Goal: Information Seeking & Learning: Learn about a topic

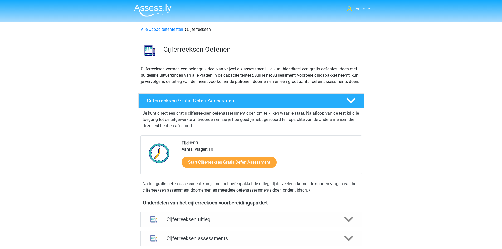
scroll to position [26, 0]
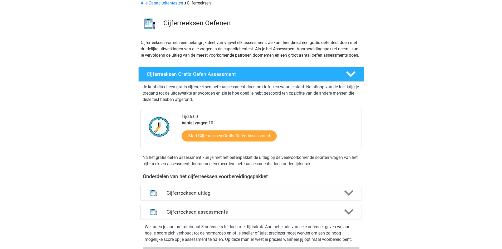
click at [157, 6] on div "Alle Capaciteitentesten Cijferreeksen" at bounding box center [251, 3] width 225 height 6
click at [158, 4] on link "Alle Capaciteitentesten" at bounding box center [162, 3] width 42 height 5
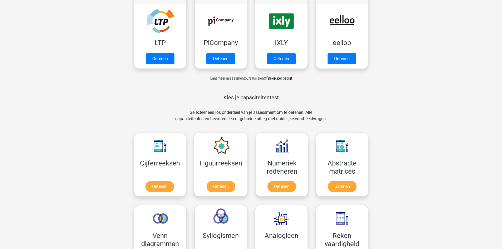
scroll to position [92, 0]
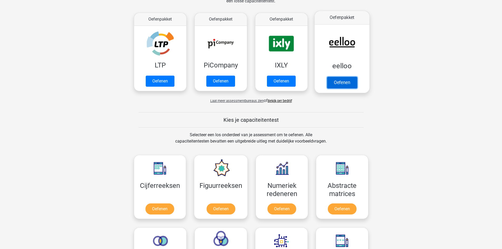
click at [344, 77] on link "Oefenen" at bounding box center [342, 83] width 30 height 12
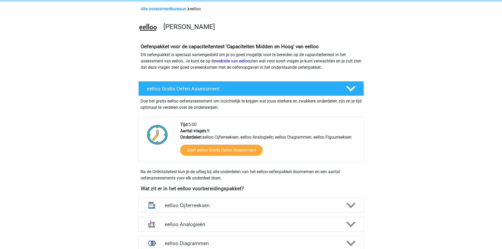
scroll to position [105, 0]
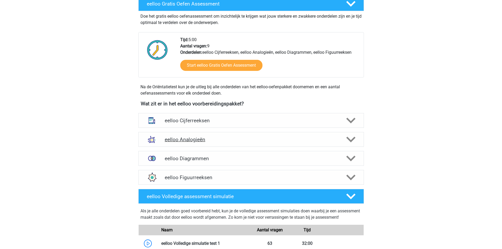
click at [196, 137] on h4 "eelloo Analogieën" at bounding box center [251, 139] width 172 height 6
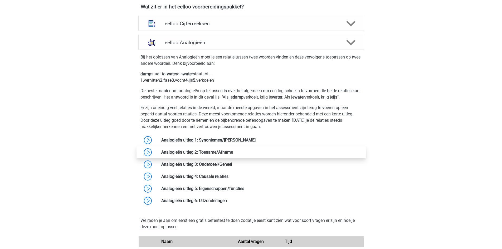
scroll to position [211, 0]
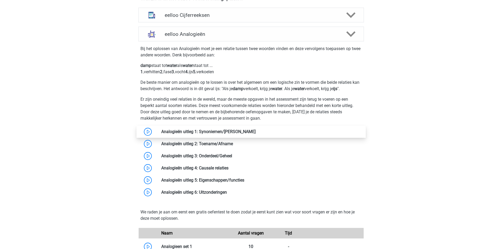
click at [255, 129] on link at bounding box center [255, 131] width 0 height 5
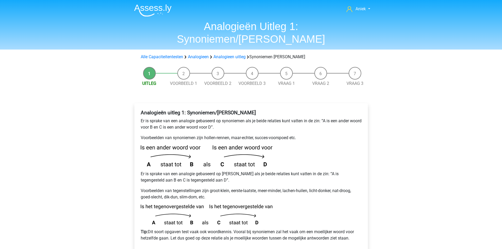
scroll to position [53, 0]
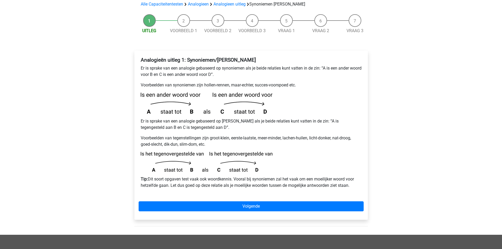
click at [251, 188] on div "Analogieën uitleg 1: Synoniemen/Antoniemen Er is sprake van een analogie gebase…" at bounding box center [250, 135] width 233 height 169
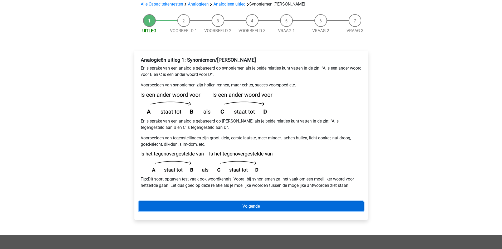
click at [226, 201] on link "Volgende" at bounding box center [251, 206] width 225 height 10
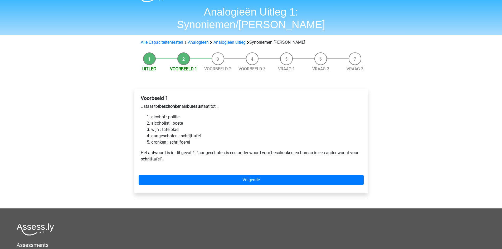
scroll to position [26, 0]
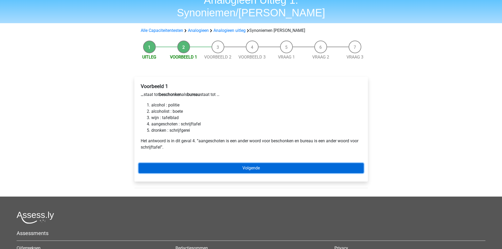
click at [210, 163] on link "Volgende" at bounding box center [251, 168] width 225 height 10
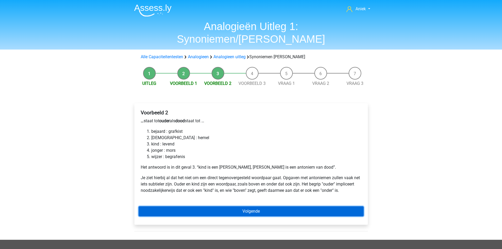
click at [231, 206] on link "Volgende" at bounding box center [251, 211] width 225 height 10
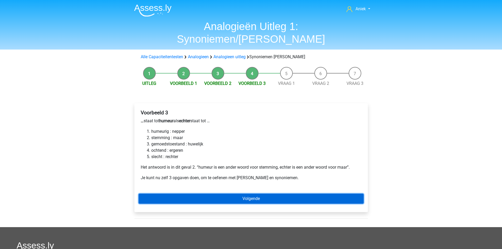
click at [231, 194] on link "Volgende" at bounding box center [251, 199] width 225 height 10
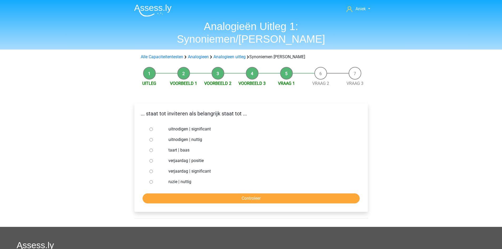
click at [152, 127] on input "uitnodigen | significant" at bounding box center [150, 128] width 3 height 3
radio input "true"
click at [280, 193] on input "Controleer" at bounding box center [250, 198] width 217 height 10
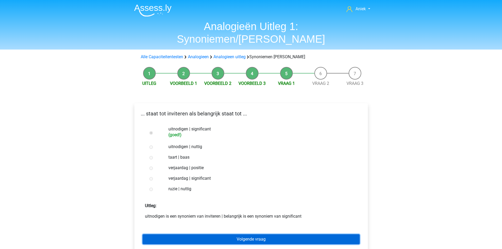
click at [267, 234] on link "Volgende vraag" at bounding box center [250, 239] width 217 height 10
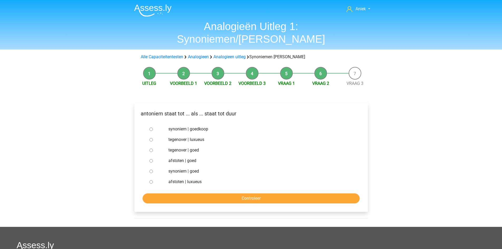
click at [152, 127] on input "synoniem | goedkoop" at bounding box center [150, 128] width 3 height 3
radio input "true"
click at [239, 193] on input "Controleer" at bounding box center [250, 198] width 217 height 10
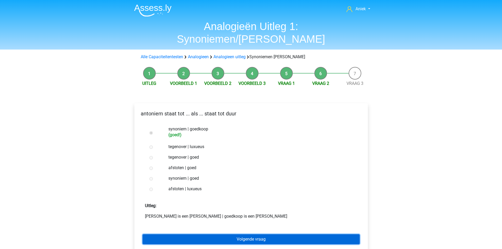
click at [243, 234] on link "Volgende vraag" at bounding box center [250, 239] width 217 height 10
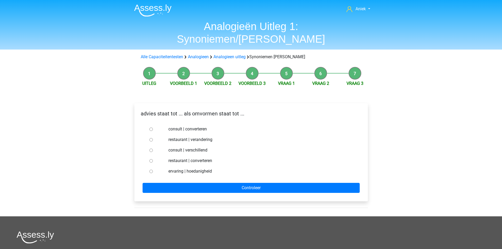
click at [151, 127] on input "consult | converteren" at bounding box center [150, 128] width 3 height 3
radio input "true"
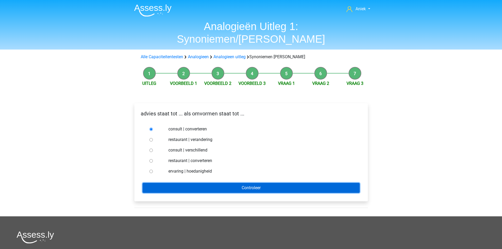
click at [192, 183] on input "Controleer" at bounding box center [250, 188] width 217 height 10
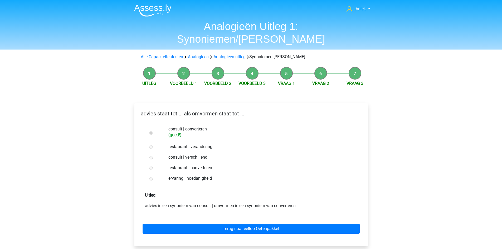
click at [214, 222] on div "Terug naar eelloo Oefenpakket" at bounding box center [251, 227] width 225 height 29
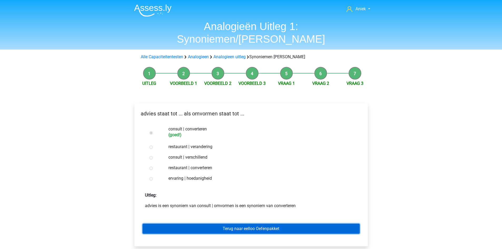
click at [215, 224] on link "Terug naar eelloo Oefenpakket" at bounding box center [250, 229] width 217 height 10
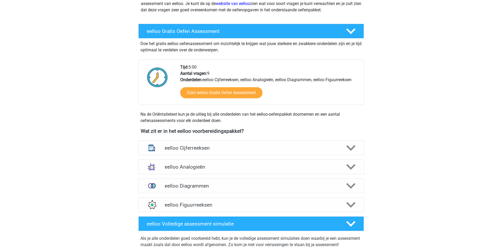
scroll to position [79, 0]
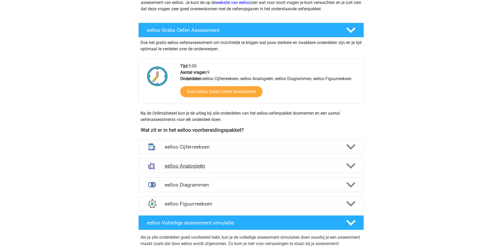
click at [209, 167] on h4 "eelloo Analogieën" at bounding box center [251, 166] width 172 height 6
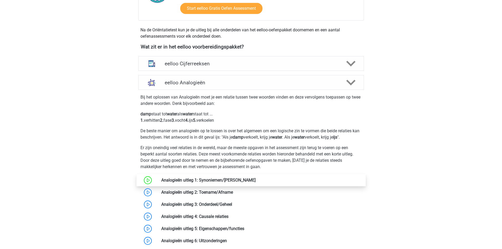
scroll to position [184, 0]
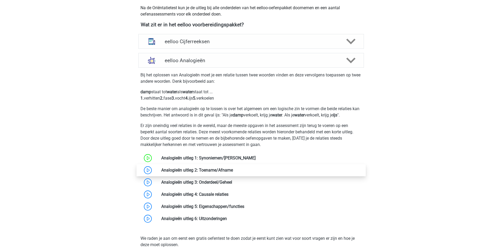
click at [233, 172] on link at bounding box center [233, 169] width 0 height 5
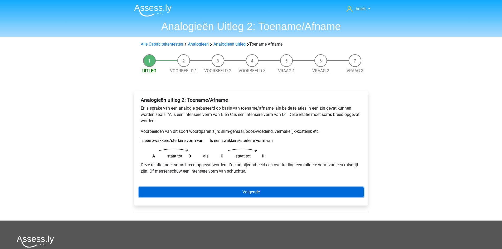
click at [220, 193] on link "Volgende" at bounding box center [251, 192] width 225 height 10
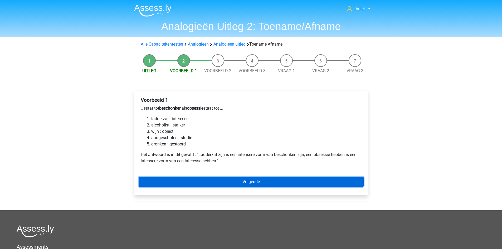
click at [239, 177] on link "Volgende" at bounding box center [251, 182] width 225 height 10
click at [198, 184] on link "Volgende" at bounding box center [251, 182] width 225 height 10
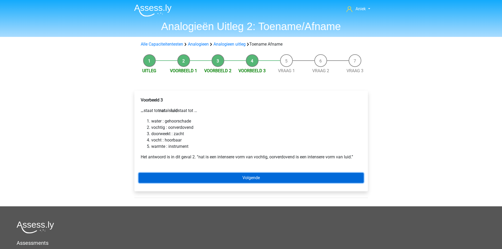
click at [248, 178] on link "Volgende" at bounding box center [251, 178] width 225 height 10
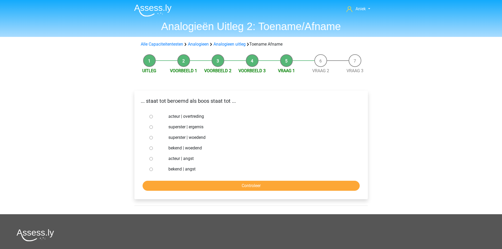
click at [153, 148] on div at bounding box center [155, 148] width 17 height 11
click at [150, 147] on input "bekend | woedend" at bounding box center [150, 147] width 3 height 3
radio input "true"
click at [200, 185] on input "Controleer" at bounding box center [250, 186] width 217 height 10
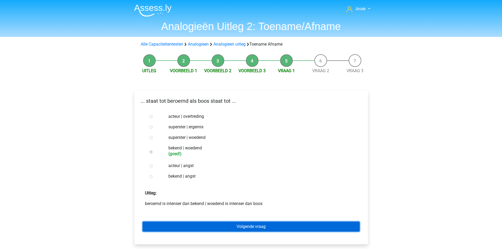
click at [178, 227] on link "Volgende vraag" at bounding box center [250, 226] width 217 height 10
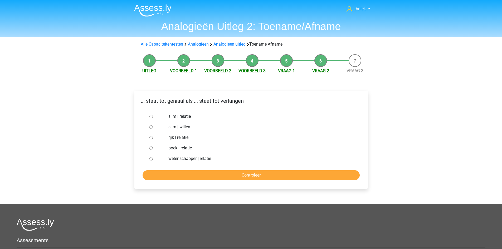
click at [151, 127] on input "slim | willen" at bounding box center [150, 126] width 3 height 3
radio input "true"
click at [199, 178] on input "Controleer" at bounding box center [250, 175] width 217 height 10
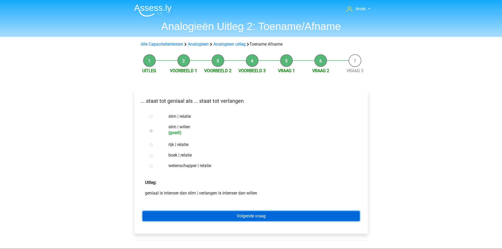
click at [172, 216] on link "Volgende vraag" at bounding box center [250, 216] width 217 height 10
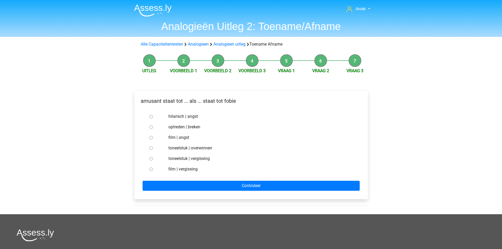
click at [150, 115] on input "hilarisch | angst" at bounding box center [150, 116] width 3 height 3
radio input "true"
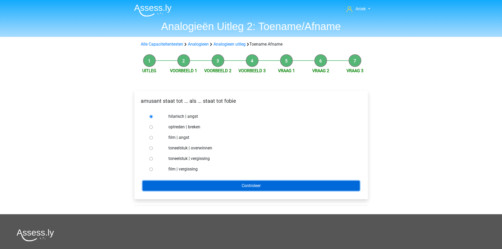
click at [186, 185] on input "Controleer" at bounding box center [250, 186] width 217 height 10
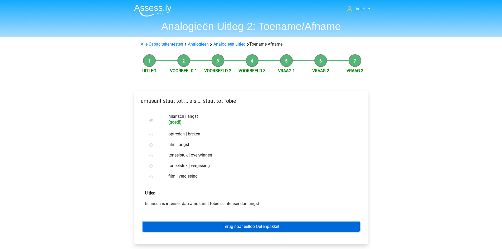
click at [204, 225] on link "Terug naar eelloo Oefenpakket" at bounding box center [250, 226] width 217 height 10
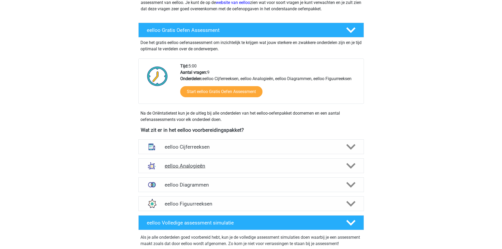
click at [190, 166] on h4 "eelloo Analogieën" at bounding box center [251, 166] width 172 height 6
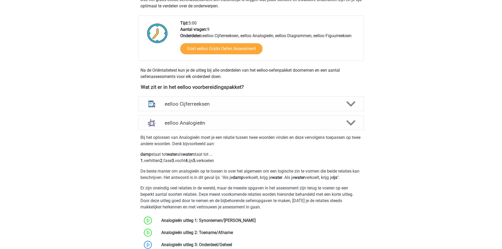
scroll to position [184, 0]
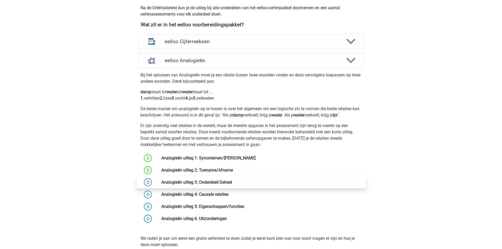
click at [232, 185] on link at bounding box center [232, 182] width 0 height 5
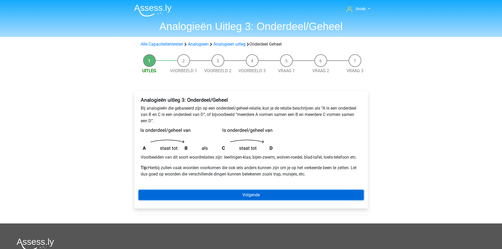
click at [208, 194] on link "Volgende" at bounding box center [251, 195] width 225 height 10
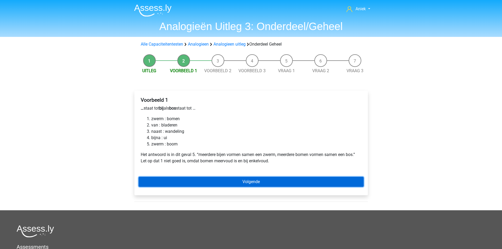
click at [177, 183] on link "Volgende" at bounding box center [251, 182] width 225 height 10
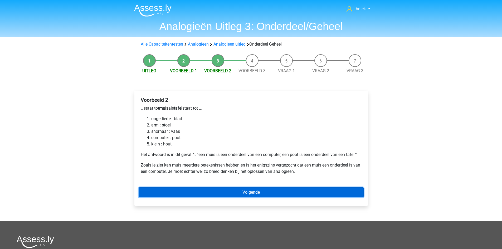
click at [218, 189] on link "Volgende" at bounding box center [251, 192] width 225 height 10
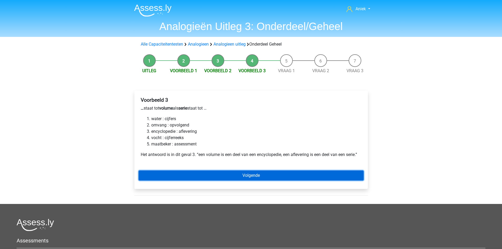
click at [233, 179] on link "Volgende" at bounding box center [251, 175] width 225 height 10
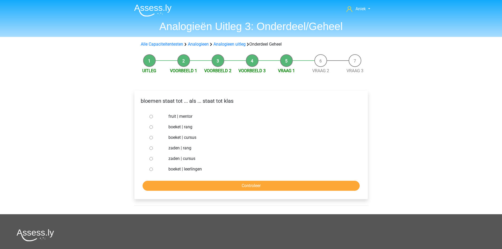
click at [150, 138] on input "boeket | cursus" at bounding box center [150, 137] width 3 height 3
radio input "true"
click at [210, 188] on input "Controleer" at bounding box center [250, 186] width 217 height 10
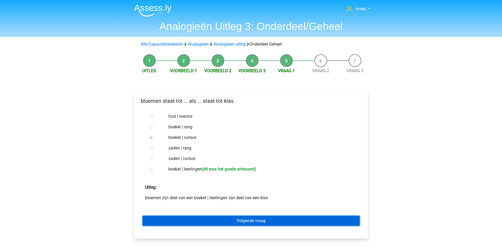
click at [241, 225] on link "Volgende vraag" at bounding box center [250, 221] width 217 height 10
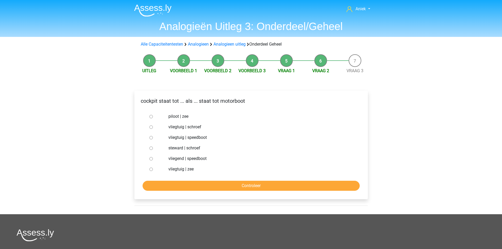
click at [150, 127] on input "vliegtuig | schroef" at bounding box center [150, 126] width 3 height 3
radio input "true"
click at [181, 184] on input "Controleer" at bounding box center [250, 186] width 217 height 10
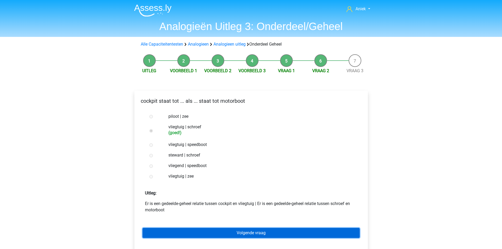
click at [171, 231] on link "Volgende vraag" at bounding box center [250, 233] width 217 height 10
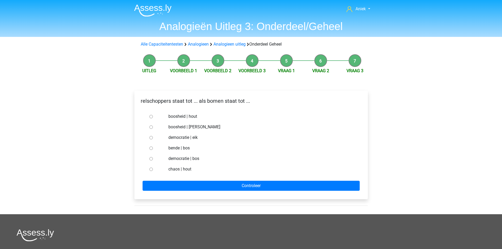
click at [150, 147] on input "bende | bos" at bounding box center [150, 147] width 3 height 3
radio input "true"
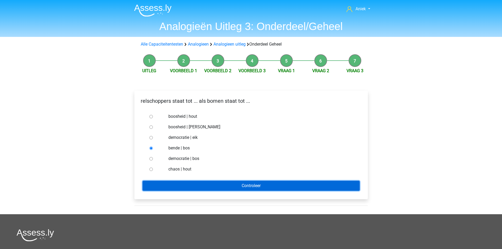
click at [174, 181] on input "Controleer" at bounding box center [250, 186] width 217 height 10
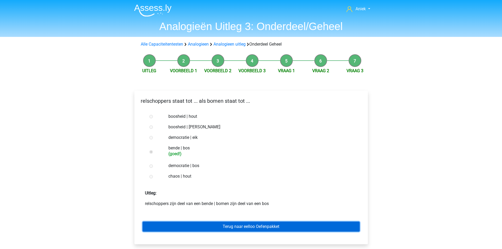
click at [183, 225] on link "Terug naar eelloo Oefenpakket" at bounding box center [250, 226] width 217 height 10
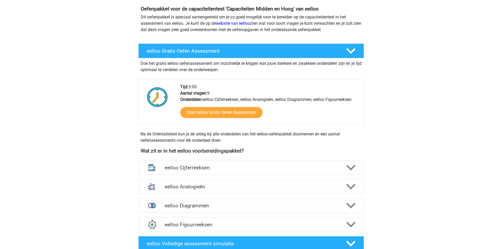
scroll to position [158, 0]
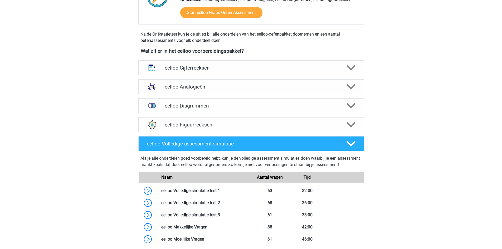
click at [220, 87] on h4 "eelloo Analogieën" at bounding box center [251, 87] width 172 height 6
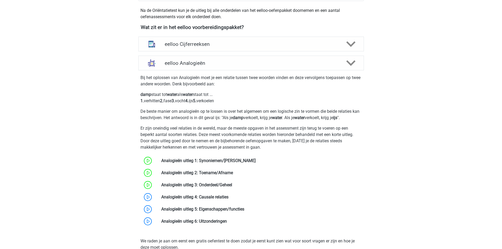
scroll to position [211, 0]
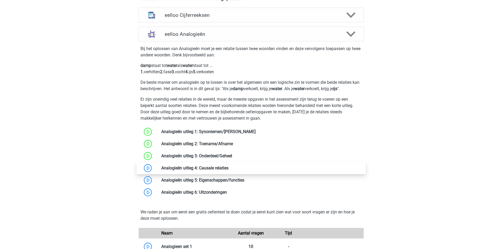
click at [228, 169] on link at bounding box center [228, 167] width 0 height 5
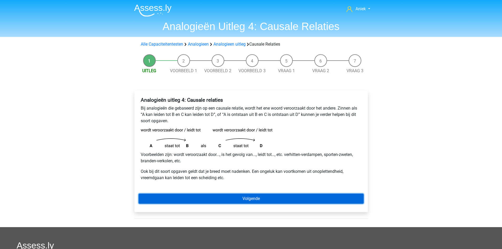
click at [175, 195] on link "Volgende" at bounding box center [251, 199] width 225 height 10
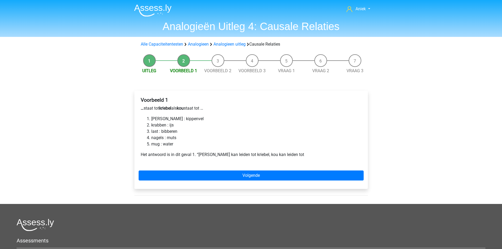
click at [180, 169] on div "Voorbeeld 1 … staat tot kriebel als kou staat tot … [PERSON_NAME] : [PERSON_NAM…" at bounding box center [250, 140] width 233 height 98
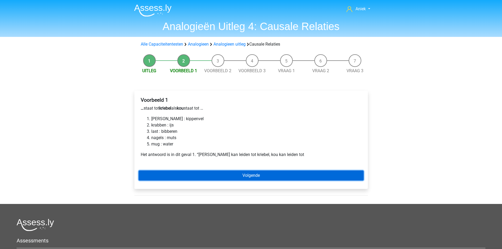
click at [180, 172] on link "Volgende" at bounding box center [251, 175] width 225 height 10
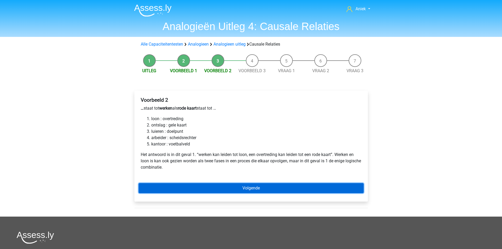
click at [203, 188] on link "Volgende" at bounding box center [251, 188] width 225 height 10
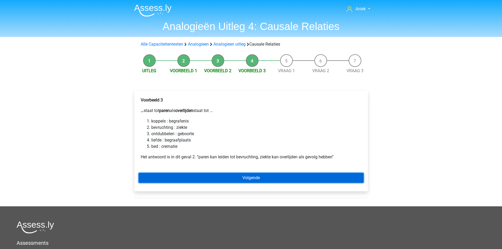
click at [176, 177] on link "Volgende" at bounding box center [251, 178] width 225 height 10
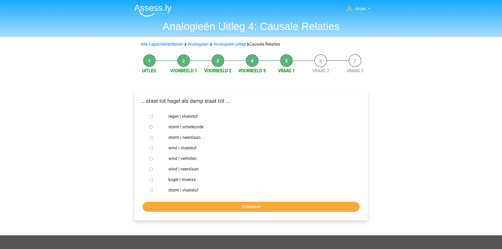
click at [152, 191] on input "storm | vloeistof" at bounding box center [150, 190] width 3 height 3
radio input "true"
click at [166, 210] on input "Controleer" at bounding box center [250, 207] width 217 height 10
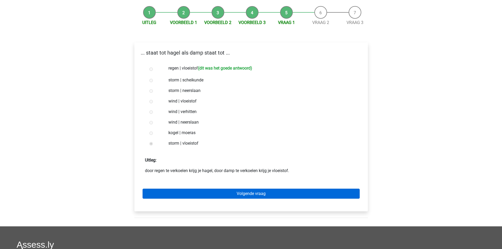
scroll to position [53, 0]
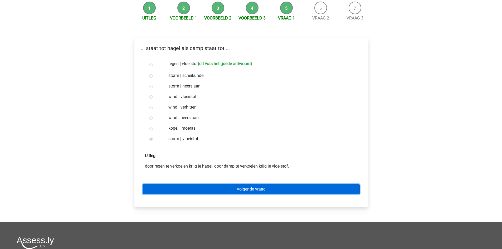
click at [219, 189] on link "Volgende vraag" at bounding box center [250, 189] width 217 height 10
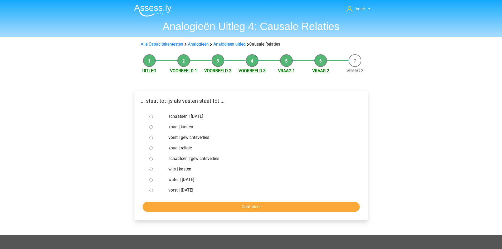
click at [151, 137] on input "vorst | gewichtsverlies" at bounding box center [150, 137] width 3 height 3
radio input "true"
click at [194, 209] on input "Controleer" at bounding box center [250, 207] width 217 height 10
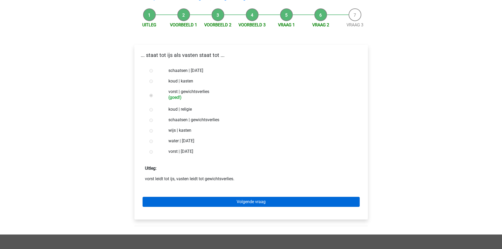
scroll to position [53, 0]
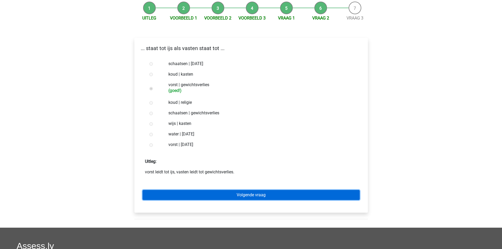
click at [167, 196] on link "Volgende vraag" at bounding box center [250, 195] width 217 height 10
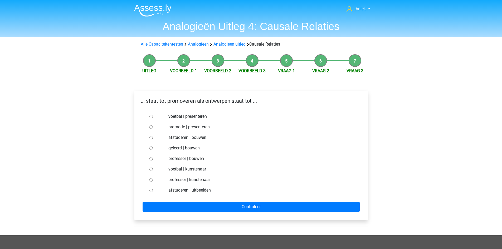
click at [149, 135] on div at bounding box center [155, 137] width 17 height 11
click at [149, 136] on input "afstuderen | bouwen" at bounding box center [150, 137] width 3 height 3
radio input "true"
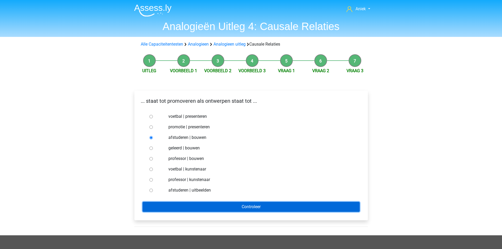
click at [201, 205] on input "Controleer" at bounding box center [250, 207] width 217 height 10
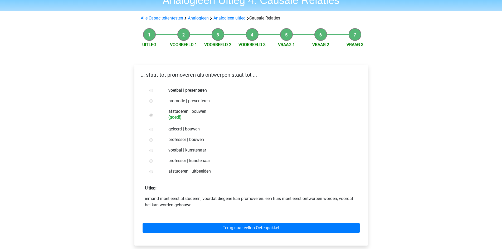
scroll to position [26, 0]
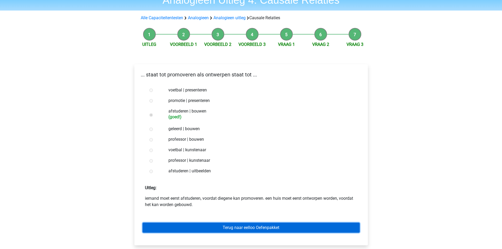
click at [179, 224] on link "Terug naar eelloo Oefenpakket" at bounding box center [250, 228] width 217 height 10
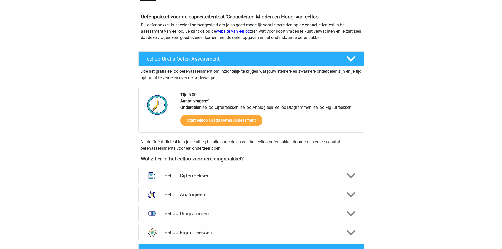
scroll to position [132, 0]
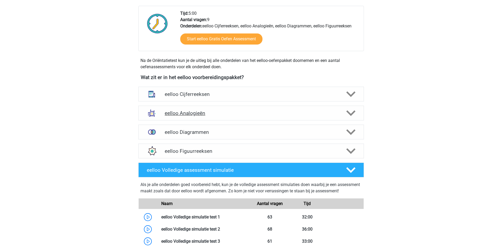
click at [216, 112] on h4 "eelloo Analogieën" at bounding box center [251, 113] width 172 height 6
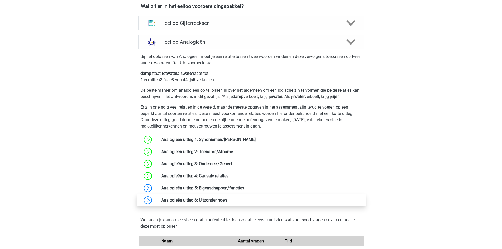
scroll to position [211, 0]
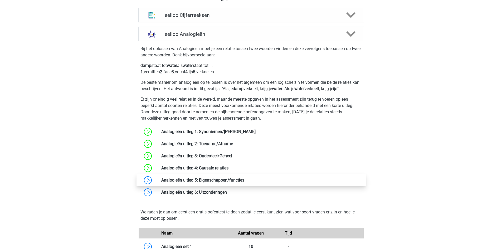
click at [244, 178] on link at bounding box center [244, 180] width 0 height 5
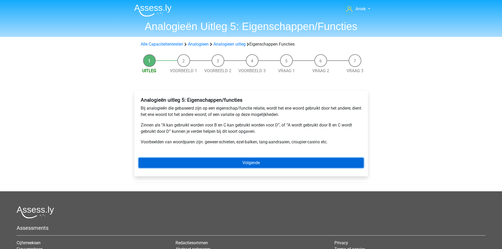
click at [183, 162] on link "Volgende" at bounding box center [251, 163] width 225 height 10
click at [186, 166] on link "Volgende" at bounding box center [251, 163] width 225 height 10
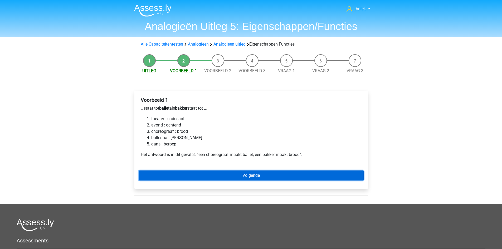
click at [280, 177] on link "Volgende" at bounding box center [251, 175] width 225 height 10
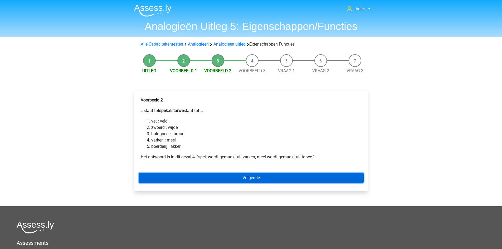
click at [220, 177] on link "Volgende" at bounding box center [251, 178] width 225 height 10
click at [215, 182] on link "Volgende" at bounding box center [251, 178] width 225 height 10
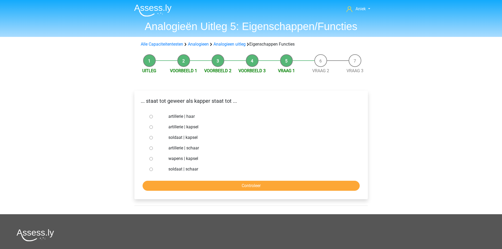
click at [151, 166] on div at bounding box center [155, 169] width 17 height 11
click at [149, 168] on input "soldaat | schaar" at bounding box center [150, 168] width 3 height 3
radio input "true"
click at [165, 182] on input "Controleer" at bounding box center [250, 186] width 217 height 10
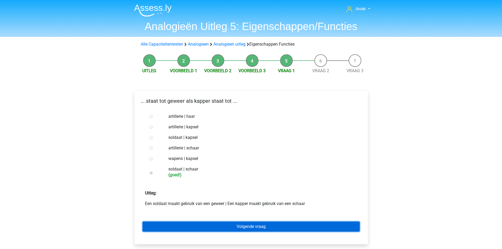
click at [197, 226] on link "Volgende vraag" at bounding box center [250, 226] width 217 height 10
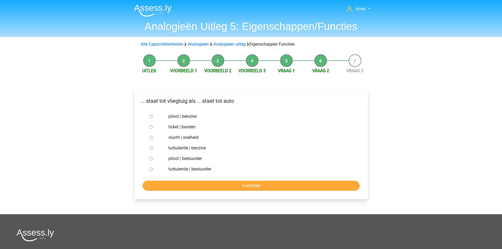
click at [150, 159] on div at bounding box center [155, 158] width 17 height 11
click at [150, 159] on input "piloot | bestuurder" at bounding box center [150, 158] width 3 height 3
radio input "true"
click at [182, 186] on input "Controleer" at bounding box center [250, 186] width 217 height 10
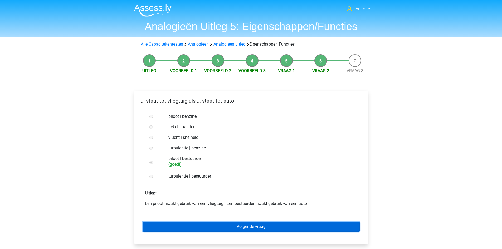
click at [211, 224] on link "Volgende vraag" at bounding box center [250, 226] width 217 height 10
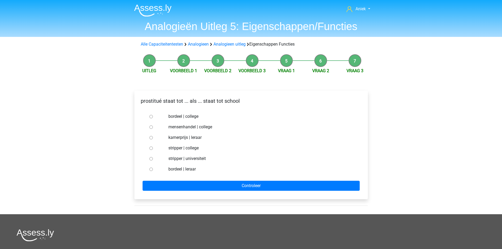
click at [154, 168] on div at bounding box center [155, 169] width 17 height 11
click at [151, 168] on input "bordeel | leraar" at bounding box center [150, 168] width 3 height 3
radio input "true"
click at [174, 179] on form "bordeel | college mensenhandel | college kamerprijs | leraar stripper | college…" at bounding box center [251, 151] width 225 height 80
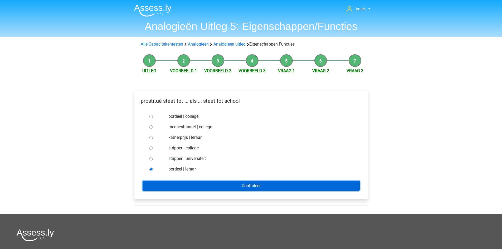
drag, startPoint x: 179, startPoint y: 185, endPoint x: 175, endPoint y: 184, distance: 4.1
click at [179, 186] on input "Controleer" at bounding box center [250, 186] width 217 height 10
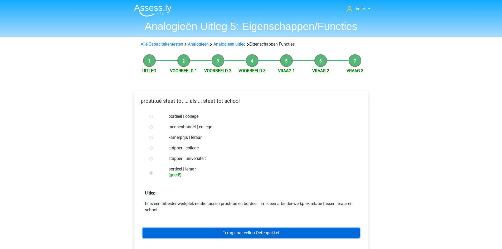
click at [192, 231] on link "Terug naar eelloo Oefenpakket" at bounding box center [250, 233] width 217 height 10
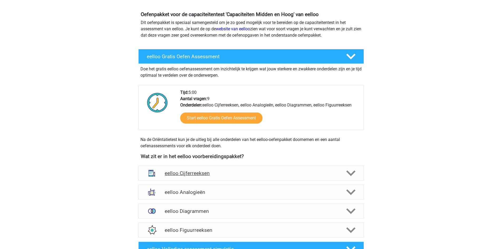
scroll to position [79, 0]
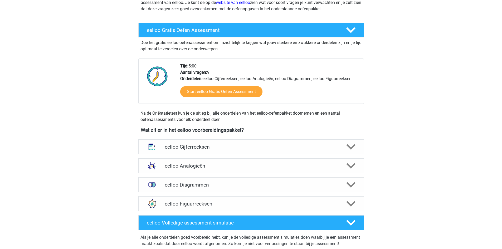
click at [205, 166] on h4 "eelloo Analogieën" at bounding box center [251, 166] width 172 height 6
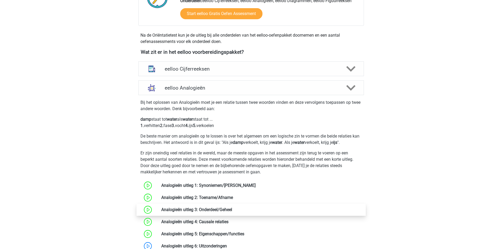
scroll to position [158, 0]
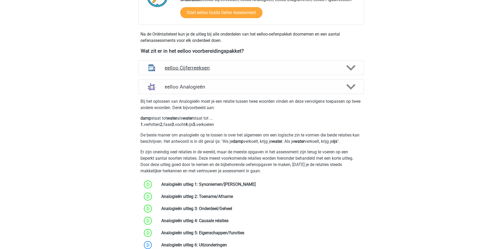
click at [213, 67] on h4 "eelloo Cijferreeksen" at bounding box center [251, 68] width 172 height 6
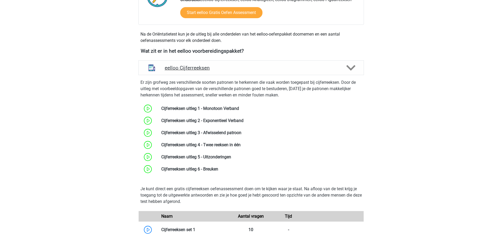
click at [212, 69] on h4 "eelloo Cijferreeksen" at bounding box center [251, 68] width 172 height 6
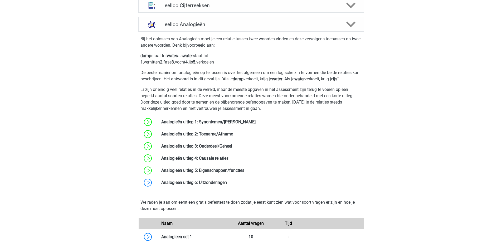
scroll to position [237, 0]
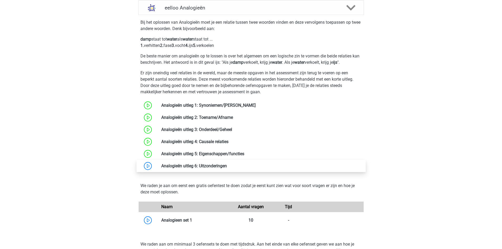
click at [227, 167] on link at bounding box center [227, 165] width 0 height 5
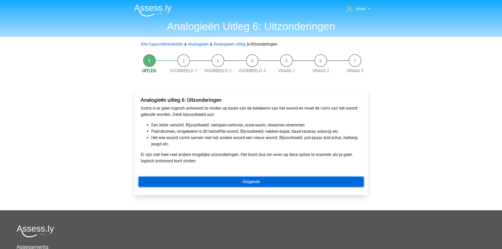
click at [216, 181] on link "Volgende" at bounding box center [251, 182] width 225 height 10
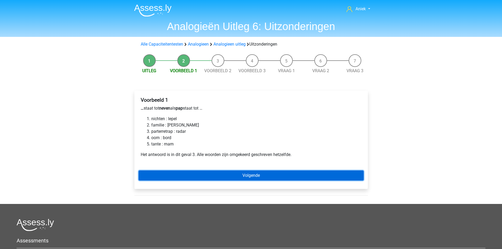
click at [202, 174] on link "Volgende" at bounding box center [251, 175] width 225 height 10
click at [193, 172] on link "Volgende" at bounding box center [251, 175] width 225 height 10
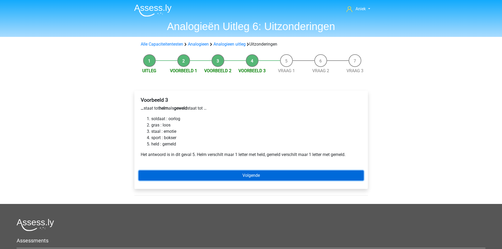
click at [226, 174] on link "Volgende" at bounding box center [251, 175] width 225 height 10
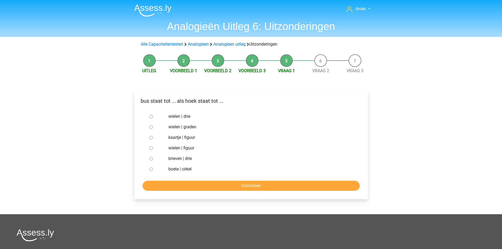
click at [151, 117] on input "wielen | drie" at bounding box center [150, 116] width 3 height 3
radio input "true"
click at [244, 185] on input "Controleer" at bounding box center [250, 186] width 217 height 10
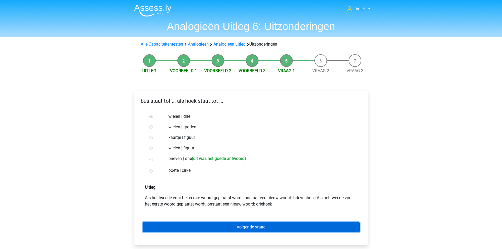
click at [250, 229] on link "Volgende vraag" at bounding box center [250, 227] width 217 height 10
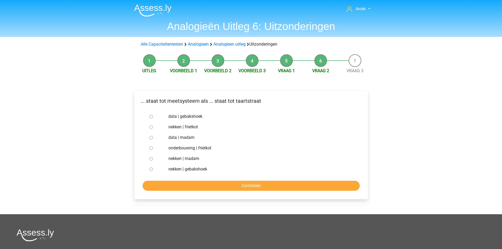
drag, startPoint x: 150, startPoint y: 157, endPoint x: 152, endPoint y: 155, distance: 2.8
click at [150, 157] on div at bounding box center [155, 158] width 17 height 11
click at [151, 157] on input "nekken | madam" at bounding box center [150, 158] width 3 height 3
radio input "true"
click at [193, 188] on input "Controleer" at bounding box center [250, 186] width 217 height 10
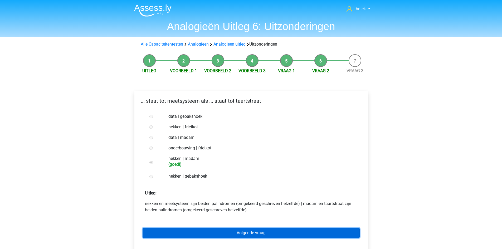
click at [227, 233] on link "Volgende vraag" at bounding box center [250, 233] width 217 height 10
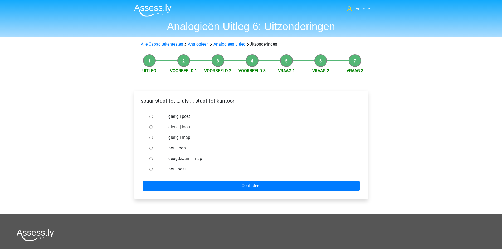
click at [151, 170] on input "pot | post" at bounding box center [150, 168] width 3 height 3
radio input "true"
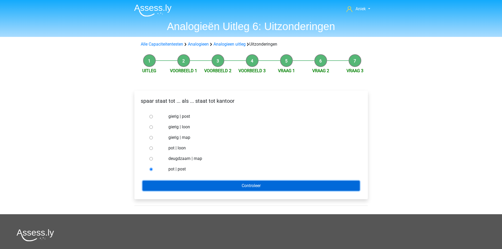
click at [167, 184] on input "Controleer" at bounding box center [250, 186] width 217 height 10
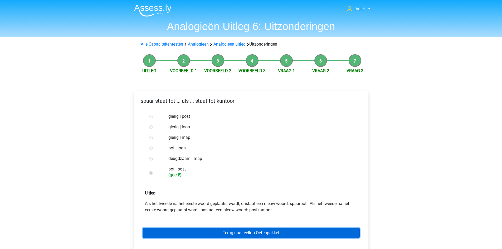
click at [221, 235] on link "Terug naar eelloo Oefenpakket" at bounding box center [250, 233] width 217 height 10
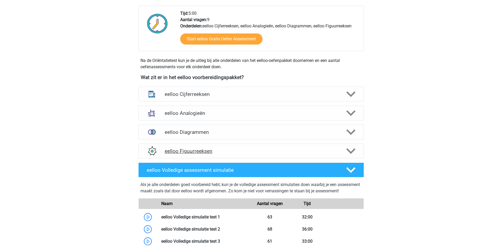
scroll to position [211, 0]
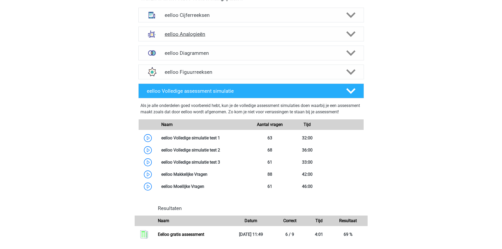
click at [226, 38] on div "eelloo Analogieën" at bounding box center [250, 34] width 225 height 15
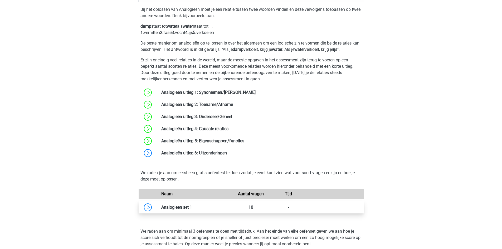
scroll to position [263, 0]
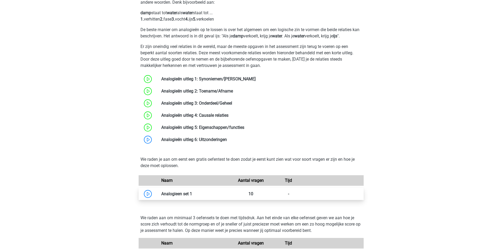
click at [192, 192] on link at bounding box center [192, 193] width 0 height 5
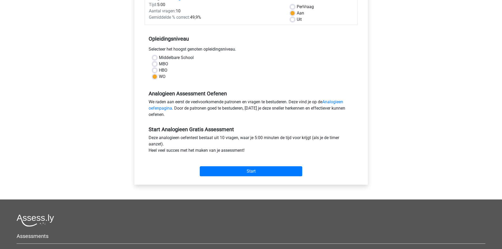
scroll to position [79, 0]
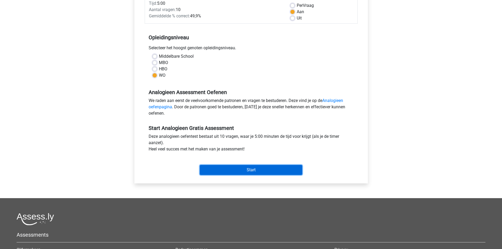
click at [240, 172] on input "Start" at bounding box center [251, 170] width 102 height 10
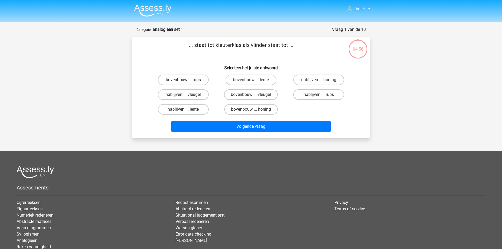
click at [201, 76] on label "bovenbouw ... rups" at bounding box center [183, 80] width 51 height 11
click at [186, 80] on input "bovenbouw ... rups" at bounding box center [184, 81] width 3 height 3
radio input "true"
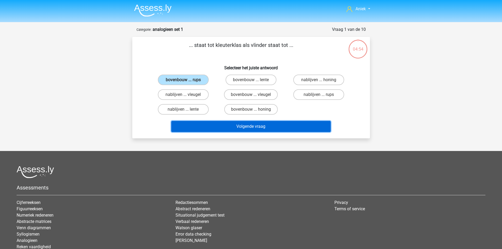
click at [231, 129] on button "Volgende vraag" at bounding box center [250, 126] width 159 height 11
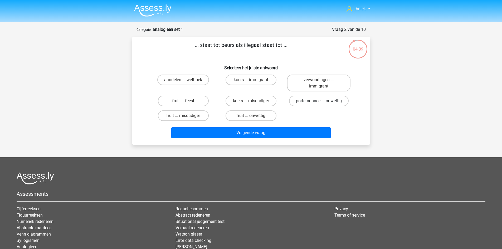
click at [304, 101] on label "portemonnee ... onwettig" at bounding box center [319, 101] width 60 height 11
click at [319, 101] on input "portemonnee ... onwettig" at bounding box center [320, 102] width 3 height 3
radio input "true"
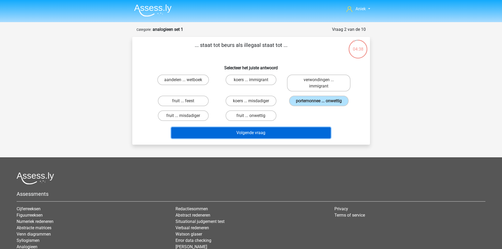
click at [286, 131] on button "Volgende vraag" at bounding box center [250, 132] width 159 height 11
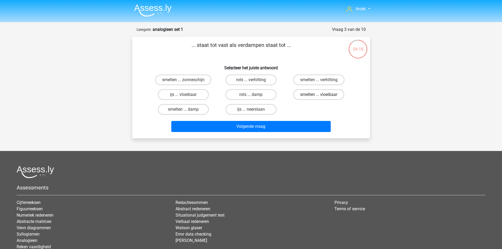
click at [314, 97] on label "smelten ... vloeibaar" at bounding box center [318, 94] width 51 height 11
click at [319, 97] on input "smelten ... vloeibaar" at bounding box center [320, 96] width 3 height 3
radio input "true"
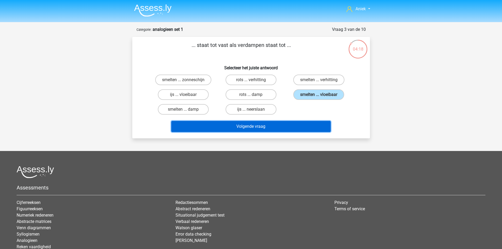
click at [295, 123] on button "Volgende vraag" at bounding box center [250, 126] width 159 height 11
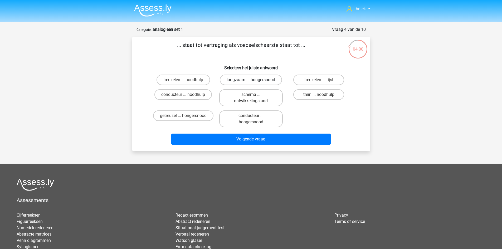
click at [236, 79] on label "langzaam ... hongersnood" at bounding box center [251, 80] width 62 height 11
click at [251, 80] on input "langzaam ... hongersnood" at bounding box center [252, 81] width 3 height 3
radio input "true"
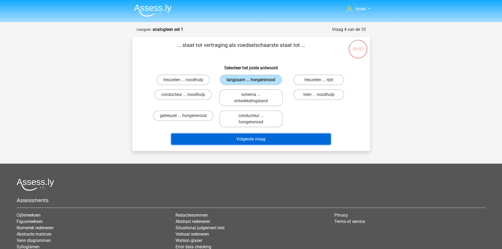
click at [298, 141] on button "Volgende vraag" at bounding box center [250, 139] width 159 height 11
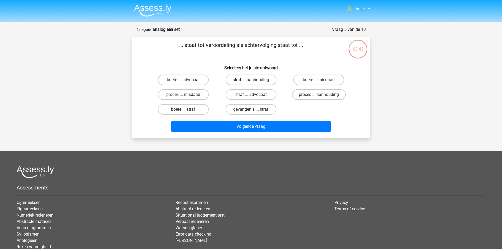
click at [243, 80] on label "straf ... aanhouding" at bounding box center [250, 80] width 51 height 11
click at [251, 80] on input "straf ... aanhouding" at bounding box center [252, 81] width 3 height 3
radio input "true"
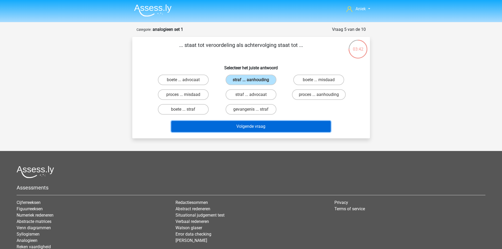
click at [257, 128] on button "Volgende vraag" at bounding box center [250, 126] width 159 height 11
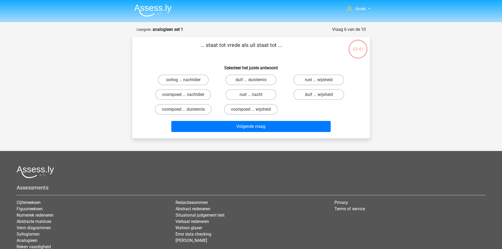
scroll to position [26, 0]
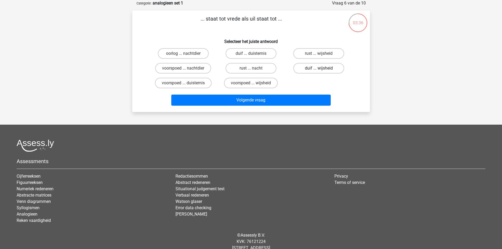
click at [331, 69] on label "duif ... wijsheid" at bounding box center [318, 68] width 51 height 11
click at [322, 69] on input "duif ... wijsheid" at bounding box center [320, 69] width 3 height 3
radio input "true"
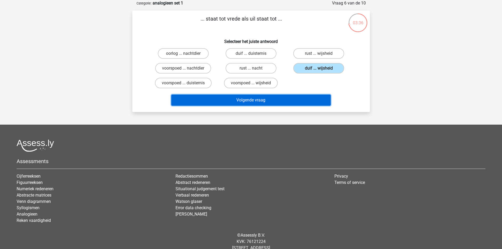
click at [301, 98] on button "Volgende vraag" at bounding box center [250, 100] width 159 height 11
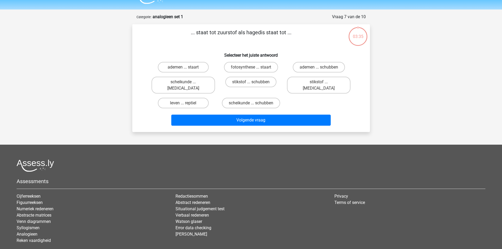
scroll to position [0, 0]
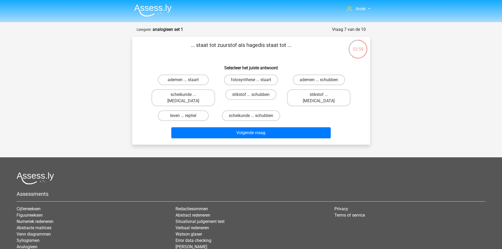
drag, startPoint x: 314, startPoint y: 93, endPoint x: 301, endPoint y: 105, distance: 18.6
click at [301, 105] on div "ademen ... staart fotosynthese ... staart ademen ... schubben scheikunde ... kr…" at bounding box center [250, 97] width 203 height 51
click at [306, 93] on label "stikstof ... krokodil" at bounding box center [318, 97] width 63 height 17
click at [319, 95] on input "stikstof ... krokodil" at bounding box center [320, 96] width 3 height 3
radio input "true"
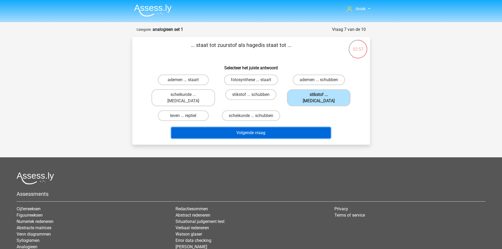
click at [305, 128] on button "Volgende vraag" at bounding box center [250, 132] width 159 height 11
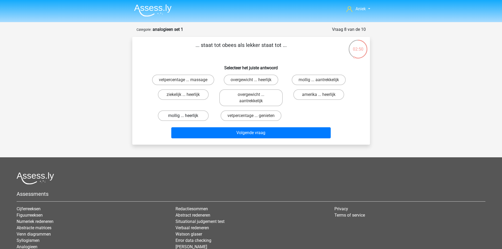
click at [197, 116] on label "mollig ... heerlijk" at bounding box center [183, 115] width 51 height 11
click at [186, 116] on input "mollig ... heerlijk" at bounding box center [184, 117] width 3 height 3
radio input "true"
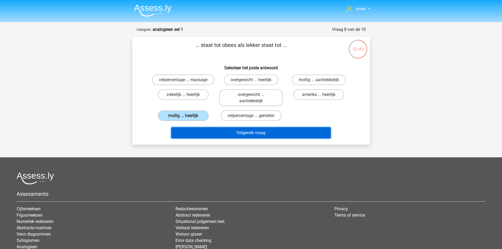
click at [228, 132] on button "Volgende vraag" at bounding box center [250, 132] width 159 height 11
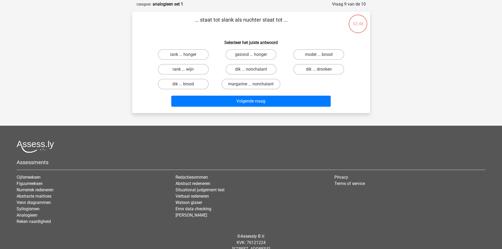
scroll to position [26, 0]
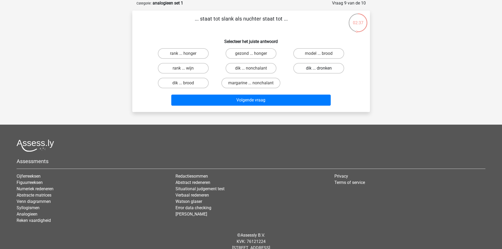
click at [323, 70] on label "dik ... dronken" at bounding box center [318, 68] width 51 height 11
click at [322, 70] on input "dik ... dronken" at bounding box center [320, 69] width 3 height 3
radio input "true"
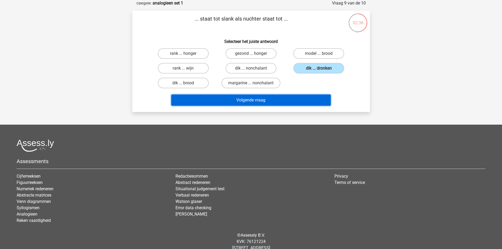
click at [291, 100] on button "Volgende vraag" at bounding box center [250, 100] width 159 height 11
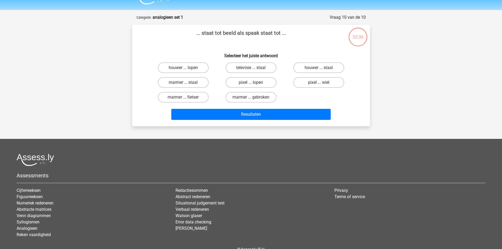
scroll to position [0, 0]
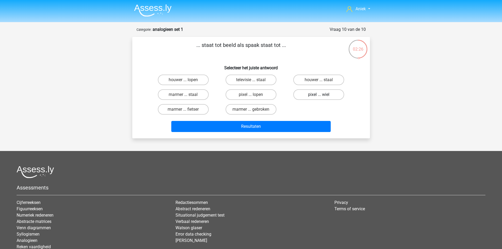
click at [333, 98] on label "pixel ... wiel" at bounding box center [318, 94] width 51 height 11
click at [322, 98] on input "pixel ... wiel" at bounding box center [320, 96] width 3 height 3
radio input "true"
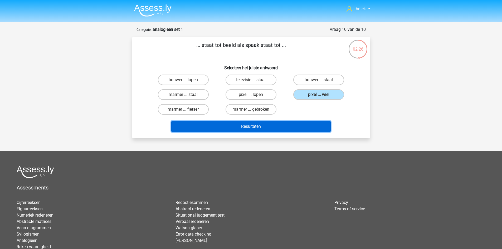
click at [321, 123] on button "Resultaten" at bounding box center [250, 126] width 159 height 11
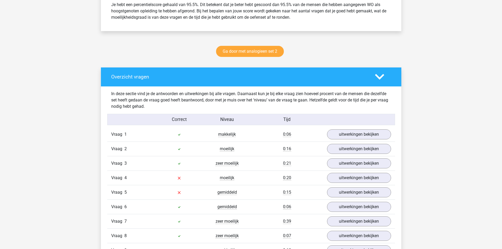
scroll to position [263, 0]
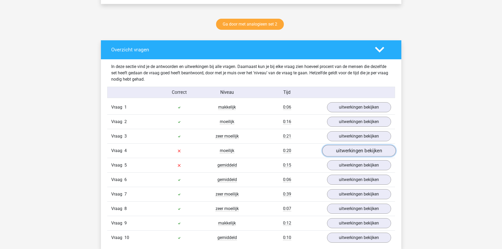
click at [381, 152] on link "uitwerkingen bekijken" at bounding box center [358, 151] width 73 height 12
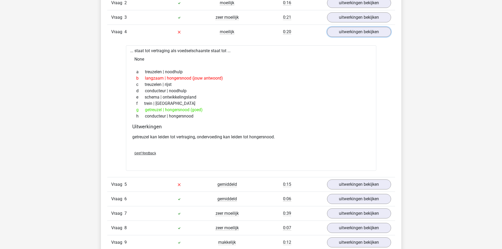
scroll to position [395, 0]
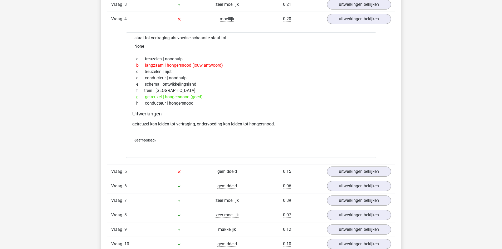
click at [318, 179] on div "Vraag 6 gemiddeld 0:06 uitwerkingen bekijken" at bounding box center [251, 186] width 288 height 14
click at [328, 168] on link "uitwerkingen bekijken" at bounding box center [358, 172] width 73 height 12
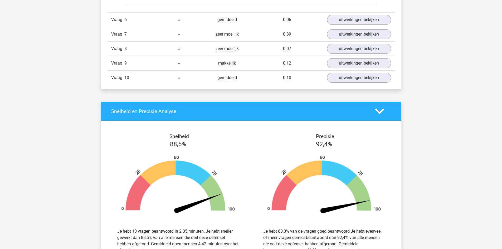
scroll to position [685, 0]
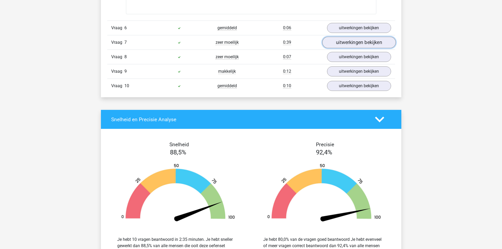
click at [357, 42] on link "uitwerkingen bekijken" at bounding box center [358, 43] width 73 height 12
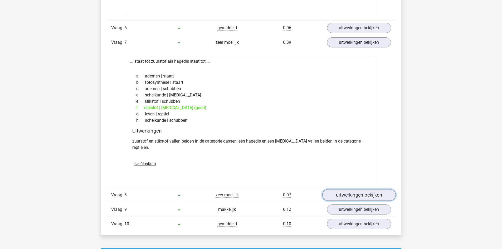
click at [359, 189] on link "uitwerkingen bekijken" at bounding box center [358, 195] width 73 height 12
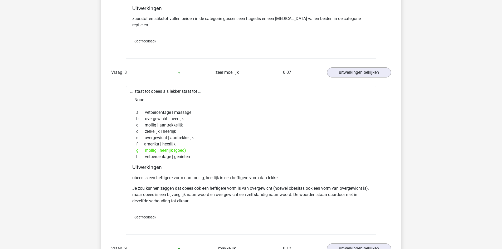
scroll to position [816, 0]
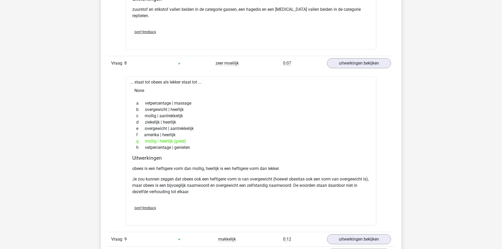
drag, startPoint x: 239, startPoint y: 167, endPoint x: 92, endPoint y: 132, distance: 151.5
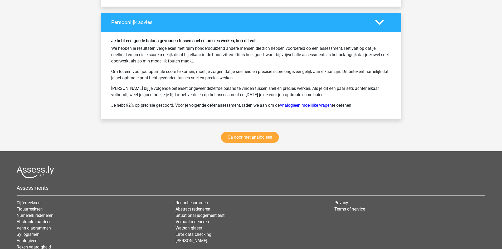
scroll to position [1290, 0]
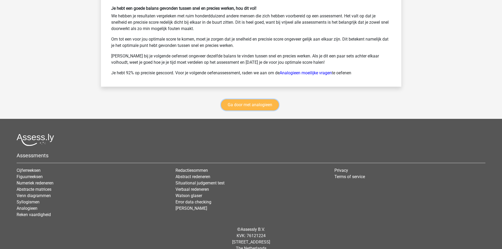
click at [272, 99] on link "Ga door met analogieen" at bounding box center [250, 104] width 58 height 11
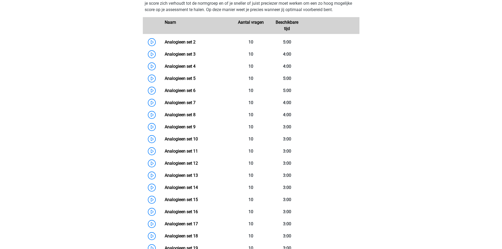
scroll to position [111, 0]
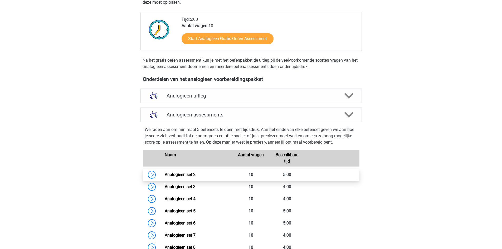
click at [165, 173] on link "Analogieen set 2" at bounding box center [180, 174] width 31 height 5
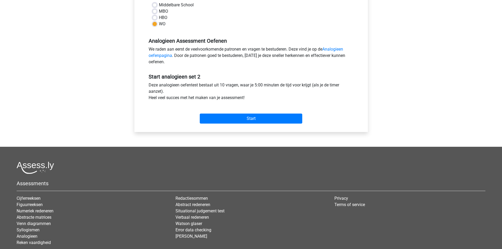
scroll to position [132, 0]
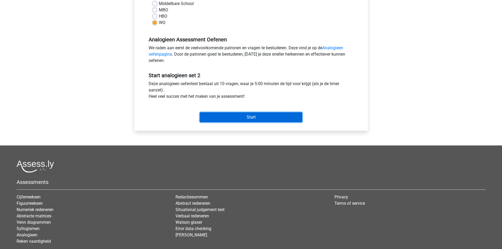
click at [251, 119] on input "Start" at bounding box center [251, 117] width 102 height 10
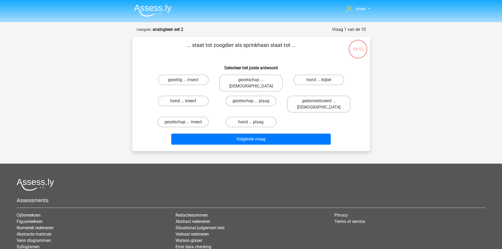
click at [191, 96] on label "hond ... insect" at bounding box center [183, 101] width 51 height 11
click at [186, 101] on input "hond ... insect" at bounding box center [184, 102] width 3 height 3
radio input "true"
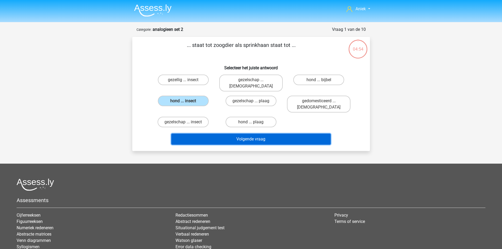
click at [211, 134] on button "Volgende vraag" at bounding box center [250, 139] width 159 height 11
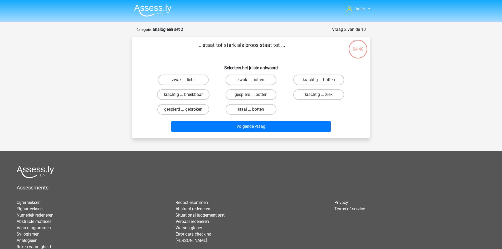
click at [167, 96] on label "krachtig ... breekbaar" at bounding box center [183, 94] width 52 height 11
click at [183, 96] on input "krachtig ... breekbaar" at bounding box center [184, 96] width 3 height 3
radio input "true"
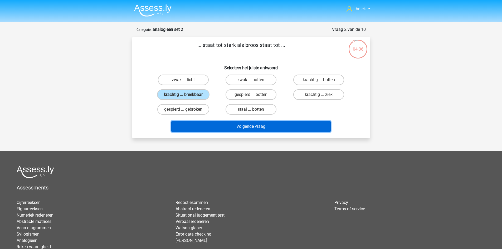
click at [194, 125] on button "Volgende vraag" at bounding box center [250, 126] width 159 height 11
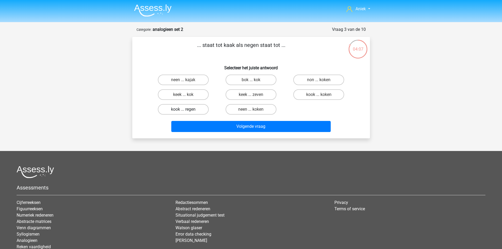
click at [169, 110] on label "kook ... regen" at bounding box center [183, 109] width 51 height 11
click at [183, 110] on input "kook ... regen" at bounding box center [184, 110] width 3 height 3
radio input "true"
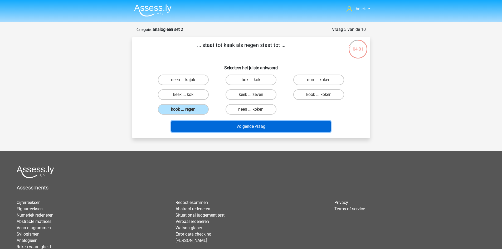
click at [196, 124] on button "Volgende vraag" at bounding box center [250, 126] width 159 height 11
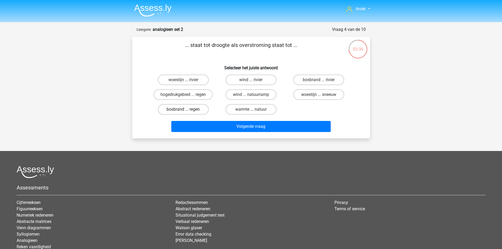
click at [184, 107] on label "bosbrand ... regen" at bounding box center [183, 109] width 51 height 11
click at [184, 109] on input "bosbrand ... regen" at bounding box center [184, 110] width 3 height 3
radio input "true"
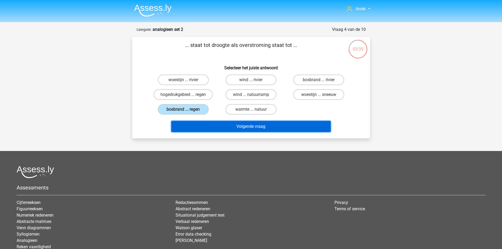
click at [226, 126] on button "Volgende vraag" at bounding box center [250, 126] width 159 height 11
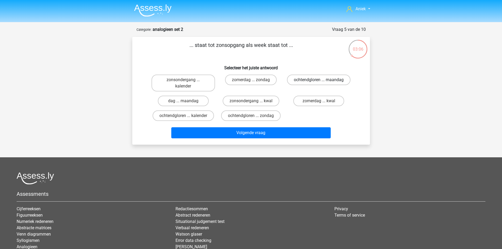
click at [295, 85] on label "ochtendgloren ... maandag" at bounding box center [318, 80] width 63 height 11
click at [319, 83] on input "ochtendgloren ... maandag" at bounding box center [320, 81] width 3 height 3
radio input "true"
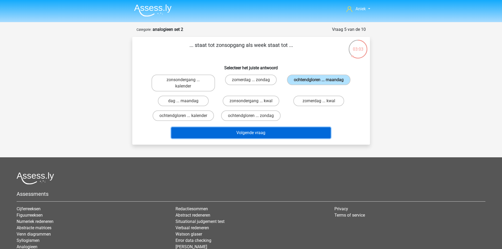
click at [281, 132] on button "Volgende vraag" at bounding box center [250, 132] width 159 height 11
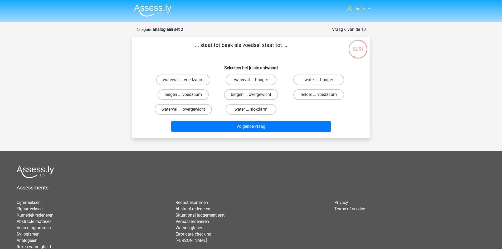
click at [271, 108] on label "water ... slokdarm" at bounding box center [250, 109] width 51 height 11
click at [254, 109] on input "water ... slokdarm" at bounding box center [252, 110] width 3 height 3
radio input "true"
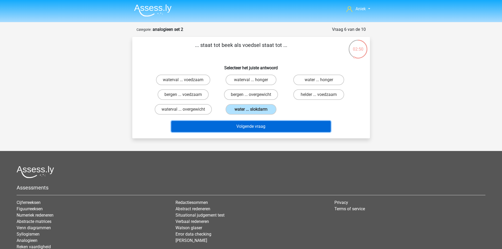
click at [287, 127] on button "Volgende vraag" at bounding box center [250, 126] width 159 height 11
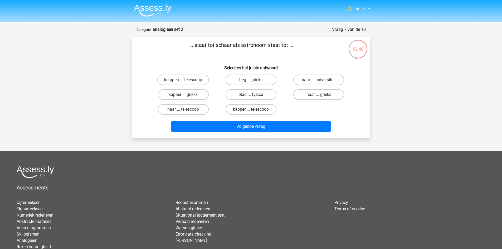
click at [264, 110] on label "kapper ... telescoop" at bounding box center [250, 109] width 51 height 11
click at [254, 110] on input "kapper ... telescoop" at bounding box center [252, 110] width 3 height 3
radio input "true"
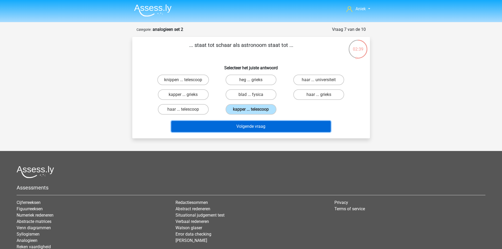
click at [291, 127] on button "Volgende vraag" at bounding box center [250, 126] width 159 height 11
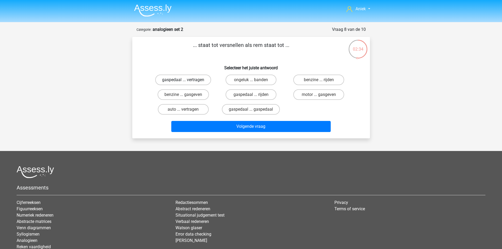
click at [181, 80] on label "gaspedaal ... vertragen" at bounding box center [183, 80] width 56 height 11
click at [183, 80] on input "gaspedaal ... vertragen" at bounding box center [184, 81] width 3 height 3
radio input "true"
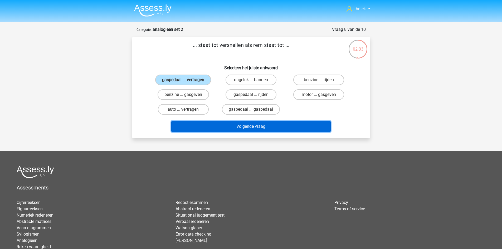
click at [217, 128] on button "Volgende vraag" at bounding box center [250, 126] width 159 height 11
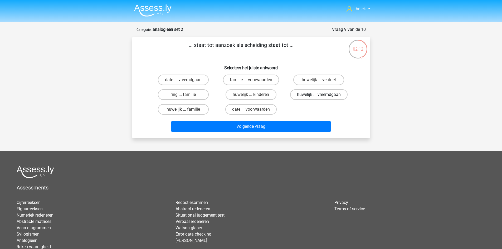
click at [301, 98] on label "huwelijk ... vreemdgaan" at bounding box center [318, 94] width 57 height 11
click at [319, 98] on input "huwelijk ... vreemdgaan" at bounding box center [320, 96] width 3 height 3
radio input "true"
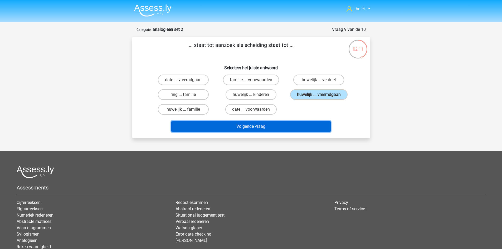
click at [290, 128] on button "Volgende vraag" at bounding box center [250, 126] width 159 height 11
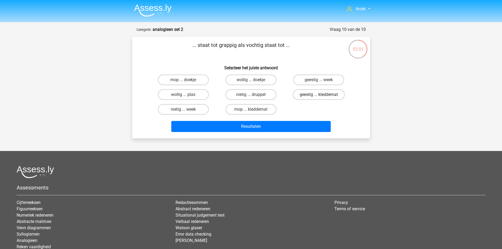
click at [317, 94] on label "geestig ... kleddernat" at bounding box center [319, 94] width 52 height 11
click at [319, 95] on input "geestig ... kleddernat" at bounding box center [320, 96] width 3 height 3
radio input "true"
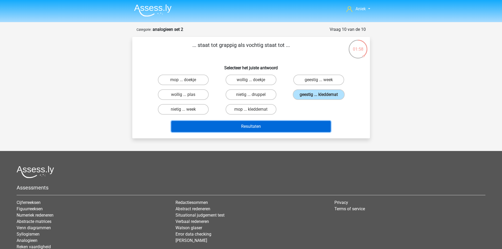
click at [274, 123] on button "Resultaten" at bounding box center [250, 126] width 159 height 11
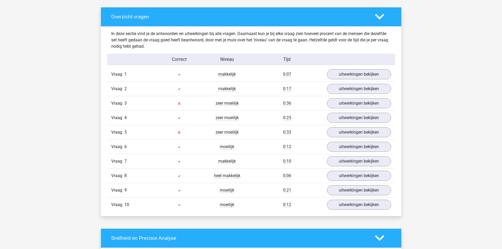
scroll to position [290, 0]
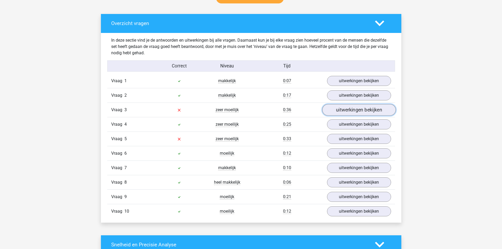
click at [338, 108] on link "uitwerkingen bekijken" at bounding box center [358, 110] width 73 height 12
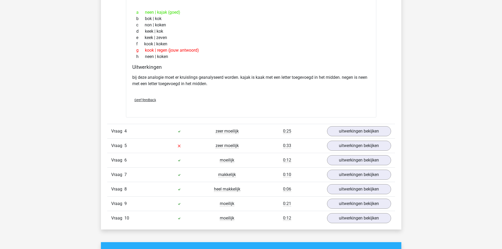
scroll to position [421, 0]
click at [155, 149] on div "Vraag 5 zeer moeilijk 0:33 uitwerkingen bekijken" at bounding box center [251, 145] width 288 height 14
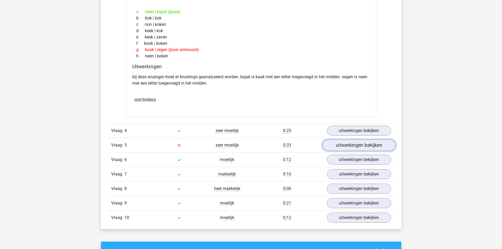
drag, startPoint x: 351, startPoint y: 145, endPoint x: 344, endPoint y: 146, distance: 7.2
click at [351, 145] on link "uitwerkingen bekijken" at bounding box center [358, 145] width 73 height 12
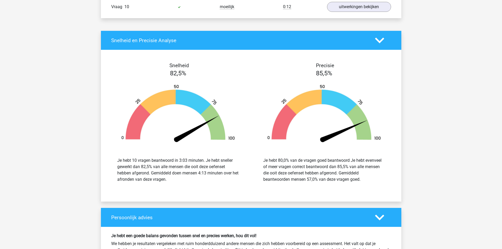
scroll to position [948, 0]
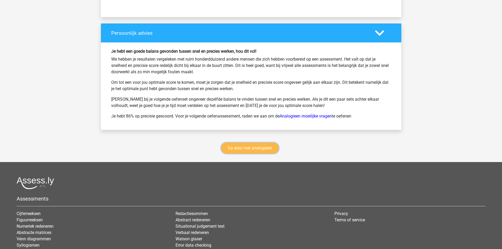
click at [258, 148] on link "Ga door met analogieen" at bounding box center [250, 147] width 58 height 11
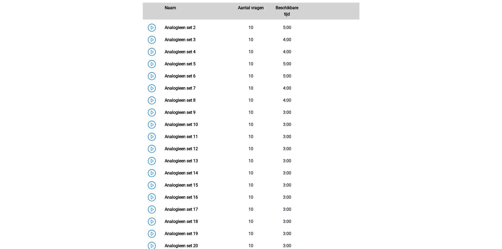
scroll to position [137, 0]
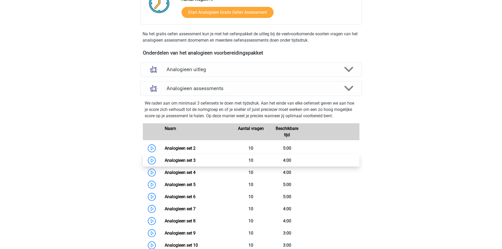
click at [165, 159] on link "Analogieen set 3" at bounding box center [180, 160] width 31 height 5
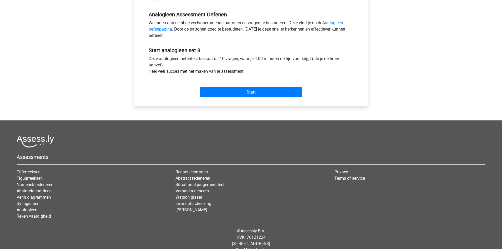
scroll to position [158, 0]
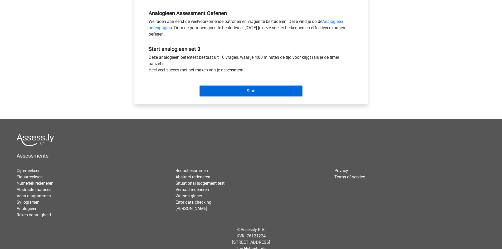
click at [241, 94] on input "Start" at bounding box center [251, 91] width 102 height 10
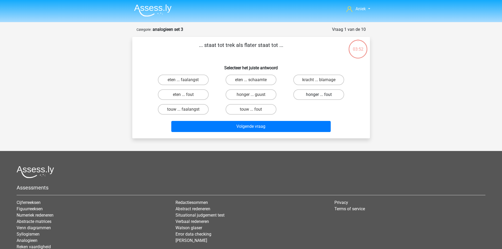
click at [333, 95] on label "honger ... fout" at bounding box center [318, 94] width 51 height 11
click at [322, 95] on input "honger ... fout" at bounding box center [320, 96] width 3 height 3
radio input "true"
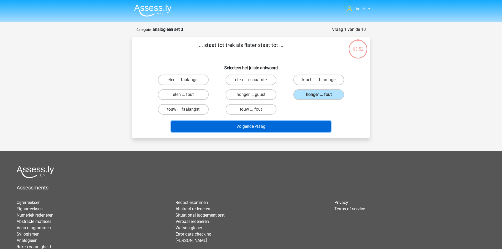
click at [249, 129] on button "Volgende vraag" at bounding box center [250, 126] width 159 height 11
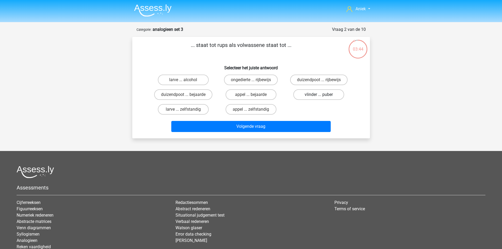
click at [316, 97] on label "vlinder ... puber" at bounding box center [318, 94] width 51 height 11
click at [319, 97] on input "vlinder ... puber" at bounding box center [320, 96] width 3 height 3
radio input "true"
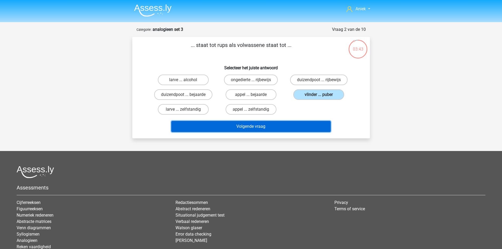
click at [239, 126] on button "Volgende vraag" at bounding box center [250, 126] width 159 height 11
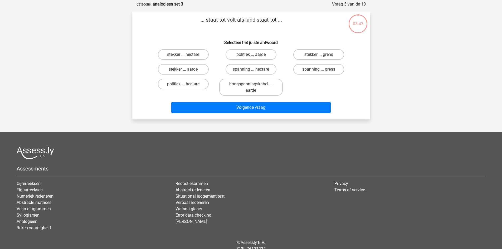
scroll to position [26, 0]
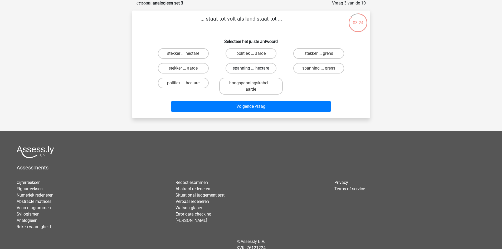
click at [266, 70] on label "spanning ... hectare" at bounding box center [250, 68] width 51 height 11
click at [254, 70] on input "spanning ... hectare" at bounding box center [252, 69] width 3 height 3
radio input "true"
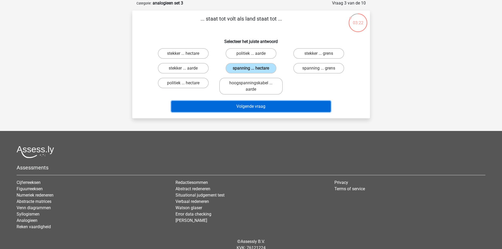
click at [238, 108] on button "Volgende vraag" at bounding box center [250, 106] width 159 height 11
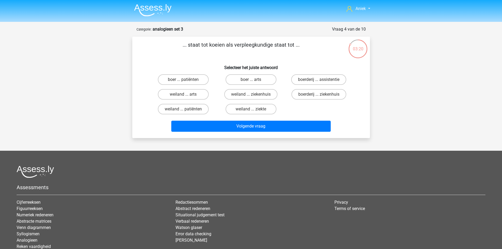
scroll to position [0, 0]
click at [190, 82] on label "boer ... patiënten" at bounding box center [183, 80] width 51 height 11
click at [186, 82] on input "boer ... patiënten" at bounding box center [184, 81] width 3 height 3
radio input "true"
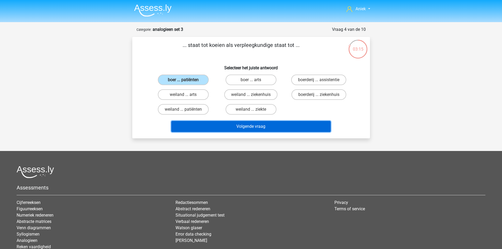
click at [232, 127] on button "Volgende vraag" at bounding box center [250, 126] width 159 height 11
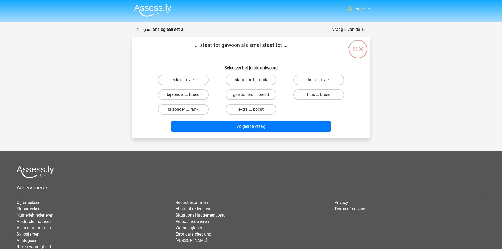
click at [164, 92] on label "bijzonder ... breed" at bounding box center [183, 94] width 51 height 11
click at [183, 95] on input "bijzonder ... breed" at bounding box center [184, 96] width 3 height 3
radio input "true"
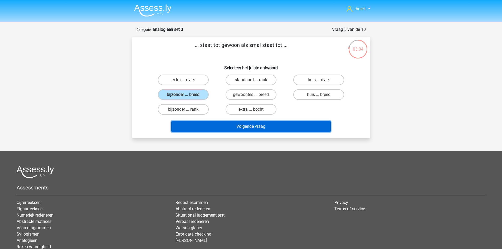
click at [221, 127] on button "Volgende vraag" at bounding box center [250, 126] width 159 height 11
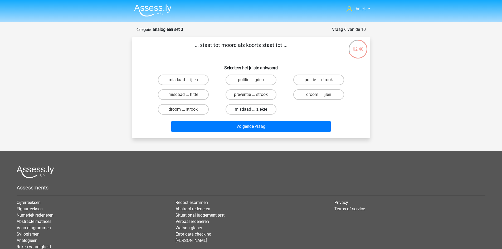
click at [249, 110] on label "misdaad ... ziekte" at bounding box center [250, 109] width 51 height 11
click at [251, 110] on input "misdaad ... ziekte" at bounding box center [252, 110] width 3 height 3
radio input "true"
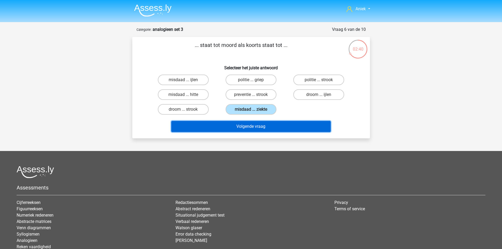
click at [258, 124] on button "Volgende vraag" at bounding box center [250, 126] width 159 height 11
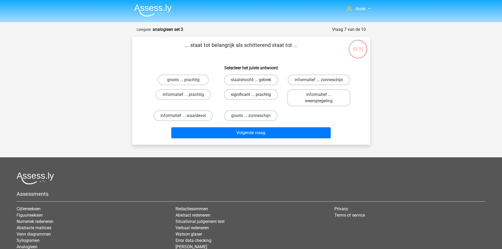
click at [265, 95] on label "significant ... prachtig" at bounding box center [251, 94] width 54 height 11
click at [254, 95] on input "significant ... prachtig" at bounding box center [252, 96] width 3 height 3
radio input "true"
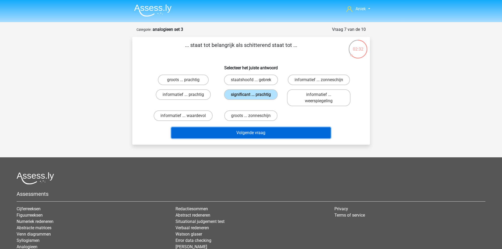
click at [261, 128] on button "Volgende vraag" at bounding box center [250, 132] width 159 height 11
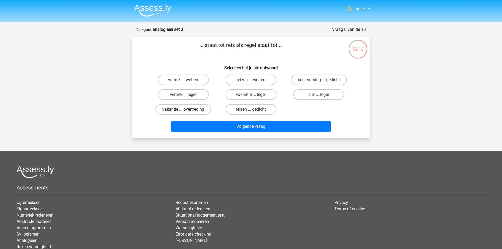
click at [193, 112] on label "vakantie ... overtreding" at bounding box center [183, 109] width 56 height 11
click at [186, 112] on input "vakantie ... overtreding" at bounding box center [184, 110] width 3 height 3
radio input "true"
click at [205, 81] on label "vertrek ... wetten" at bounding box center [183, 80] width 51 height 11
click at [186, 81] on input "vertrek ... wetten" at bounding box center [184, 81] width 3 height 3
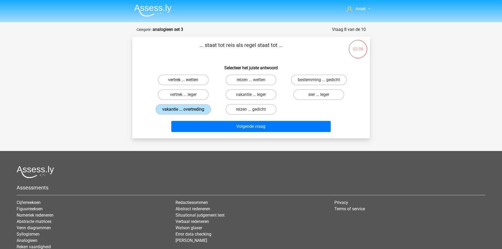
radio input "true"
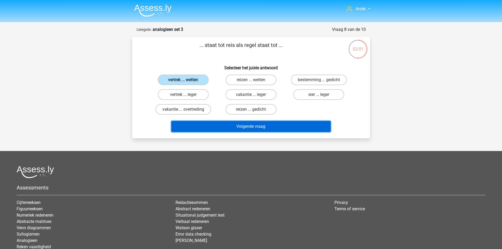
click at [231, 124] on button "Volgende vraag" at bounding box center [250, 126] width 159 height 11
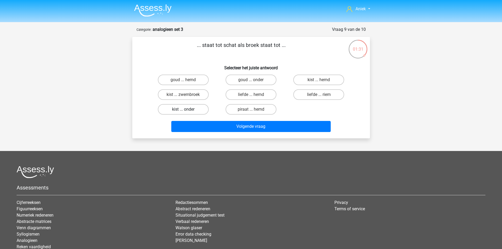
click at [192, 109] on label "kist ... onder" at bounding box center [183, 109] width 51 height 11
click at [186, 109] on input "kist ... onder" at bounding box center [184, 110] width 3 height 3
radio input "true"
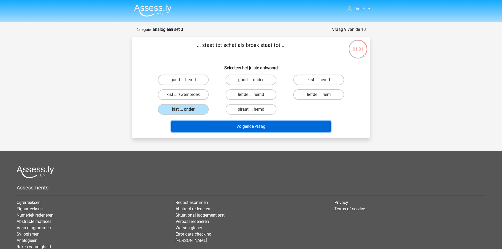
click at [208, 128] on button "Volgende vraag" at bounding box center [250, 126] width 159 height 11
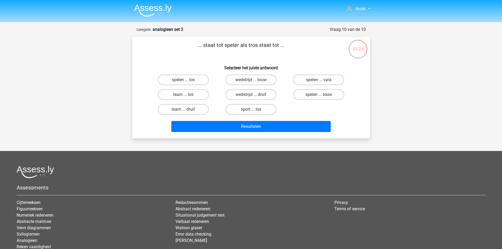
click at [183, 110] on input "team ... druif" at bounding box center [184, 110] width 3 height 3
radio input "true"
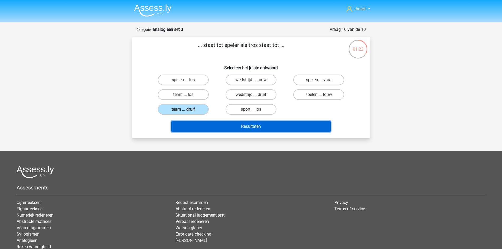
click at [186, 126] on button "Resultaten" at bounding box center [250, 126] width 159 height 11
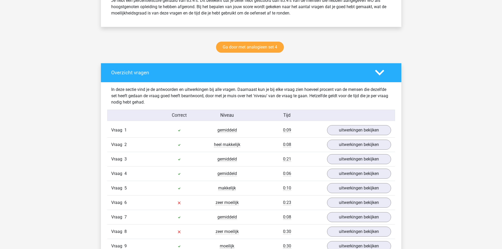
scroll to position [290, 0]
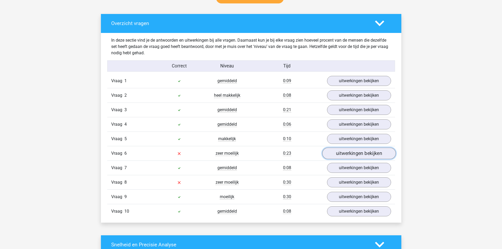
click at [331, 152] on link "uitwerkingen bekijken" at bounding box center [358, 153] width 73 height 12
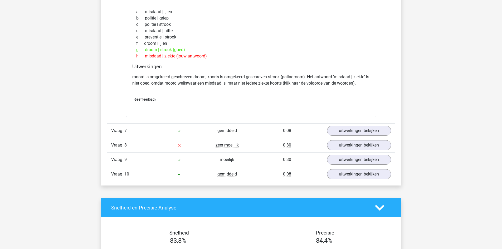
scroll to position [500, 0]
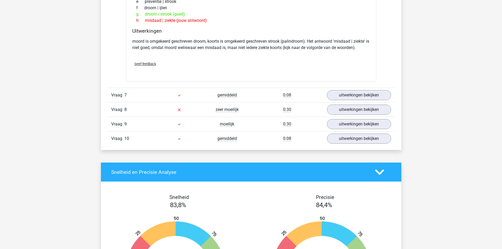
click at [250, 106] on div "Vraag 8 zeer moeilijk 0:30 uitwerkingen bekijken" at bounding box center [251, 109] width 288 height 14
click at [339, 107] on link "uitwerkingen bekijken" at bounding box center [358, 110] width 73 height 12
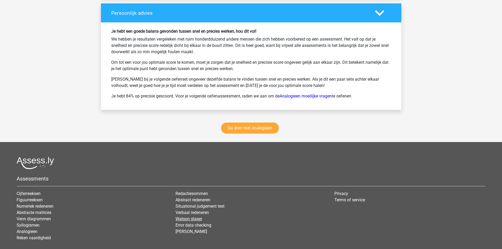
scroll to position [1000, 0]
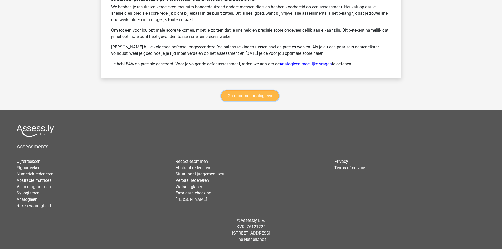
click at [266, 92] on link "Ga door met analogieen" at bounding box center [250, 95] width 58 height 11
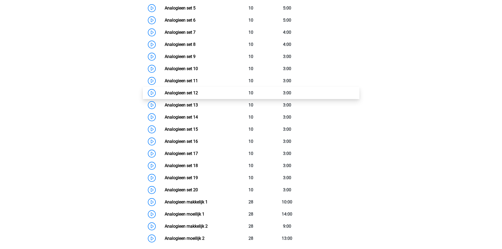
scroll to position [269, 0]
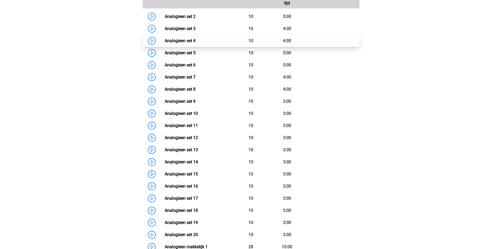
click at [165, 38] on link "Analogieen set 4" at bounding box center [180, 40] width 31 height 5
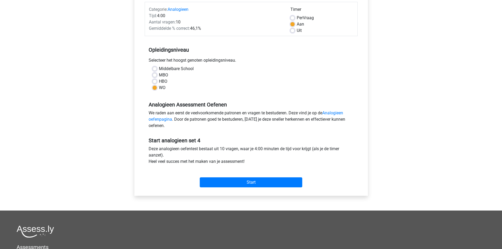
scroll to position [105, 0]
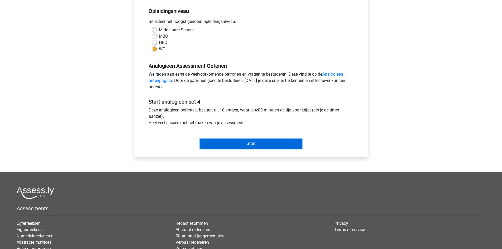
click at [254, 145] on input "Start" at bounding box center [251, 144] width 102 height 10
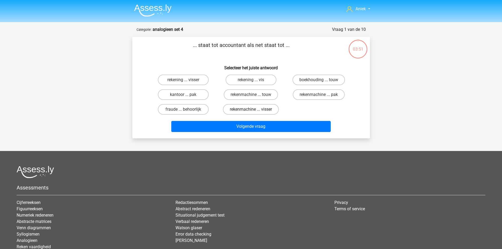
click at [241, 108] on label "rekenmachine ... visser" at bounding box center [251, 109] width 56 height 11
click at [251, 109] on input "rekenmachine ... visser" at bounding box center [252, 110] width 3 height 3
radio input "true"
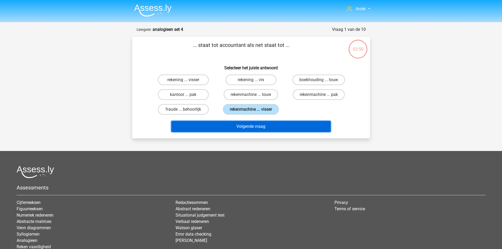
click at [223, 127] on button "Volgende vraag" at bounding box center [250, 126] width 159 height 11
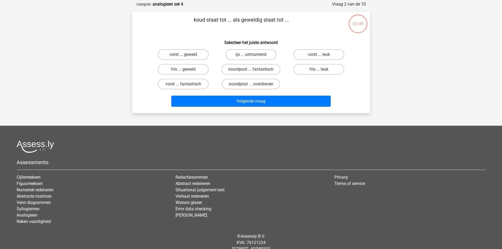
scroll to position [26, 0]
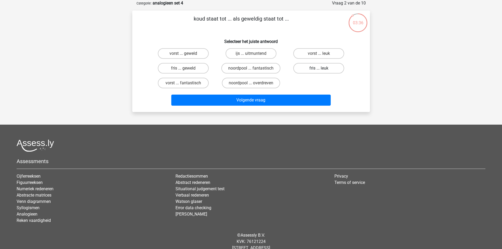
click at [310, 69] on label "fris ... leuk" at bounding box center [318, 68] width 51 height 11
click at [319, 69] on input "fris ... leuk" at bounding box center [320, 69] width 3 height 3
radio input "true"
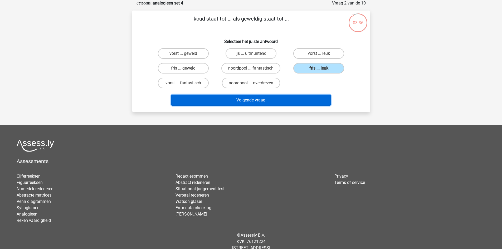
click at [282, 96] on button "Volgende vraag" at bounding box center [250, 100] width 159 height 11
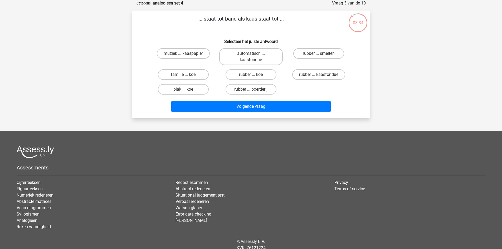
scroll to position [0, 0]
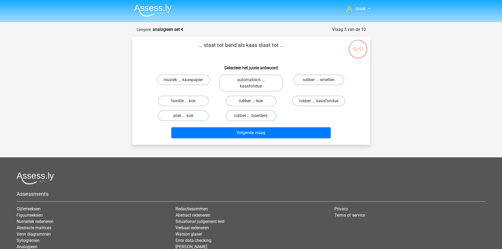
click at [255, 101] on label "rubber ... koe" at bounding box center [250, 101] width 51 height 11
click at [254, 101] on input "rubber ... koe" at bounding box center [252, 102] width 3 height 3
radio input "true"
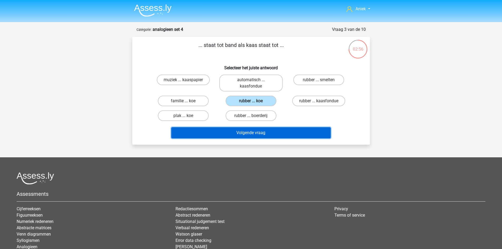
click at [240, 134] on button "Volgende vraag" at bounding box center [250, 132] width 159 height 11
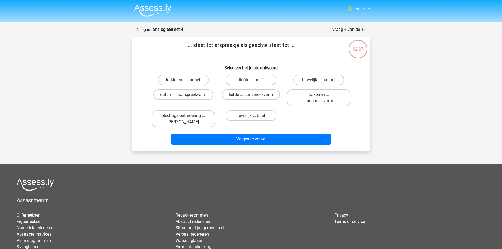
click at [195, 123] on label "plechtige ontmoeting ... hoi" at bounding box center [182, 118] width 63 height 17
click at [186, 119] on input "plechtige ontmoeting ... hoi" at bounding box center [184, 117] width 3 height 3
radio input "true"
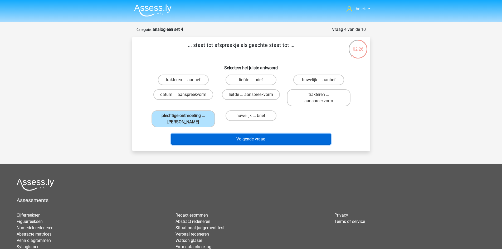
click at [219, 140] on button "Volgende vraag" at bounding box center [250, 139] width 159 height 11
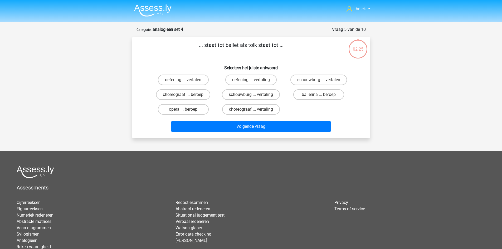
scroll to position [26, 0]
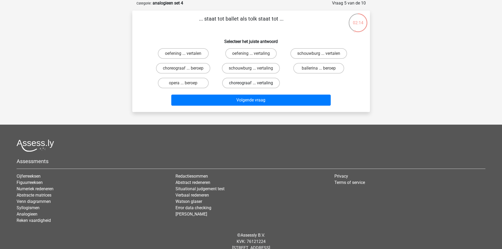
click at [268, 82] on label "choreograaf ... vertaling" at bounding box center [251, 83] width 58 height 11
click at [254, 83] on input "choreograaf ... vertaling" at bounding box center [252, 84] width 3 height 3
radio input "true"
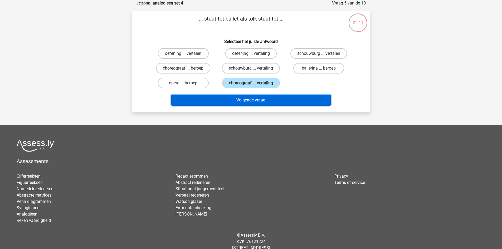
click at [274, 99] on button "Volgende vraag" at bounding box center [250, 100] width 159 height 11
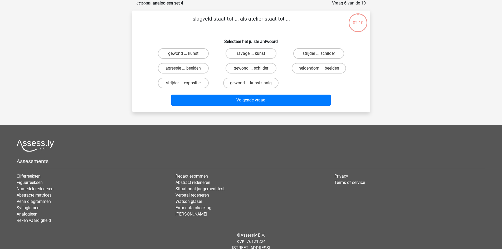
scroll to position [0, 0]
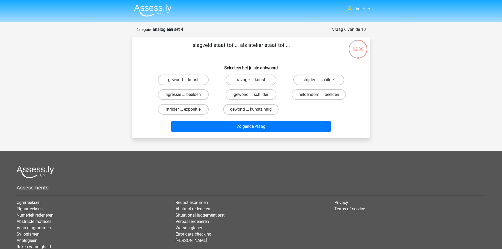
click at [320, 81] on input "strijder ... schilder" at bounding box center [320, 81] width 3 height 3
radio input "true"
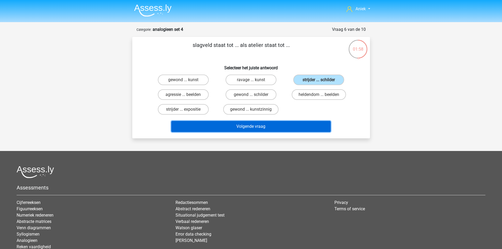
click at [290, 127] on button "Volgende vraag" at bounding box center [250, 126] width 159 height 11
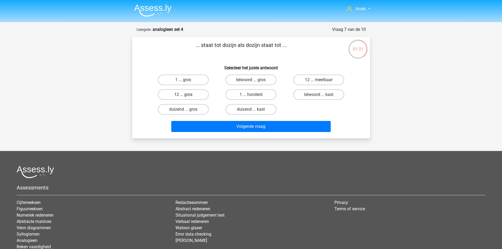
click at [191, 96] on label "12 ... gros" at bounding box center [183, 94] width 51 height 11
click at [186, 96] on input "12 ... gros" at bounding box center [184, 96] width 3 height 3
radio input "true"
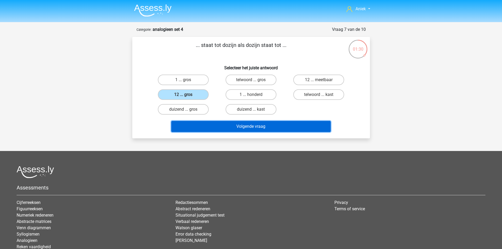
click at [214, 127] on button "Volgende vraag" at bounding box center [250, 126] width 159 height 11
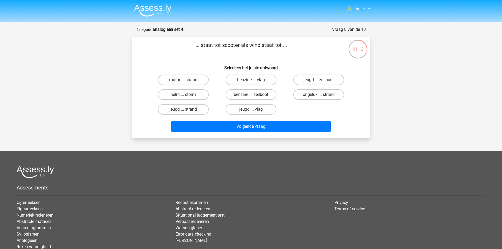
click at [238, 94] on label "benzine ... zeilboot" at bounding box center [250, 94] width 51 height 11
click at [251, 95] on input "benzine ... zeilboot" at bounding box center [252, 96] width 3 height 3
radio input "true"
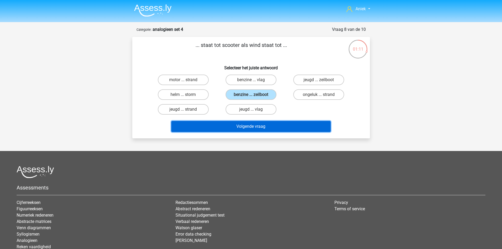
click at [226, 121] on button "Volgende vraag" at bounding box center [250, 126] width 159 height 11
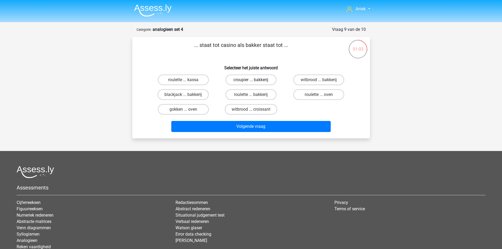
click at [243, 80] on label "croupier ... bakkerij" at bounding box center [250, 80] width 51 height 11
click at [251, 80] on input "croupier ... bakkerij" at bounding box center [252, 81] width 3 height 3
radio input "true"
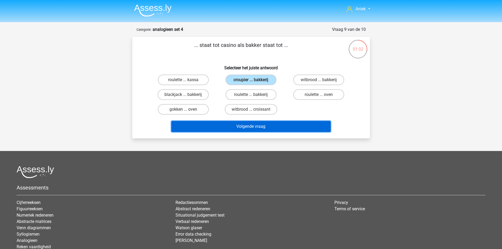
click at [234, 125] on button "Volgende vraag" at bounding box center [250, 126] width 159 height 11
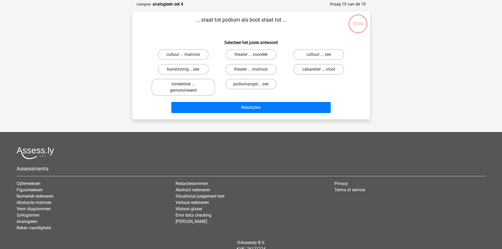
scroll to position [26, 0]
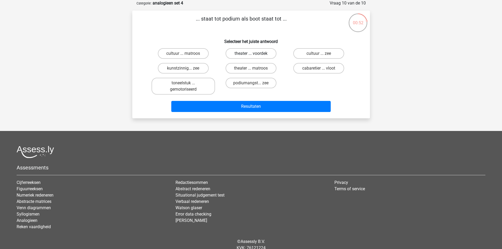
click at [254, 52] on label "theater ... voordek" at bounding box center [250, 53] width 51 height 11
click at [254, 53] on input "theater ... voordek" at bounding box center [252, 54] width 3 height 3
radio input "true"
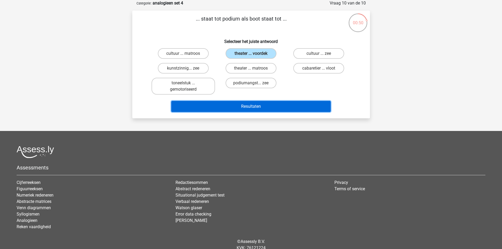
click at [244, 106] on button "Resultaten" at bounding box center [250, 106] width 159 height 11
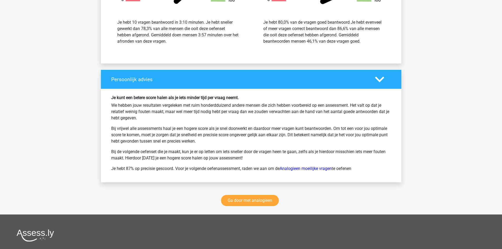
scroll to position [711, 0]
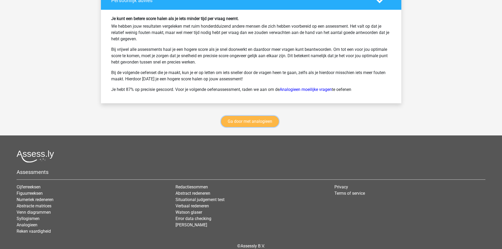
click at [256, 122] on link "Ga door met analogieen" at bounding box center [250, 121] width 58 height 11
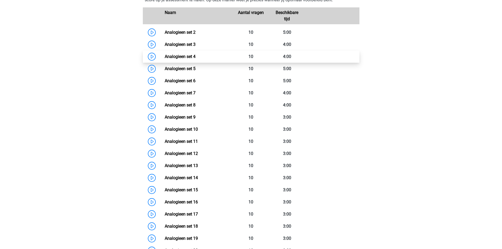
scroll to position [190, 0]
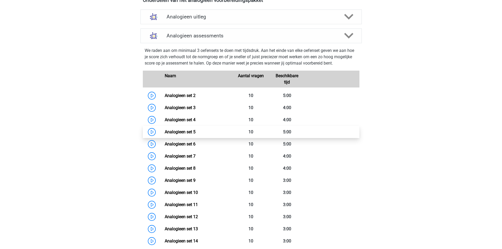
click at [165, 130] on link "Analogieen set 5" at bounding box center [180, 131] width 31 height 5
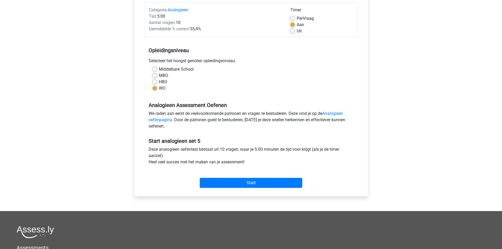
scroll to position [105, 0]
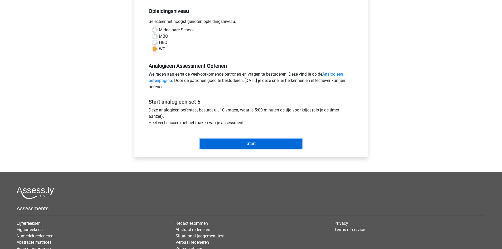
click at [259, 147] on input "Start" at bounding box center [251, 144] width 102 height 10
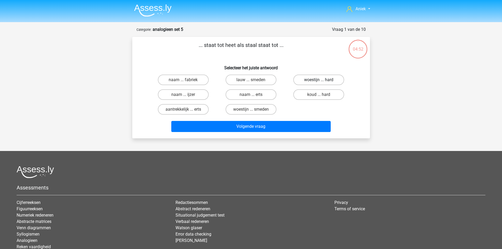
click at [315, 80] on label "woestijn ... hard" at bounding box center [318, 80] width 51 height 11
click at [319, 80] on input "woestijn ... hard" at bounding box center [320, 81] width 3 height 3
radio input "true"
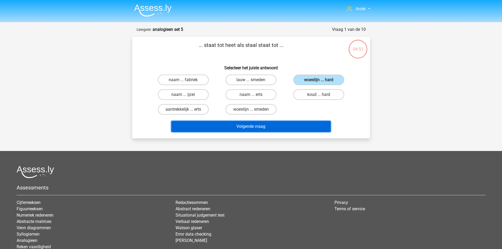
click at [270, 123] on button "Volgende vraag" at bounding box center [250, 126] width 159 height 11
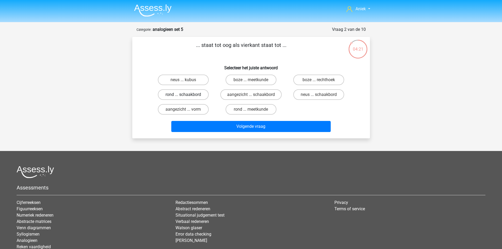
click at [197, 94] on label "rond ... schaakbord" at bounding box center [183, 94] width 51 height 11
click at [186, 95] on input "rond ... schaakbord" at bounding box center [184, 96] width 3 height 3
radio input "true"
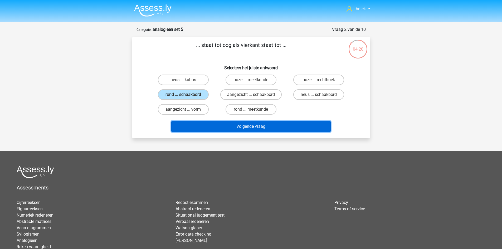
click at [203, 124] on button "Volgende vraag" at bounding box center [250, 126] width 159 height 11
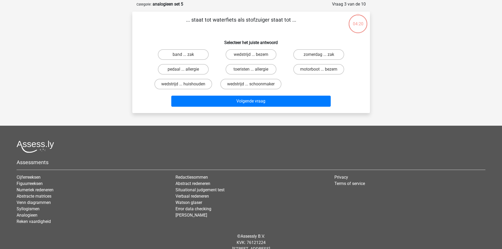
scroll to position [26, 0]
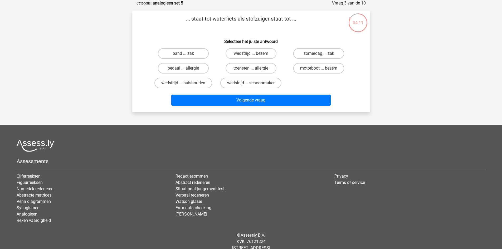
click at [320, 70] on input "motorboot ... bezem" at bounding box center [320, 69] width 3 height 3
radio input "true"
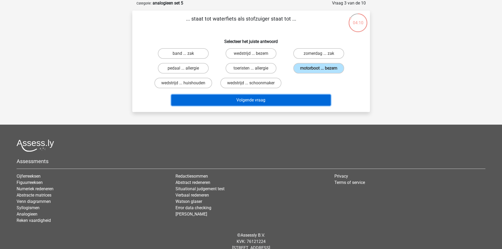
click at [271, 100] on button "Volgende vraag" at bounding box center [250, 100] width 159 height 11
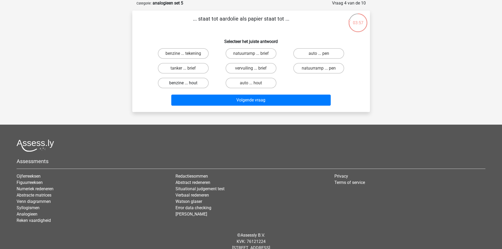
click at [190, 83] on label "benzine ... hout" at bounding box center [183, 83] width 51 height 11
click at [186, 83] on input "benzine ... hout" at bounding box center [184, 84] width 3 height 3
radio input "true"
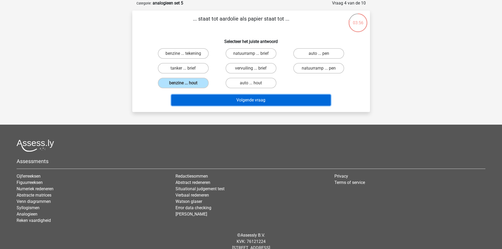
click at [224, 101] on button "Volgende vraag" at bounding box center [250, 100] width 159 height 11
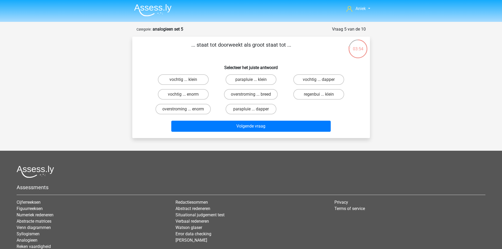
scroll to position [0, 0]
click at [181, 94] on label "vochtig ... enorm" at bounding box center [183, 94] width 51 height 11
click at [183, 95] on input "vochtig ... enorm" at bounding box center [184, 96] width 3 height 3
radio input "true"
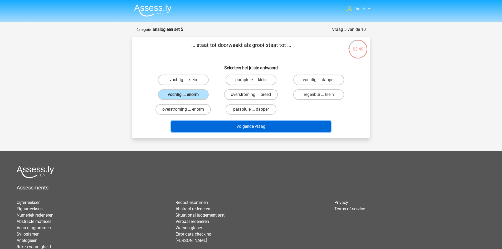
click at [232, 125] on button "Volgende vraag" at bounding box center [250, 126] width 159 height 11
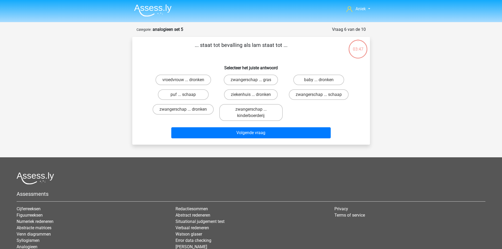
scroll to position [26, 0]
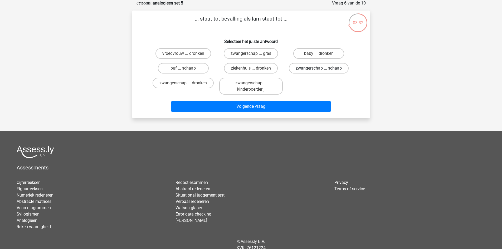
click at [324, 68] on label "zwangerschap ... schaap" at bounding box center [319, 68] width 60 height 11
click at [322, 68] on input "zwangerschap ... schaap" at bounding box center [320, 69] width 3 height 3
radio input "true"
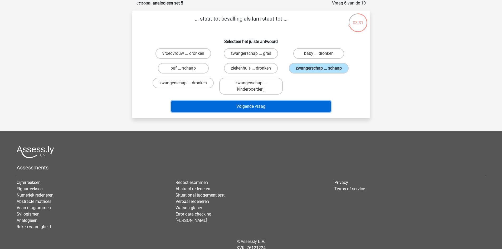
click at [277, 108] on button "Volgende vraag" at bounding box center [250, 106] width 159 height 11
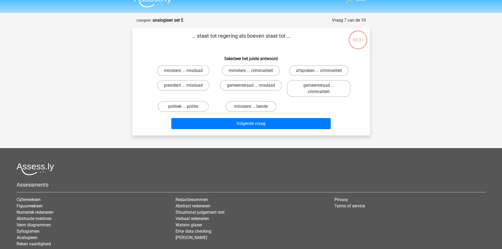
scroll to position [0, 0]
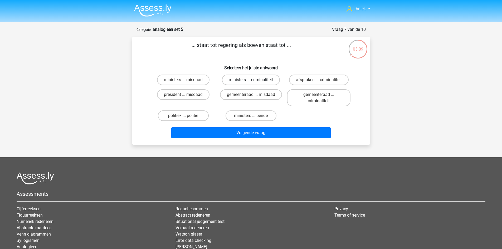
click at [270, 81] on label "ministers ... criminaliteit" at bounding box center [251, 80] width 58 height 11
click at [254, 81] on input "ministers ... criminaliteit" at bounding box center [252, 81] width 3 height 3
radio input "true"
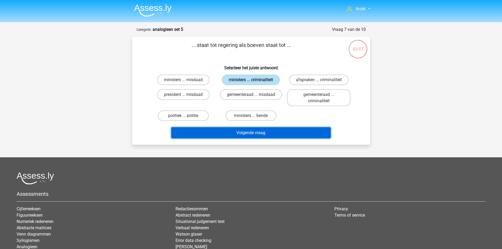
click at [247, 133] on button "Volgende vraag" at bounding box center [250, 132] width 159 height 11
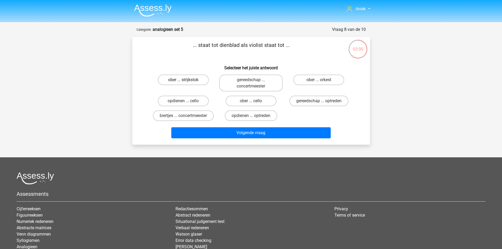
click at [178, 77] on label "ober ... strijkstok" at bounding box center [183, 80] width 51 height 11
click at [183, 80] on input "ober ... strijkstok" at bounding box center [184, 81] width 3 height 3
radio input "true"
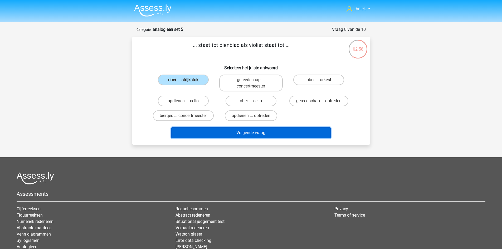
click at [203, 132] on button "Volgende vraag" at bounding box center [250, 132] width 159 height 11
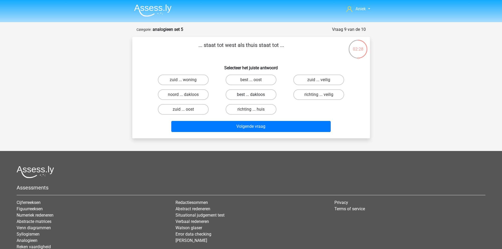
click at [239, 93] on label "best ... dakloos" at bounding box center [250, 94] width 51 height 11
click at [251, 95] on input "best ... dakloos" at bounding box center [252, 96] width 3 height 3
radio input "true"
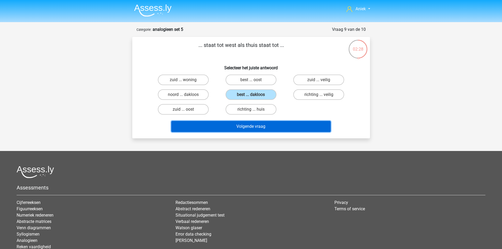
click at [220, 124] on button "Volgende vraag" at bounding box center [250, 126] width 159 height 11
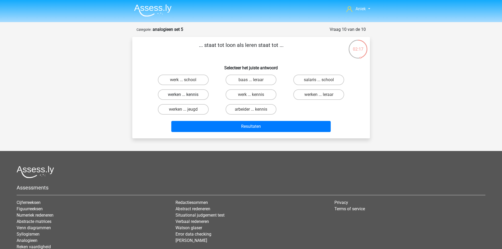
click at [187, 93] on label "werken ... kennis" at bounding box center [183, 94] width 51 height 11
click at [186, 95] on input "werken ... kennis" at bounding box center [184, 96] width 3 height 3
radio input "true"
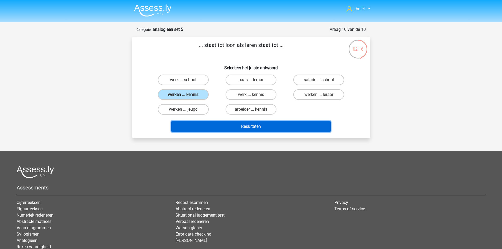
click at [217, 129] on button "Resultaten" at bounding box center [250, 126] width 159 height 11
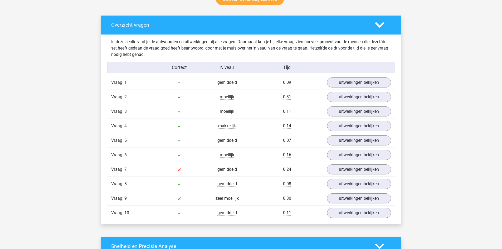
scroll to position [342, 0]
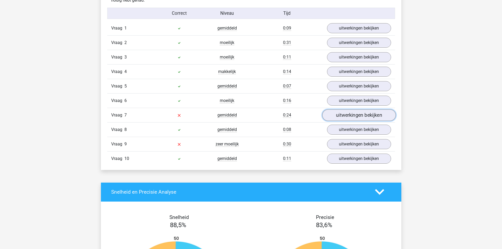
click at [349, 117] on link "uitwerkingen bekijken" at bounding box center [358, 115] width 73 height 12
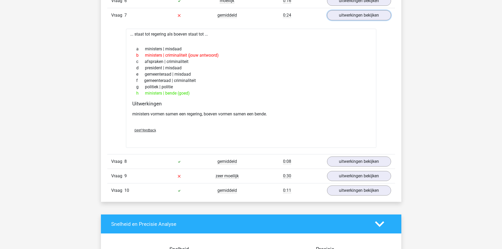
scroll to position [448, 0]
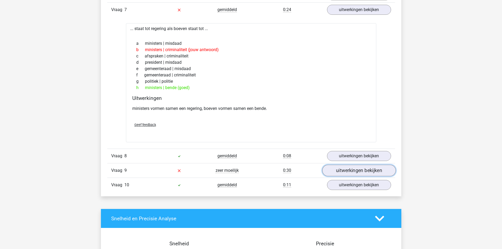
click at [341, 172] on link "uitwerkingen bekijken" at bounding box center [358, 171] width 73 height 12
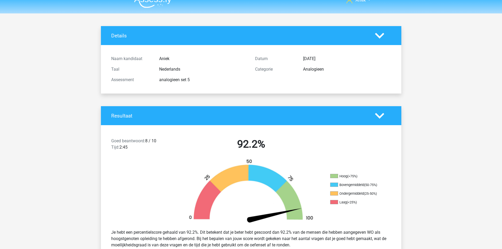
scroll to position [0, 0]
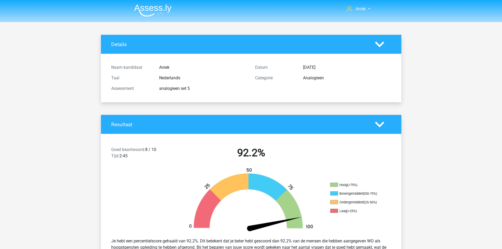
click at [155, 14] on img at bounding box center [152, 10] width 37 height 12
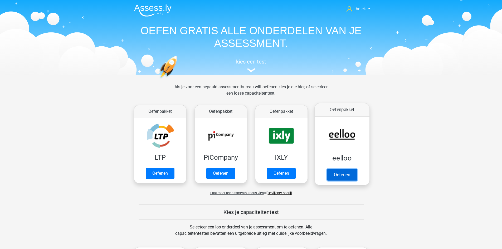
click at [353, 169] on link "Oefenen" at bounding box center [342, 175] width 30 height 12
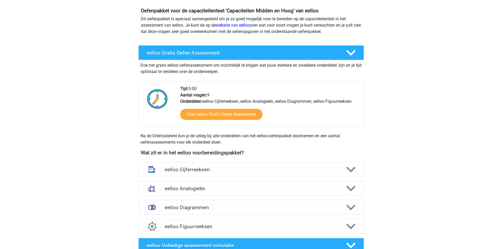
scroll to position [132, 0]
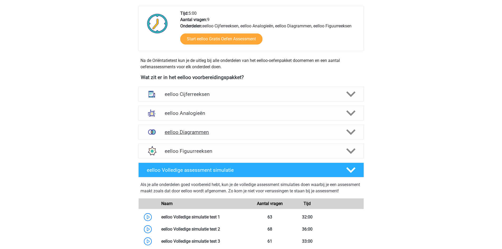
click at [228, 126] on div "eelloo Diagrammen" at bounding box center [250, 132] width 225 height 15
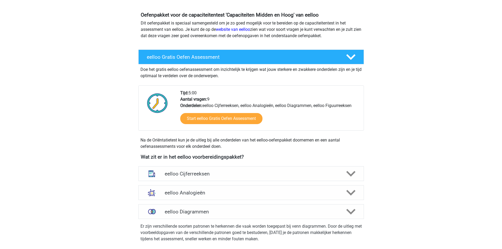
scroll to position [53, 0]
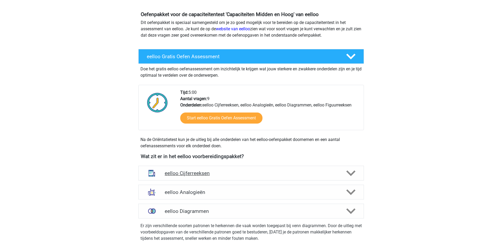
click at [253, 170] on div "eelloo Cijferreeksen" at bounding box center [250, 173] width 225 height 15
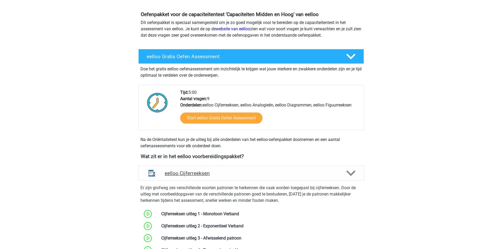
click at [252, 170] on h4 "eelloo Cijferreeksen" at bounding box center [251, 173] width 172 height 6
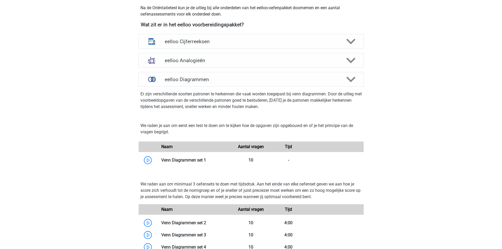
scroll to position [211, 0]
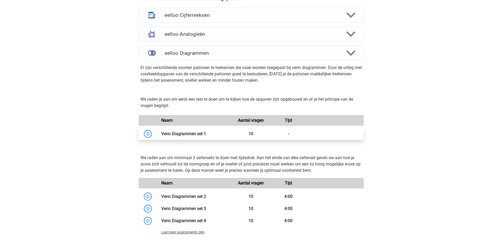
click at [206, 133] on link at bounding box center [206, 133] width 0 height 5
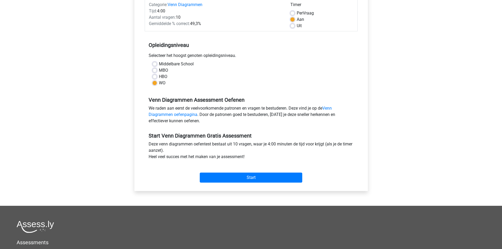
scroll to position [79, 0]
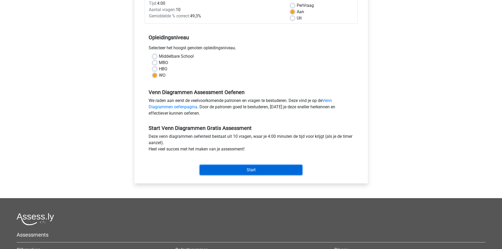
click at [242, 174] on input "Start" at bounding box center [251, 170] width 102 height 10
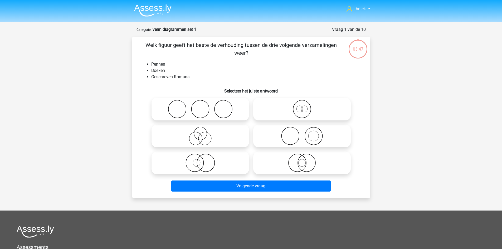
click at [325, 138] on icon at bounding box center [301, 136] width 93 height 18
click at [305, 133] on input "radio" at bounding box center [303, 131] width 3 height 3
radio input "true"
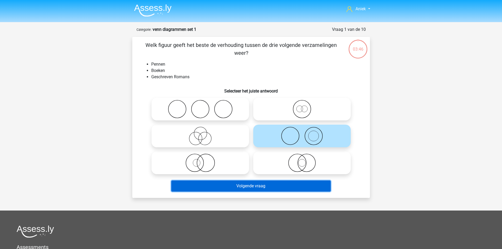
click at [270, 186] on button "Volgende vraag" at bounding box center [250, 185] width 159 height 11
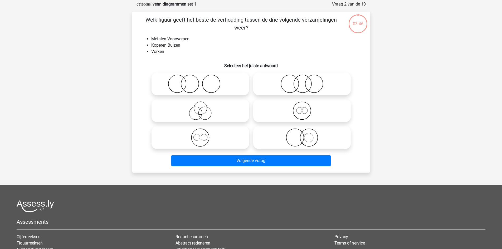
scroll to position [26, 0]
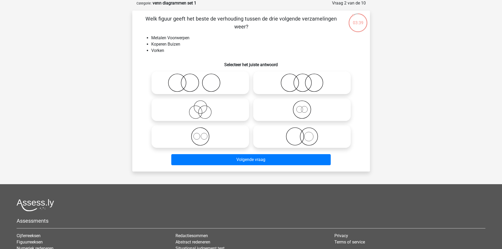
click at [216, 132] on icon at bounding box center [200, 136] width 93 height 18
click at [204, 132] on input "radio" at bounding box center [201, 131] width 3 height 3
radio input "true"
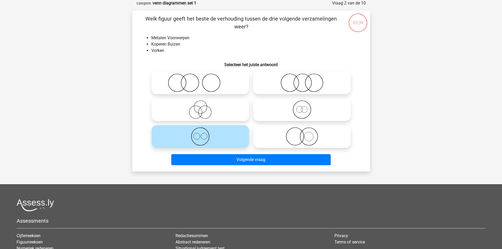
click at [246, 167] on div "Volgende vraag" at bounding box center [250, 160] width 203 height 13
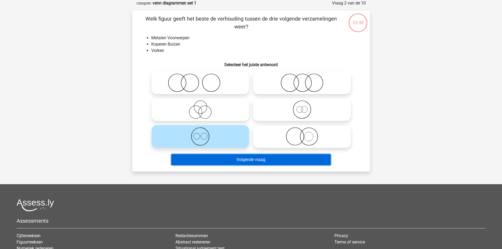
click at [246, 160] on button "Volgende vraag" at bounding box center [250, 159] width 159 height 11
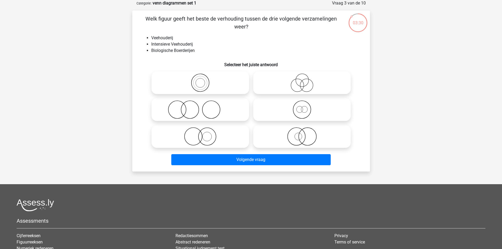
click at [284, 114] on icon at bounding box center [301, 109] width 93 height 18
click at [302, 107] on input "radio" at bounding box center [303, 104] width 3 height 3
radio input "true"
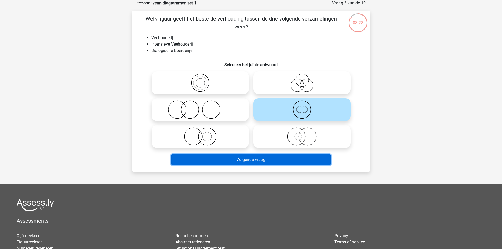
click at [245, 159] on button "Volgende vraag" at bounding box center [250, 159] width 159 height 11
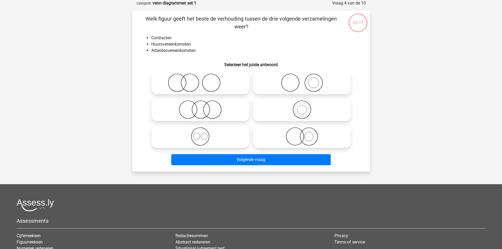
click at [205, 141] on icon at bounding box center [200, 136] width 93 height 18
click at [204, 134] on input "radio" at bounding box center [201, 131] width 3 height 3
radio input "true"
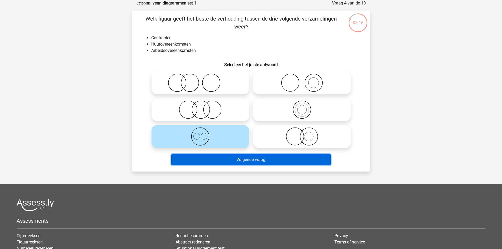
click at [228, 163] on button "Volgende vraag" at bounding box center [250, 159] width 159 height 11
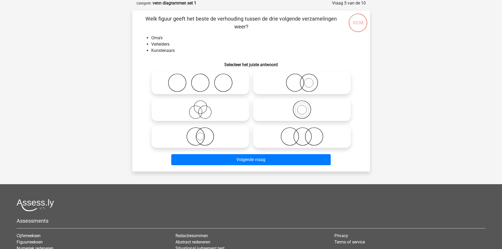
click at [175, 80] on icon at bounding box center [200, 82] width 93 height 18
click at [200, 80] on input "radio" at bounding box center [201, 78] width 3 height 3
radio input "true"
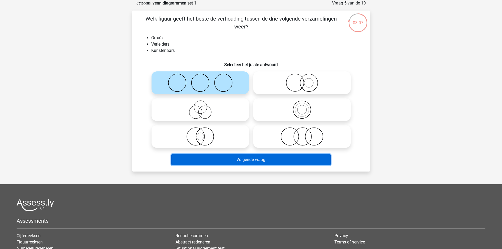
click at [212, 158] on button "Volgende vraag" at bounding box center [250, 159] width 159 height 11
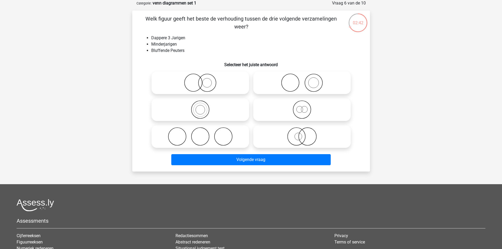
click at [314, 112] on icon at bounding box center [301, 109] width 93 height 18
click at [305, 107] on input "radio" at bounding box center [303, 104] width 3 height 3
radio input "true"
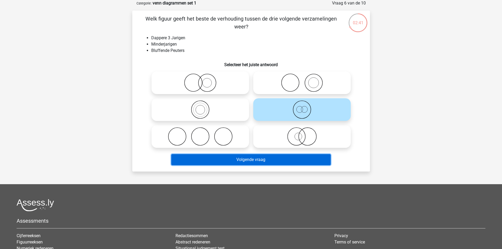
click at [280, 162] on button "Volgende vraag" at bounding box center [250, 159] width 159 height 11
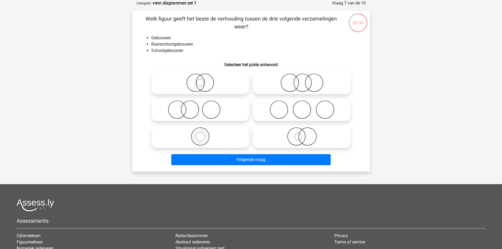
click at [247, 136] on label at bounding box center [199, 136] width 97 height 23
click at [204, 134] on input "radio" at bounding box center [201, 131] width 3 height 3
radio input "true"
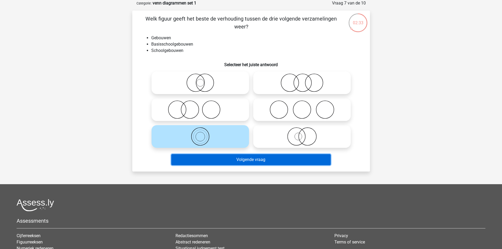
click at [239, 162] on button "Volgende vraag" at bounding box center [250, 159] width 159 height 11
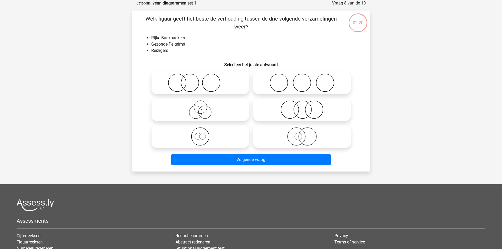
click at [219, 131] on icon at bounding box center [200, 136] width 93 height 18
click at [204, 131] on input "radio" at bounding box center [201, 131] width 3 height 3
radio input "true"
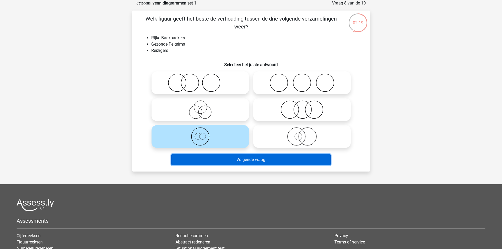
click at [234, 160] on button "Volgende vraag" at bounding box center [250, 159] width 159 height 11
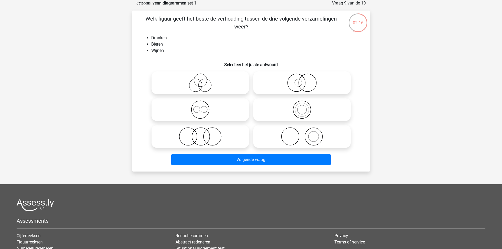
click at [195, 100] on icon at bounding box center [200, 109] width 93 height 18
click at [200, 103] on input "radio" at bounding box center [201, 104] width 3 height 3
radio input "true"
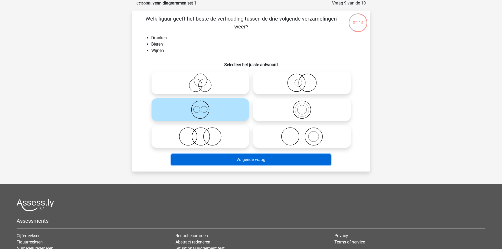
click at [221, 161] on button "Volgende vraag" at bounding box center [250, 159] width 159 height 11
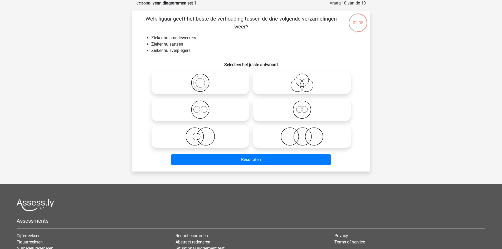
click at [217, 111] on icon at bounding box center [200, 109] width 93 height 18
click at [204, 107] on input "radio" at bounding box center [201, 104] width 3 height 3
radio input "true"
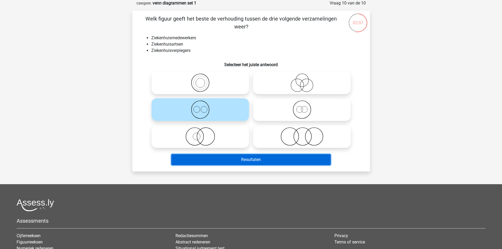
drag, startPoint x: 245, startPoint y: 161, endPoint x: 234, endPoint y: 157, distance: 11.7
click at [245, 161] on button "Resultaten" at bounding box center [250, 159] width 159 height 11
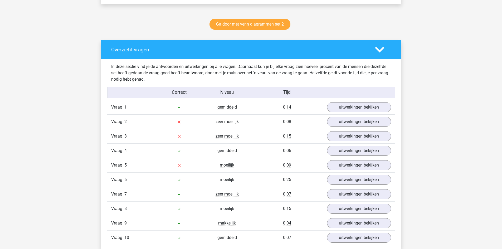
scroll to position [290, 0]
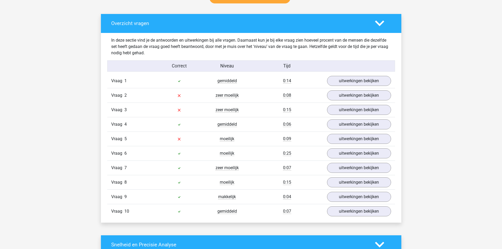
click at [194, 93] on div at bounding box center [179, 95] width 48 height 6
click at [382, 97] on link "uitwerkingen bekijken" at bounding box center [358, 96] width 73 height 12
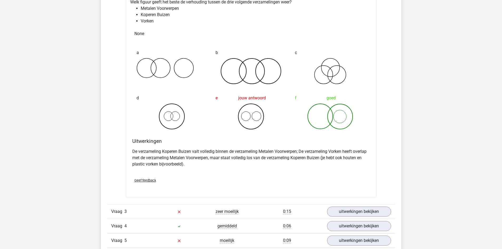
scroll to position [500, 0]
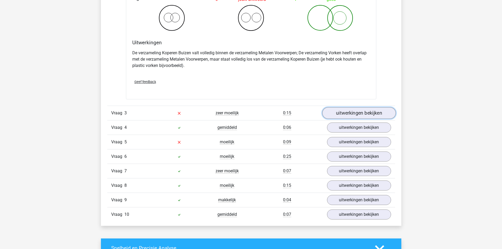
click at [360, 112] on link "uitwerkingen bekijken" at bounding box center [358, 113] width 73 height 12
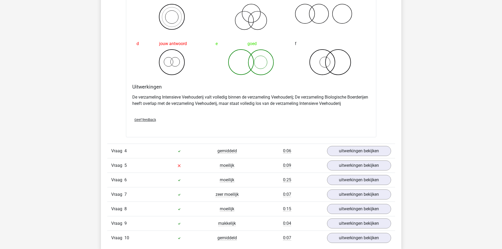
scroll to position [685, 0]
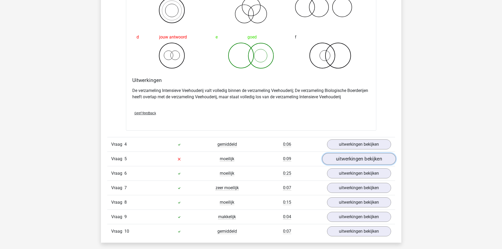
click at [342, 161] on link "uitwerkingen bekijken" at bounding box center [358, 159] width 73 height 12
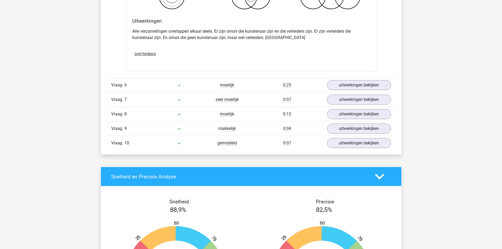
scroll to position [974, 0]
click at [331, 98] on link "uitwerkingen bekijken" at bounding box center [358, 100] width 73 height 12
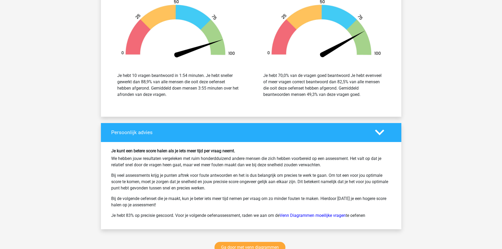
scroll to position [1422, 0]
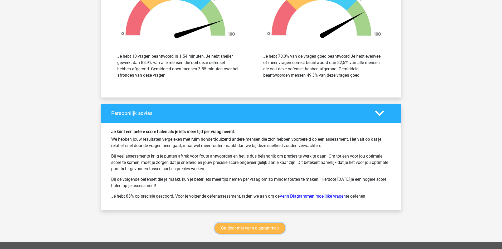
click at [256, 225] on link "Ga door met venn diagrammen" at bounding box center [249, 228] width 71 height 11
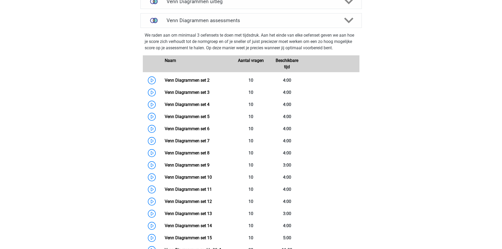
scroll to position [143, 0]
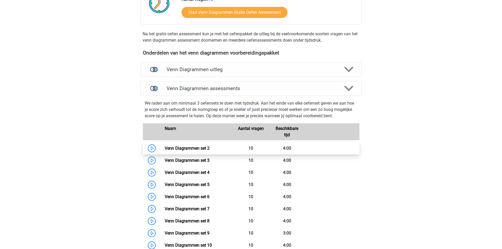
click at [165, 147] on link "Venn Diagrammen set 2" at bounding box center [187, 148] width 45 height 5
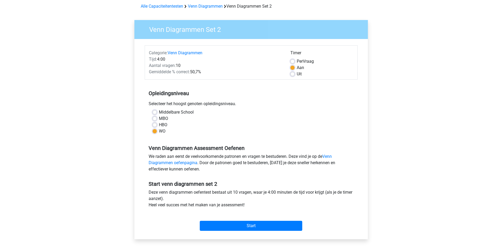
scroll to position [79, 0]
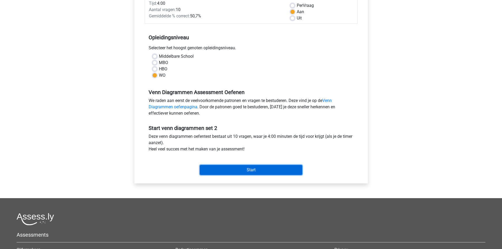
click at [238, 171] on input "Start" at bounding box center [251, 170] width 102 height 10
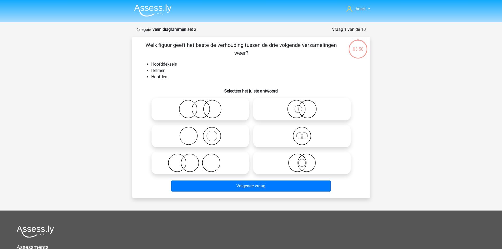
drag, startPoint x: 209, startPoint y: 145, endPoint x: 212, endPoint y: 137, distance: 8.5
click at [209, 143] on icon at bounding box center [200, 136] width 93 height 18
click at [204, 133] on input "radio" at bounding box center [201, 131] width 3 height 3
radio input "true"
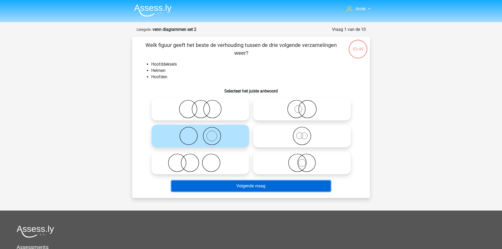
click at [258, 190] on button "Volgende vraag" at bounding box center [250, 185] width 159 height 11
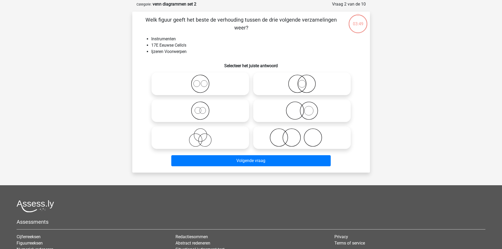
scroll to position [26, 0]
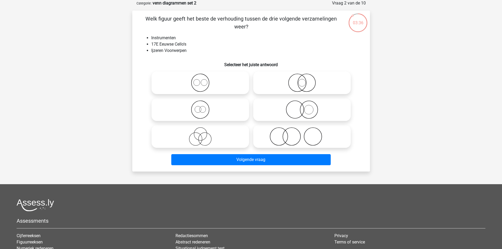
click at [275, 105] on icon at bounding box center [301, 109] width 93 height 18
click at [302, 105] on input "radio" at bounding box center [303, 104] width 3 height 3
radio input "true"
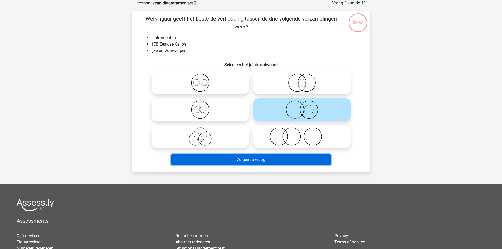
click at [265, 157] on button "Volgende vraag" at bounding box center [250, 159] width 159 height 11
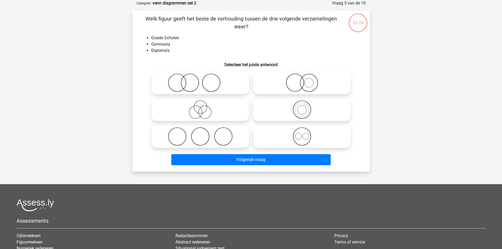
click at [185, 81] on icon at bounding box center [200, 82] width 93 height 18
click at [200, 80] on input "radio" at bounding box center [201, 78] width 3 height 3
radio input "true"
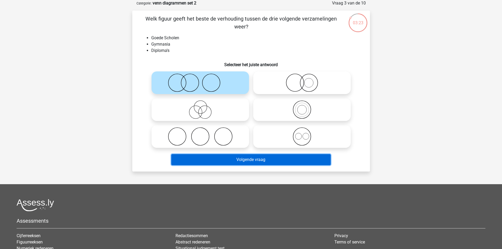
click at [244, 160] on button "Volgende vraag" at bounding box center [250, 159] width 159 height 11
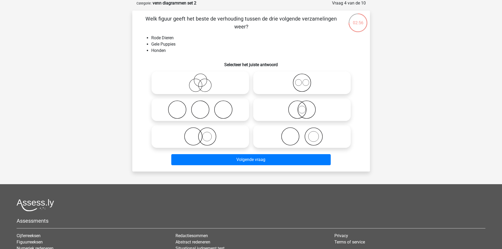
click at [181, 125] on div at bounding box center [200, 136] width 102 height 27
click at [168, 137] on icon at bounding box center [200, 136] width 93 height 18
click at [200, 134] on input "radio" at bounding box center [201, 131] width 3 height 3
radio input "true"
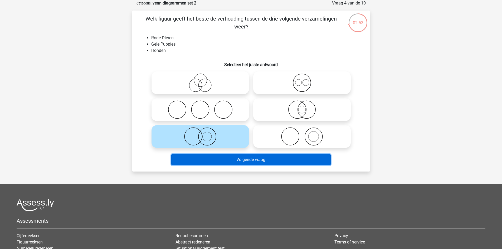
click at [192, 157] on button "Volgende vraag" at bounding box center [250, 159] width 159 height 11
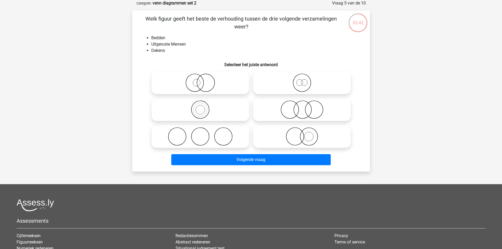
click at [243, 139] on icon at bounding box center [200, 136] width 93 height 18
click at [204, 134] on input "radio" at bounding box center [201, 131] width 3 height 3
radio input "true"
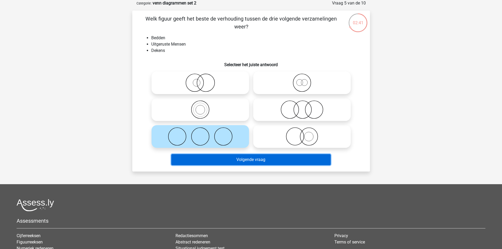
click at [269, 159] on button "Volgende vraag" at bounding box center [250, 159] width 159 height 11
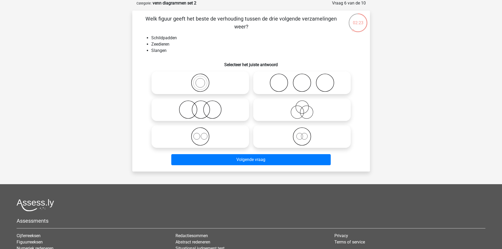
click at [211, 107] on icon at bounding box center [200, 109] width 93 height 18
click at [204, 107] on input "radio" at bounding box center [201, 104] width 3 height 3
radio input "true"
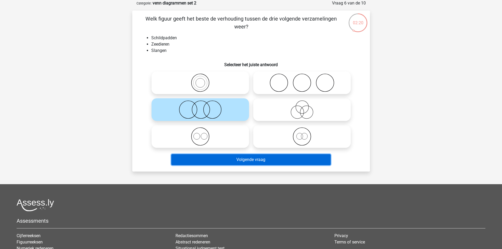
click at [248, 162] on button "Volgende vraag" at bounding box center [250, 159] width 159 height 11
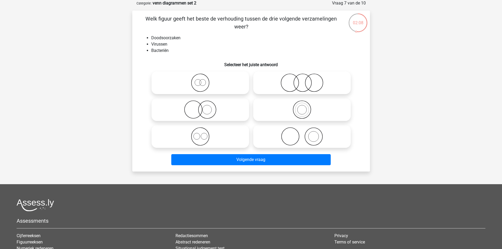
click at [275, 84] on icon at bounding box center [301, 82] width 93 height 18
click at [302, 80] on input "radio" at bounding box center [303, 78] width 3 height 3
radio input "true"
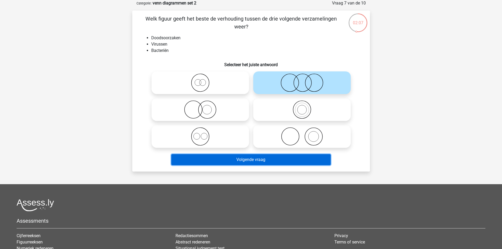
click at [259, 158] on button "Volgende vraag" at bounding box center [250, 159] width 159 height 11
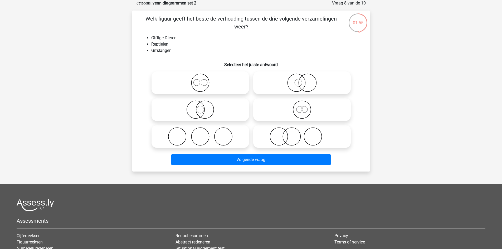
click at [224, 113] on icon at bounding box center [200, 109] width 93 height 18
click at [204, 107] on input "radio" at bounding box center [201, 104] width 3 height 3
radio input "true"
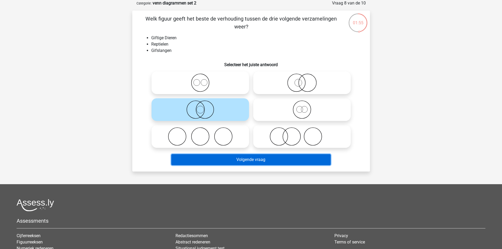
click at [250, 155] on button "Volgende vraag" at bounding box center [250, 159] width 159 height 11
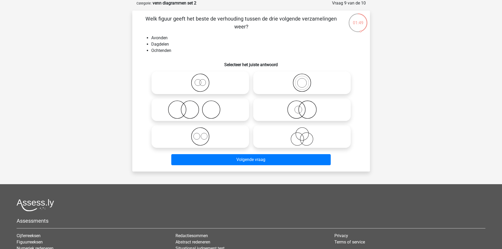
click at [233, 131] on icon at bounding box center [200, 136] width 93 height 18
click at [204, 131] on input "radio" at bounding box center [201, 131] width 3 height 3
radio input "true"
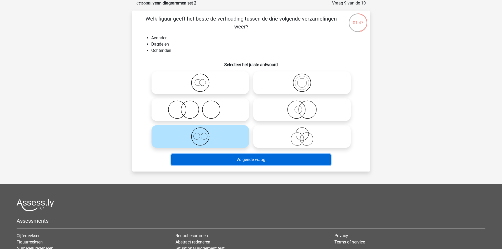
click at [230, 161] on button "Volgende vraag" at bounding box center [250, 159] width 159 height 11
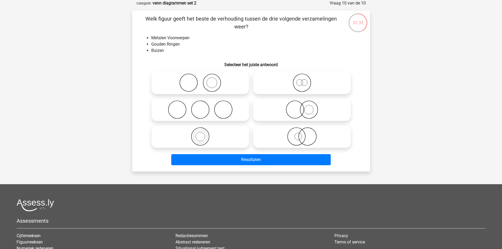
click at [286, 110] on icon at bounding box center [301, 109] width 93 height 18
click at [302, 107] on input "radio" at bounding box center [303, 104] width 3 height 3
radio input "true"
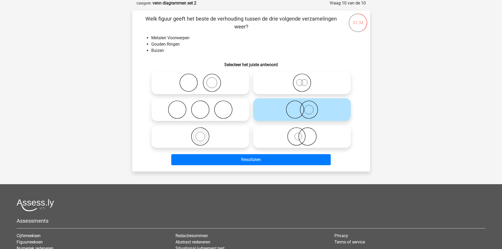
click at [260, 146] on label at bounding box center [301, 136] width 97 height 23
click at [302, 134] on input "radio" at bounding box center [303, 131] width 3 height 3
radio input "true"
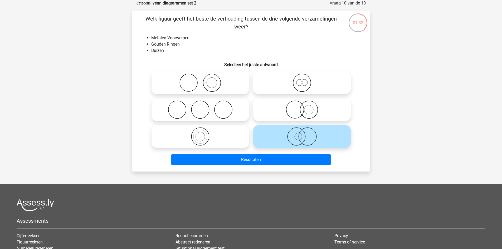
click at [282, 111] on icon at bounding box center [301, 109] width 93 height 18
click at [302, 107] on input "radio" at bounding box center [303, 104] width 3 height 3
radio input "true"
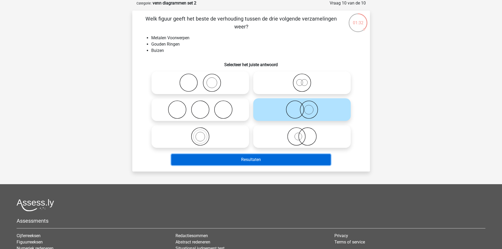
click at [247, 160] on button "Resultaten" at bounding box center [250, 159] width 159 height 11
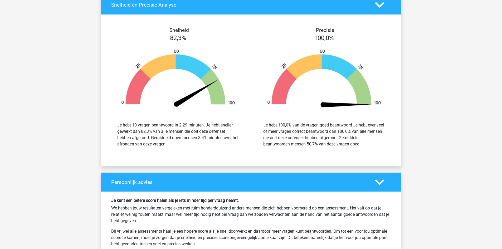
scroll to position [632, 0]
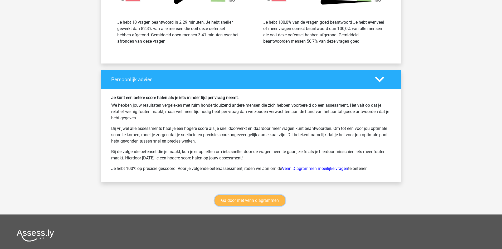
click at [244, 200] on link "Ga door met venn diagrammen" at bounding box center [249, 200] width 71 height 11
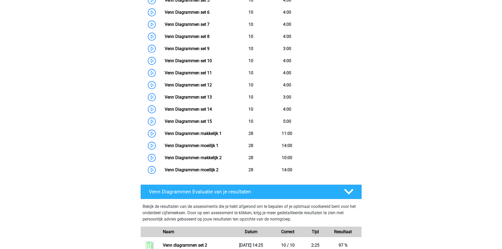
scroll to position [170, 0]
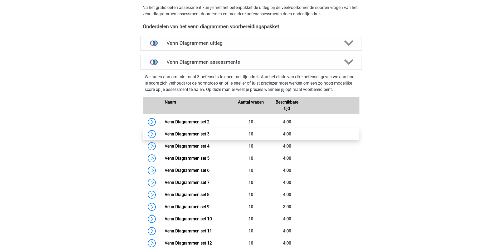
click at [165, 134] on link "Venn Diagrammen set 3" at bounding box center [187, 133] width 45 height 5
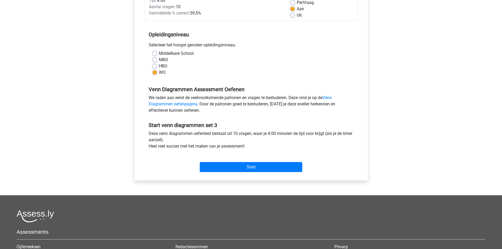
scroll to position [158, 0]
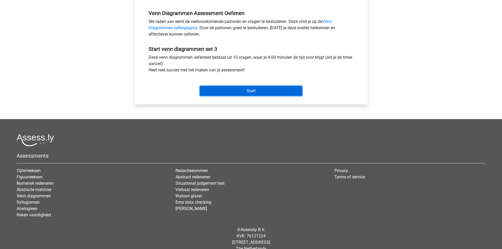
click at [237, 94] on input "Start" at bounding box center [251, 91] width 102 height 10
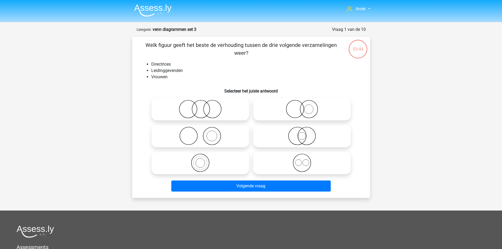
click at [289, 135] on icon at bounding box center [301, 136] width 93 height 18
click at [302, 133] on input "radio" at bounding box center [303, 131] width 3 height 3
radio input "true"
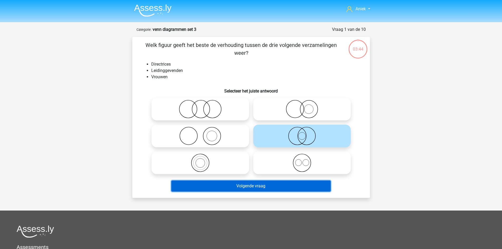
click at [269, 186] on button "Volgende vraag" at bounding box center [250, 185] width 159 height 11
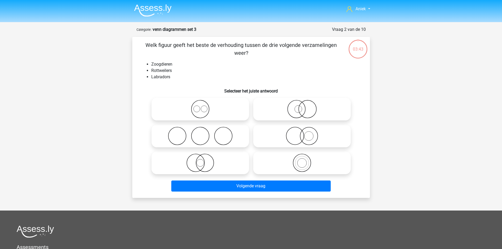
scroll to position [26, 0]
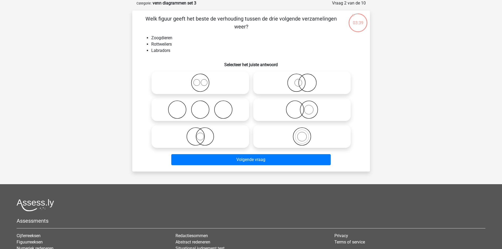
click at [177, 87] on icon at bounding box center [200, 82] width 93 height 18
click at [200, 80] on input "radio" at bounding box center [201, 78] width 3 height 3
radio input "true"
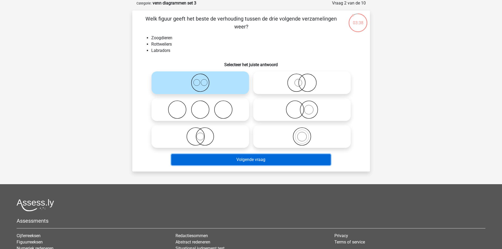
click at [213, 158] on button "Volgende vraag" at bounding box center [250, 159] width 159 height 11
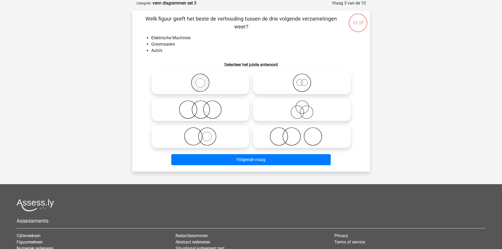
click at [162, 107] on icon at bounding box center [200, 109] width 93 height 18
click at [200, 107] on input "radio" at bounding box center [201, 104] width 3 height 3
radio input "true"
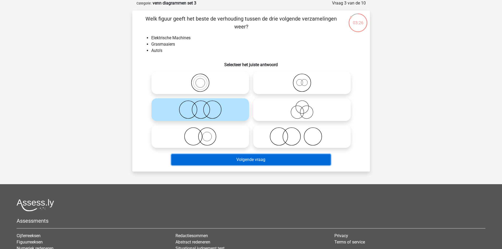
click at [231, 161] on button "Volgende vraag" at bounding box center [250, 159] width 159 height 11
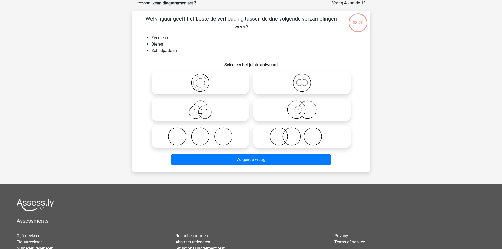
click at [322, 88] on icon at bounding box center [301, 82] width 93 height 18
click at [305, 80] on input "radio" at bounding box center [303, 78] width 3 height 3
radio input "true"
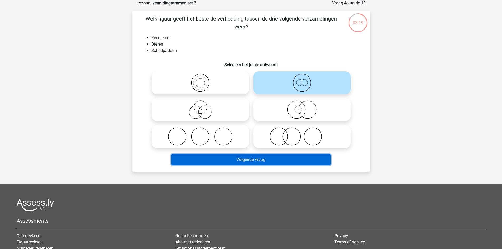
click at [272, 158] on button "Volgende vraag" at bounding box center [250, 159] width 159 height 11
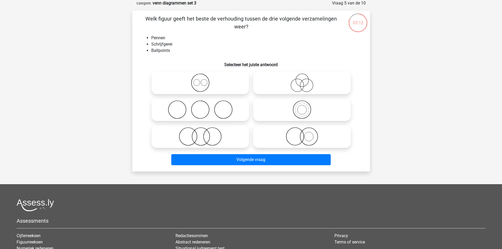
click at [281, 109] on icon at bounding box center [301, 109] width 93 height 18
click at [302, 107] on input "radio" at bounding box center [303, 104] width 3 height 3
radio input "true"
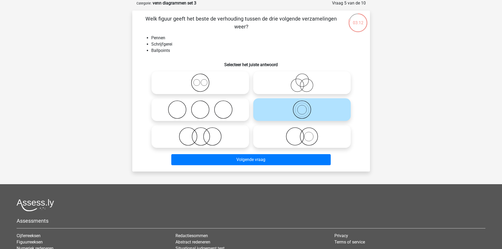
click at [249, 168] on div "Welk figuur geeft het beste de verhouding tussen de drie volgende verzamelingen…" at bounding box center [251, 91] width 238 height 161
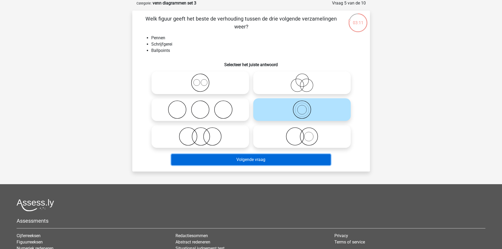
click at [246, 157] on button "Volgende vraag" at bounding box center [250, 159] width 159 height 11
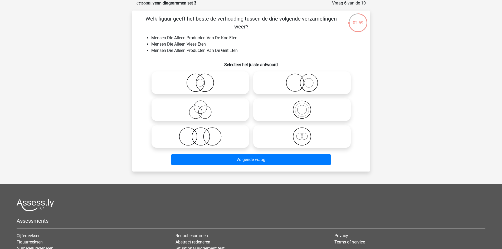
click at [312, 86] on icon at bounding box center [301, 82] width 93 height 18
click at [305, 80] on input "radio" at bounding box center [303, 78] width 3 height 3
radio input "true"
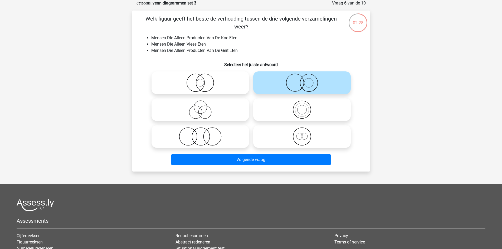
drag, startPoint x: 202, startPoint y: 145, endPoint x: 209, endPoint y: 145, distance: 7.1
click at [206, 145] on icon at bounding box center [200, 136] width 93 height 18
click at [204, 134] on input "radio" at bounding box center [201, 131] width 3 height 3
radio input "true"
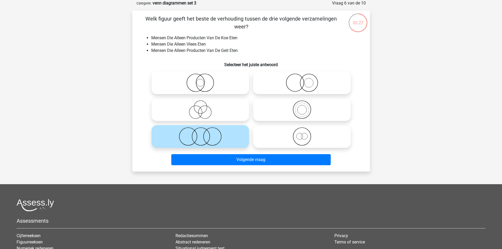
click at [235, 167] on div "Volgende vraag" at bounding box center [250, 160] width 203 height 13
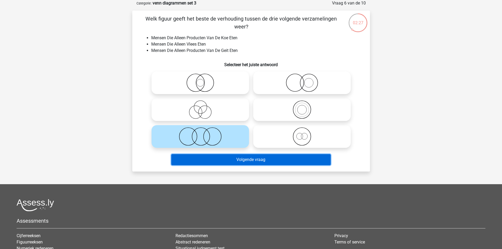
click at [239, 161] on button "Volgende vraag" at bounding box center [250, 159] width 159 height 11
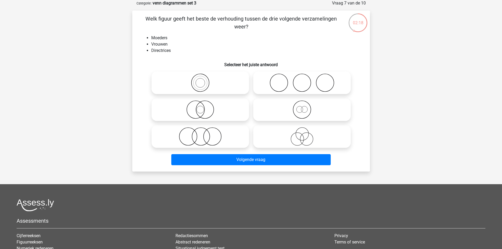
click at [285, 108] on icon at bounding box center [301, 109] width 93 height 18
click at [302, 107] on input "radio" at bounding box center [303, 104] width 3 height 3
radio input "true"
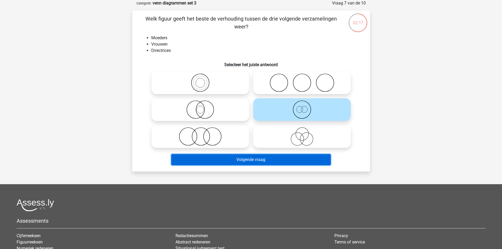
click at [284, 158] on button "Volgende vraag" at bounding box center [250, 159] width 159 height 11
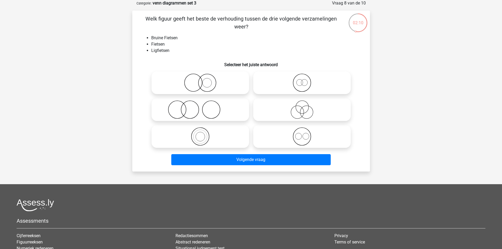
click at [319, 87] on icon at bounding box center [301, 82] width 93 height 18
click at [305, 80] on input "radio" at bounding box center [303, 78] width 3 height 3
radio input "true"
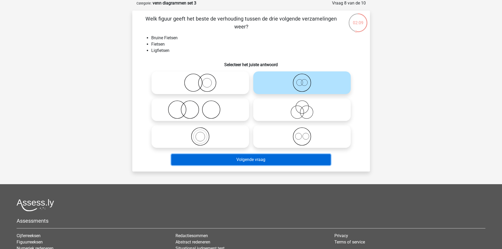
click at [243, 160] on button "Volgende vraag" at bounding box center [250, 159] width 159 height 11
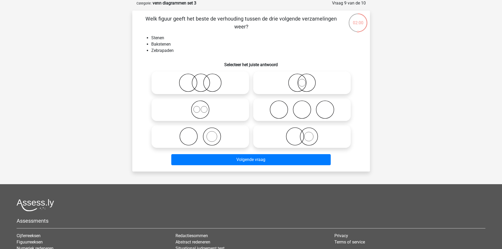
click at [287, 136] on icon at bounding box center [301, 136] width 93 height 18
click at [302, 134] on input "radio" at bounding box center [303, 131] width 3 height 3
radio input "true"
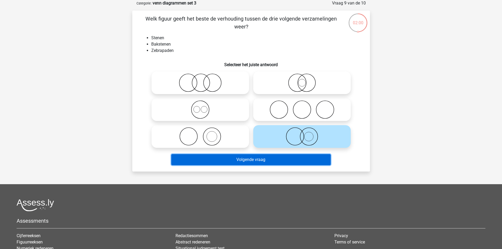
click at [266, 158] on button "Volgende vraag" at bounding box center [250, 159] width 159 height 11
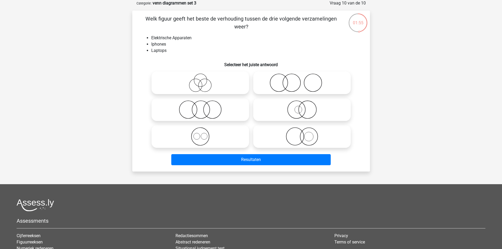
click at [224, 139] on icon at bounding box center [200, 136] width 93 height 18
click at [204, 134] on input "radio" at bounding box center [201, 131] width 3 height 3
radio input "true"
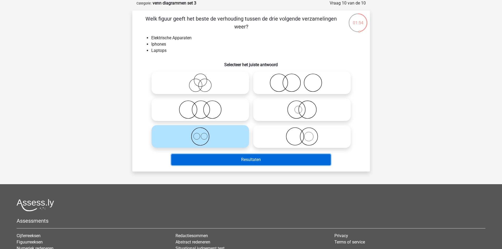
click at [218, 156] on button "Resultaten" at bounding box center [250, 159] width 159 height 11
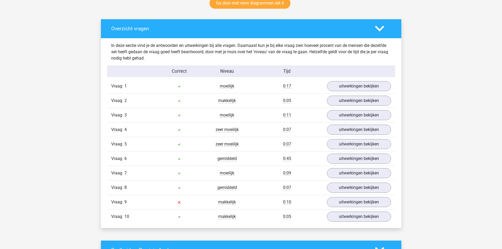
scroll to position [342, 0]
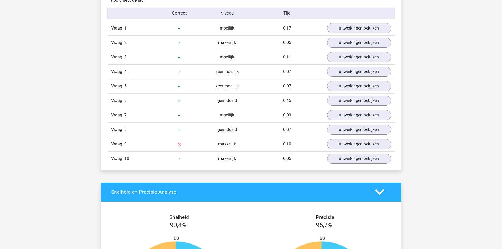
click at [205, 137] on div "Vraag 9 makkelijk 0:10 uitwerkingen bekijken" at bounding box center [251, 144] width 288 height 14
click at [196, 144] on div at bounding box center [179, 144] width 48 height 6
click at [329, 142] on link "uitwerkingen bekijken" at bounding box center [358, 144] width 73 height 12
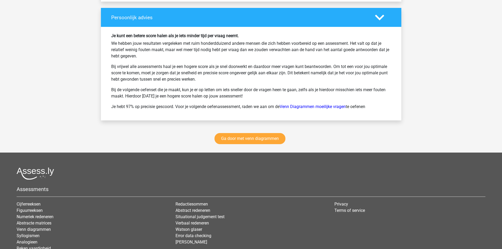
scroll to position [895, 0]
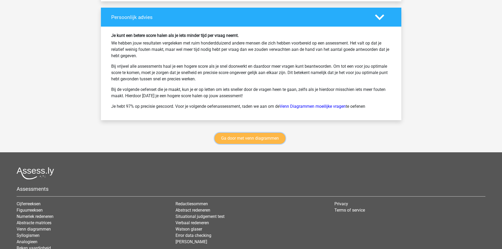
click at [219, 140] on link "Ga door met venn diagrammen" at bounding box center [249, 138] width 71 height 11
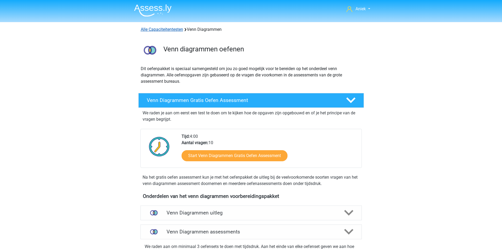
click at [164, 29] on link "Alle Capaciteitentesten" at bounding box center [162, 29] width 42 height 5
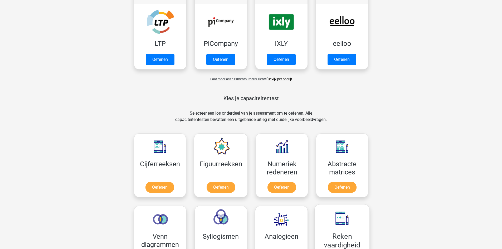
scroll to position [66, 0]
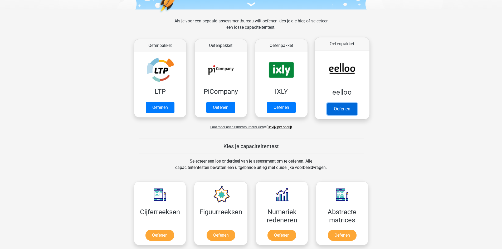
click at [353, 103] on link "Oefenen" at bounding box center [342, 109] width 30 height 12
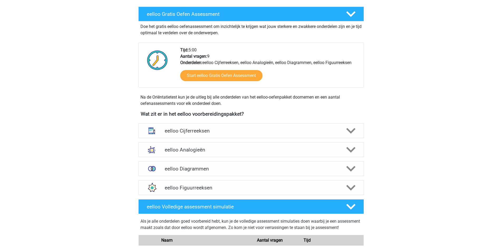
scroll to position [105, 0]
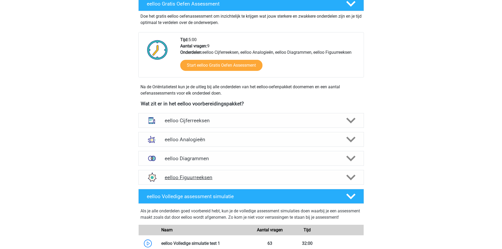
click at [204, 176] on h4 "eelloo Figuurreeksen" at bounding box center [251, 177] width 172 height 6
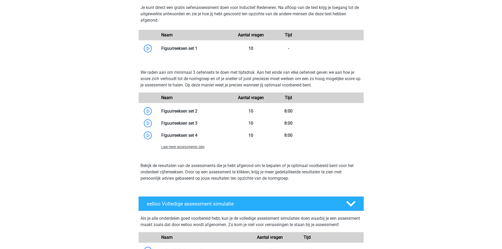
scroll to position [290, 0]
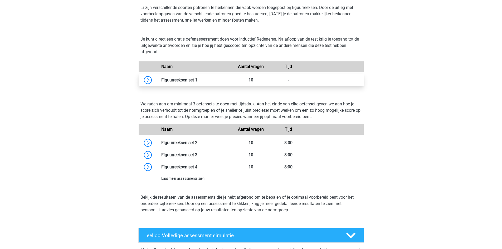
click at [197, 79] on link at bounding box center [197, 79] width 0 height 5
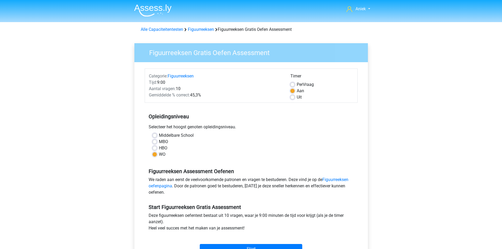
scroll to position [26, 0]
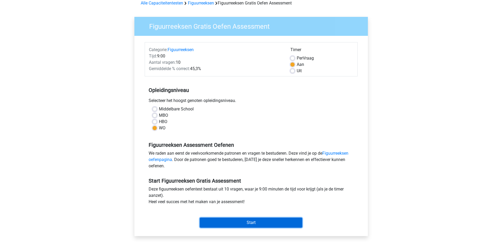
click at [206, 219] on input "Start" at bounding box center [251, 223] width 102 height 10
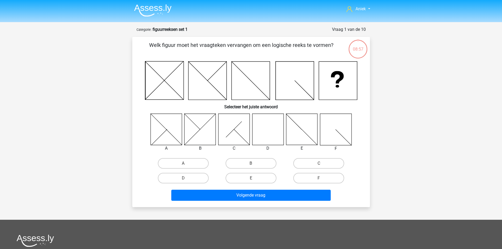
click at [269, 138] on icon at bounding box center [267, 129] width 31 height 31
click at [184, 176] on label "D" at bounding box center [183, 178] width 51 height 11
click at [184, 178] on input "D" at bounding box center [184, 179] width 3 height 3
radio input "true"
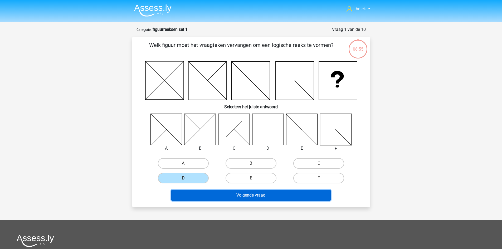
click at [208, 194] on button "Volgende vraag" at bounding box center [250, 195] width 159 height 11
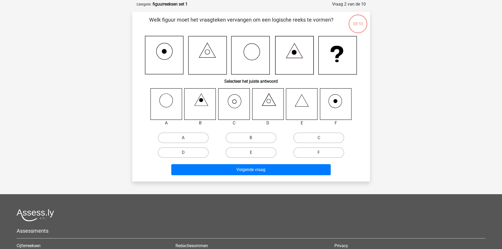
scroll to position [26, 0]
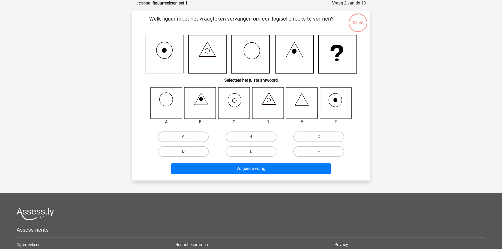
click at [230, 99] on icon at bounding box center [233, 102] width 31 height 31
click at [320, 136] on label "C" at bounding box center [318, 136] width 51 height 11
click at [320, 137] on input "C" at bounding box center [320, 138] width 3 height 3
radio input "true"
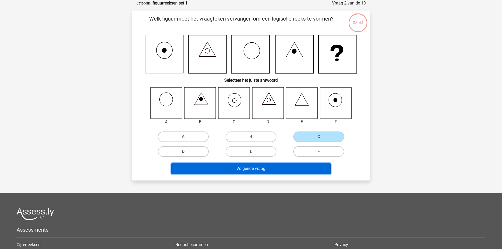
click at [254, 165] on button "Volgende vraag" at bounding box center [250, 168] width 159 height 11
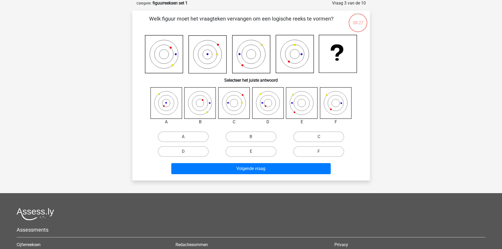
click at [272, 104] on icon at bounding box center [267, 102] width 31 height 31
click at [183, 151] on div "D" at bounding box center [182, 151] width 63 height 11
click at [198, 152] on label "D" at bounding box center [183, 151] width 51 height 11
click at [186, 152] on input "D" at bounding box center [184, 152] width 3 height 3
radio input "true"
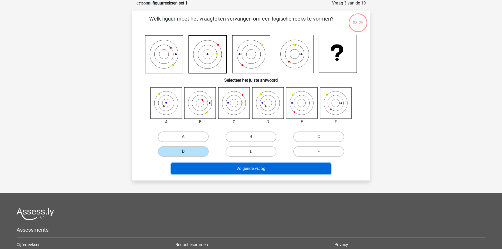
click at [205, 166] on button "Volgende vraag" at bounding box center [250, 168] width 159 height 11
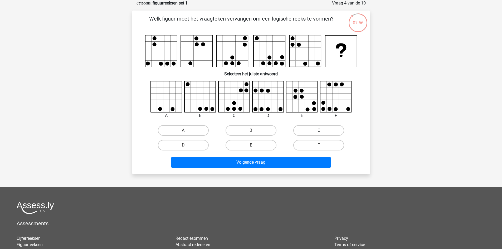
click at [307, 134] on label "C" at bounding box center [318, 130] width 51 height 11
click at [319, 134] on input "C" at bounding box center [320, 131] width 3 height 3
radio input "true"
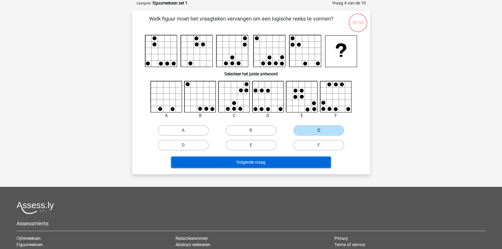
click at [267, 164] on button "Volgende vraag" at bounding box center [250, 162] width 159 height 11
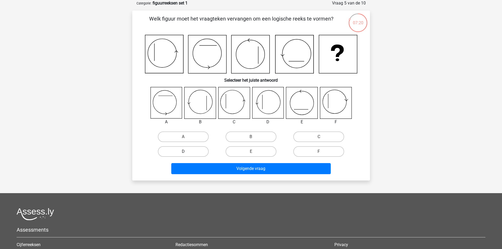
click at [175, 149] on label "D" at bounding box center [183, 151] width 51 height 11
click at [183, 151] on input "D" at bounding box center [184, 152] width 3 height 3
radio input "true"
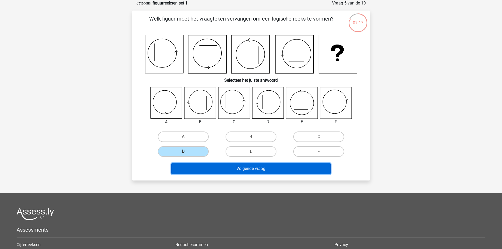
click at [233, 164] on button "Volgende vraag" at bounding box center [250, 168] width 159 height 11
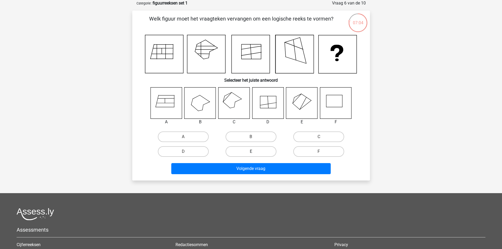
click at [241, 150] on label "E" at bounding box center [250, 151] width 51 height 11
click at [251, 151] on input "E" at bounding box center [252, 152] width 3 height 3
radio input "true"
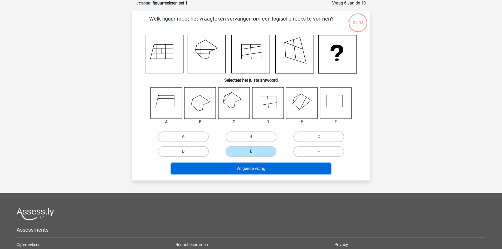
click at [244, 168] on button "Volgende vraag" at bounding box center [250, 168] width 159 height 11
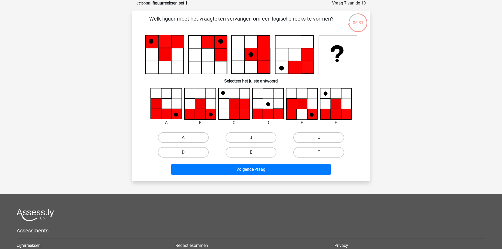
click at [263, 137] on label "B" at bounding box center [250, 137] width 51 height 11
click at [254, 137] on input "B" at bounding box center [252, 138] width 3 height 3
radio input "true"
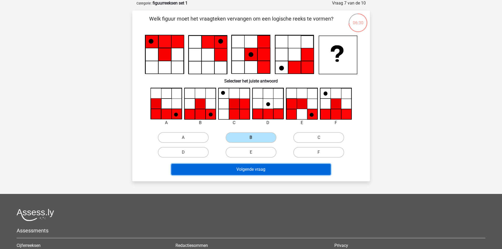
click at [230, 170] on button "Volgende vraag" at bounding box center [250, 169] width 159 height 11
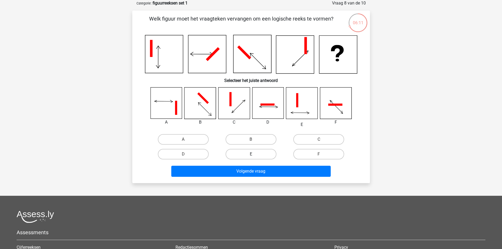
click at [252, 150] on label "E" at bounding box center [250, 154] width 51 height 11
click at [252, 154] on input "E" at bounding box center [252, 155] width 3 height 3
radio input "true"
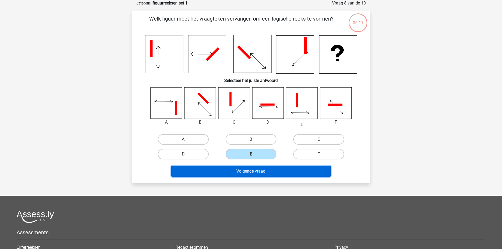
click at [254, 169] on button "Volgende vraag" at bounding box center [250, 171] width 159 height 11
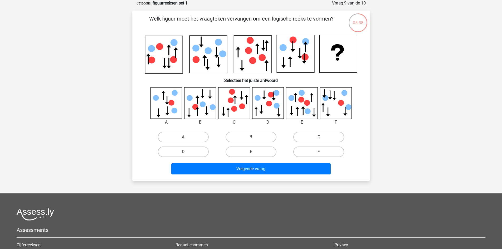
click at [256, 135] on label "B" at bounding box center [250, 137] width 51 height 11
click at [254, 137] on input "B" at bounding box center [252, 138] width 3 height 3
radio input "true"
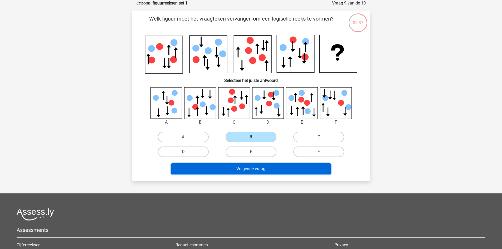
click at [280, 166] on button "Volgende vraag" at bounding box center [250, 168] width 159 height 11
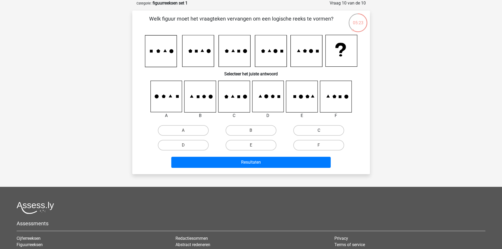
click at [301, 132] on label "C" at bounding box center [318, 130] width 51 height 11
click at [319, 132] on input "C" at bounding box center [320, 131] width 3 height 3
radio input "true"
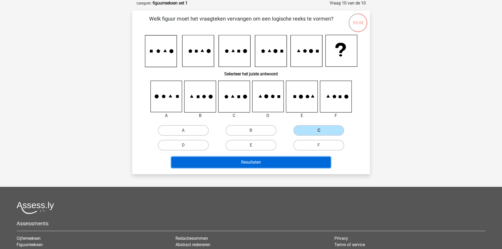
click at [274, 164] on button "Resultaten" at bounding box center [250, 162] width 159 height 11
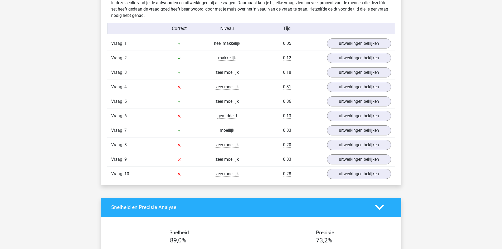
scroll to position [316, 0]
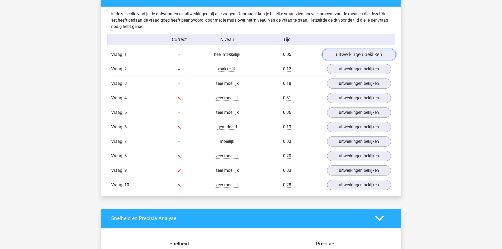
click at [330, 56] on link "uitwerkingen bekijken" at bounding box center [358, 55] width 73 height 12
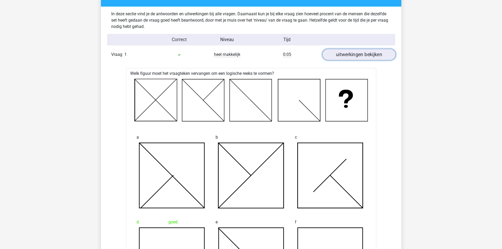
click at [329, 57] on link "uitwerkingen bekijken" at bounding box center [358, 55] width 73 height 12
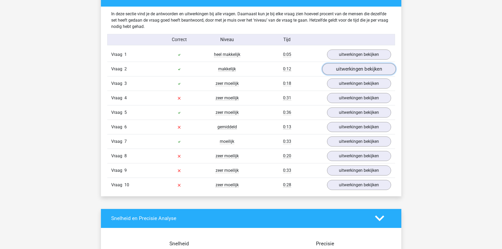
click at [335, 71] on link "uitwerkingen bekijken" at bounding box center [358, 69] width 73 height 12
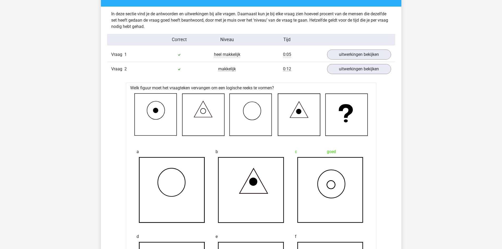
click at [375, 74] on div "Vraag 2 makkelijk 0:12 uitwerkingen bekijken" at bounding box center [251, 69] width 288 height 14
click at [372, 72] on link "uitwerkingen bekijken" at bounding box center [358, 69] width 73 height 12
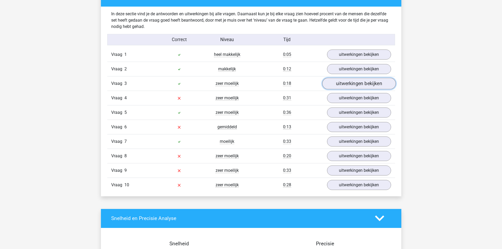
click at [348, 85] on link "uitwerkingen bekijken" at bounding box center [358, 84] width 73 height 12
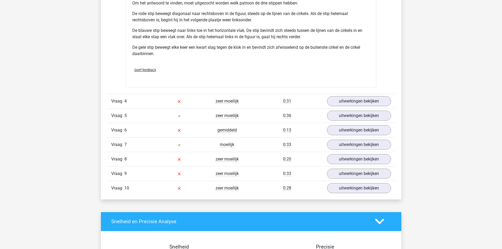
scroll to position [658, 0]
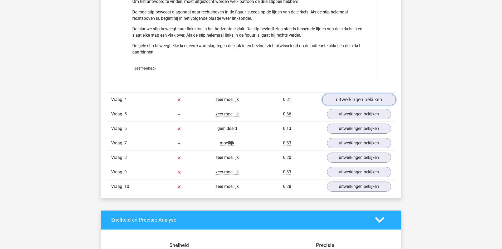
click at [334, 101] on link "uitwerkingen bekijken" at bounding box center [358, 100] width 73 height 12
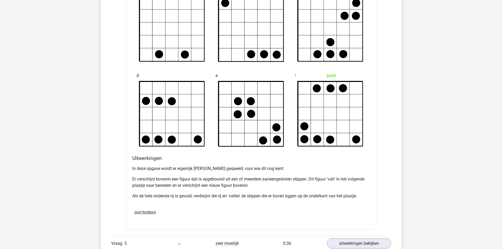
scroll to position [895, 0]
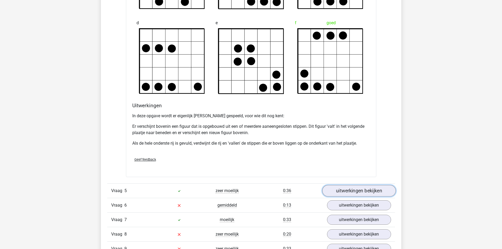
click at [349, 194] on link "uitwerkingen bekijken" at bounding box center [358, 191] width 73 height 12
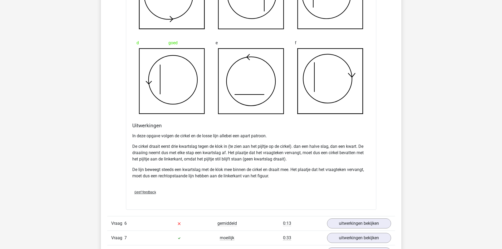
scroll to position [1264, 0]
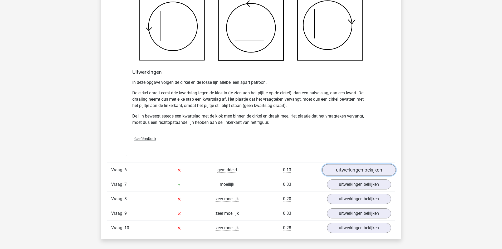
click at [345, 168] on link "uitwerkingen bekijken" at bounding box center [358, 170] width 73 height 12
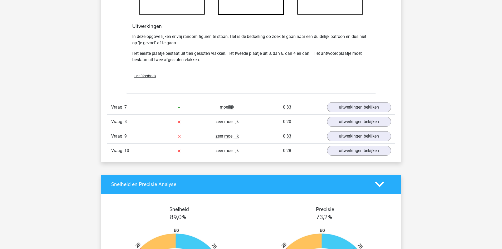
scroll to position [1659, 0]
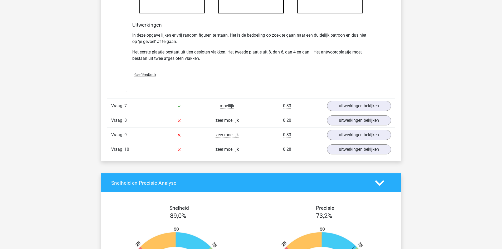
click at [343, 113] on div "Vraag 8 zeer moeilijk 0:20 uitwerkingen bekijken" at bounding box center [251, 120] width 288 height 14
click at [345, 106] on link "uitwerkingen bekijken" at bounding box center [358, 106] width 73 height 12
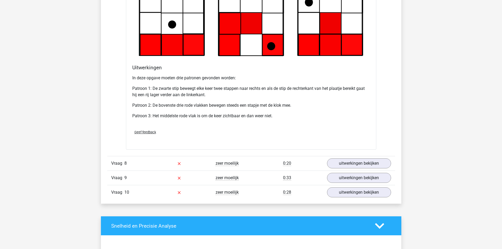
scroll to position [1949, 0]
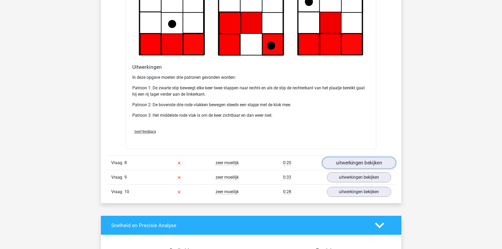
click at [335, 166] on link "uitwerkingen bekijken" at bounding box center [358, 163] width 73 height 12
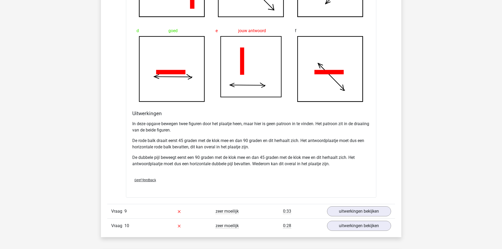
scroll to position [2265, 0]
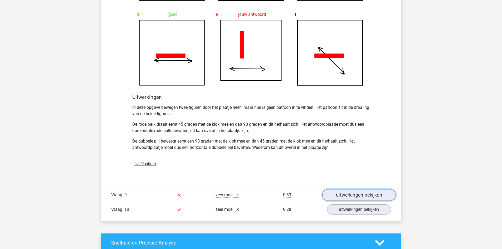
drag, startPoint x: 339, startPoint y: 197, endPoint x: 329, endPoint y: 194, distance: 10.3
click at [339, 197] on link "uitwerkingen bekijken" at bounding box center [358, 195] width 73 height 12
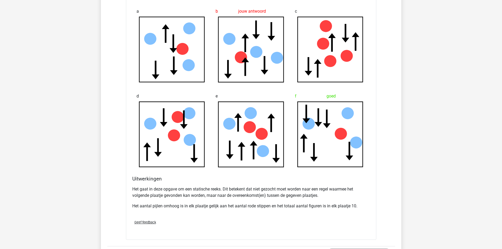
scroll to position [2607, 0]
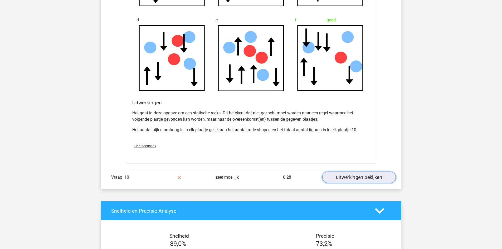
click at [346, 176] on link "uitwerkingen bekijken" at bounding box center [358, 177] width 73 height 12
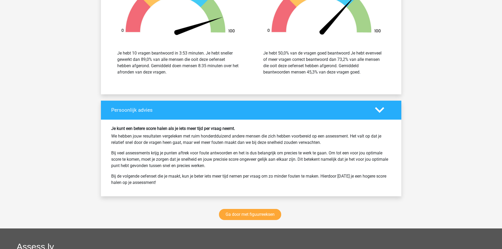
scroll to position [3213, 0]
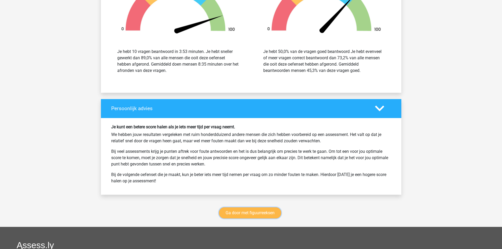
click at [263, 210] on link "Ga door met figuurreeksen" at bounding box center [250, 212] width 62 height 11
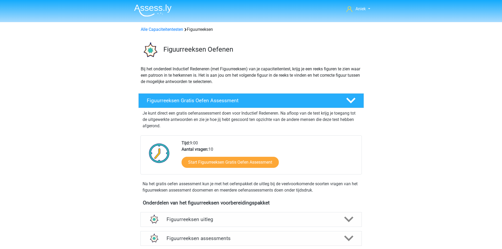
scroll to position [229, 0]
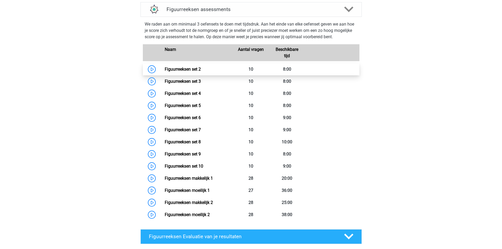
click at [165, 68] on link "Figuurreeksen set 2" at bounding box center [183, 69] width 36 height 5
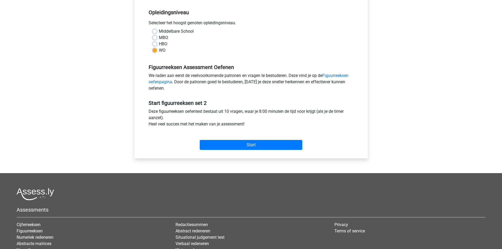
scroll to position [105, 0]
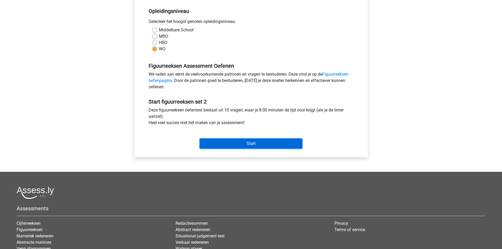
click at [254, 142] on input "Start" at bounding box center [251, 144] width 102 height 10
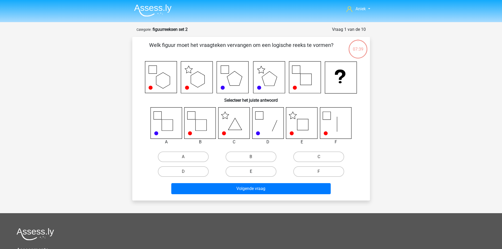
click at [258, 175] on label "E" at bounding box center [250, 171] width 51 height 11
click at [254, 175] on input "E" at bounding box center [252, 172] width 3 height 3
radio input "true"
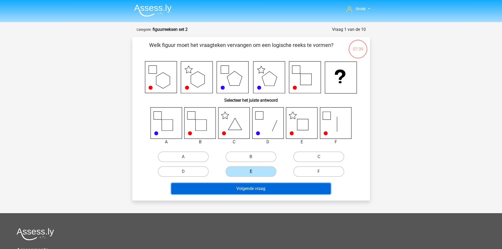
click at [255, 187] on button "Volgende vraag" at bounding box center [250, 188] width 159 height 11
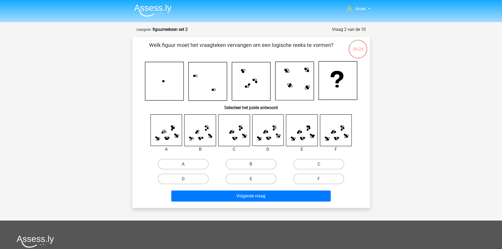
click at [319, 181] on input "F" at bounding box center [320, 180] width 3 height 3
radio input "true"
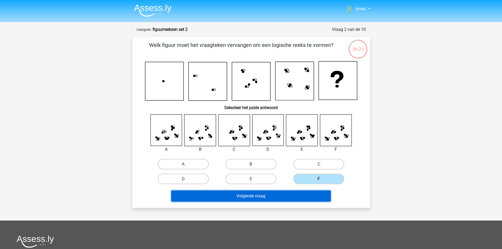
click at [308, 193] on button "Volgende vraag" at bounding box center [250, 195] width 159 height 11
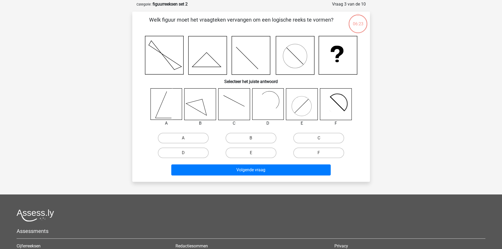
scroll to position [26, 0]
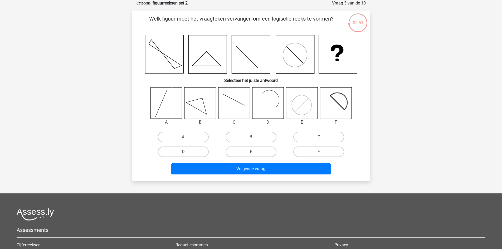
click at [332, 98] on icon at bounding box center [336, 102] width 13 height 13
click at [322, 153] on label "F" at bounding box center [318, 151] width 51 height 11
click at [322, 153] on input "F" at bounding box center [320, 153] width 3 height 3
radio input "true"
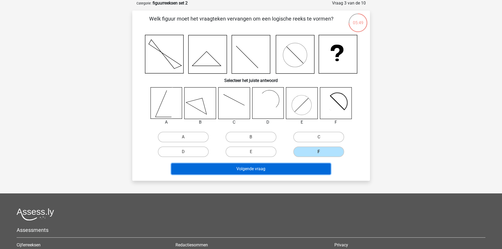
click at [288, 172] on button "Volgende vraag" at bounding box center [250, 168] width 159 height 11
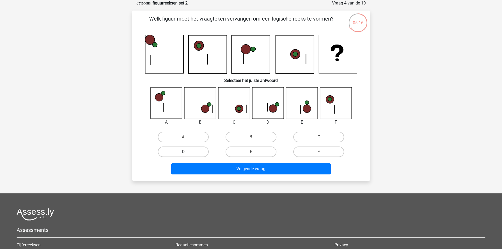
click at [175, 152] on label "D" at bounding box center [183, 151] width 51 height 11
click at [183, 152] on input "D" at bounding box center [184, 153] width 3 height 3
radio input "true"
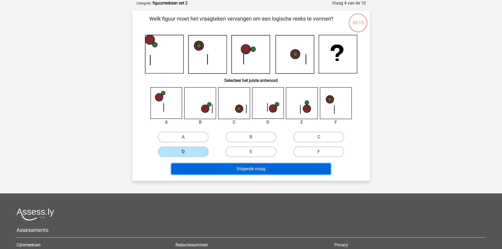
click at [196, 168] on button "Volgende vraag" at bounding box center [250, 168] width 159 height 11
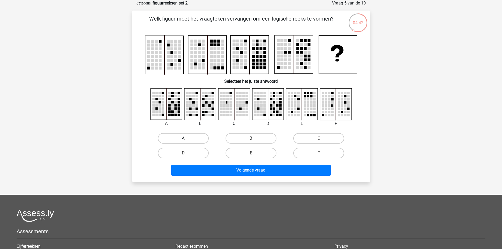
click at [181, 134] on label "A" at bounding box center [183, 138] width 51 height 11
click at [183, 138] on input "A" at bounding box center [184, 139] width 3 height 3
radio input "true"
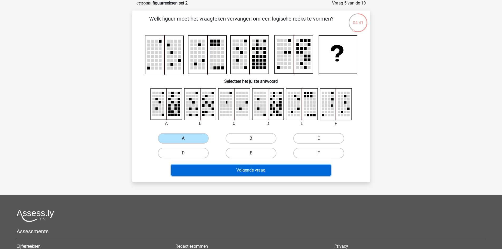
click at [235, 168] on button "Volgende vraag" at bounding box center [250, 170] width 159 height 11
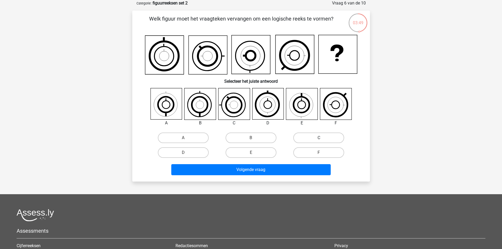
click at [303, 141] on label "C" at bounding box center [318, 137] width 51 height 11
click at [319, 141] on input "C" at bounding box center [320, 139] width 3 height 3
radio input "true"
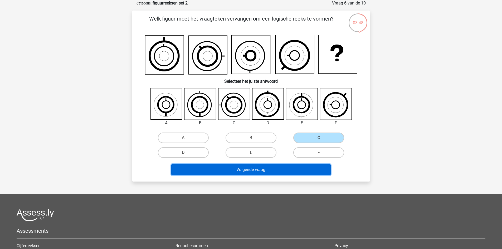
click at [291, 168] on button "Volgende vraag" at bounding box center [250, 169] width 159 height 11
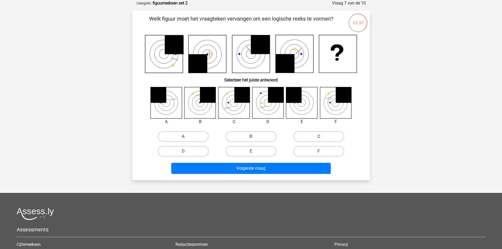
click at [298, 133] on label "C" at bounding box center [318, 136] width 51 height 11
click at [319, 136] on input "C" at bounding box center [320, 137] width 3 height 3
radio input "true"
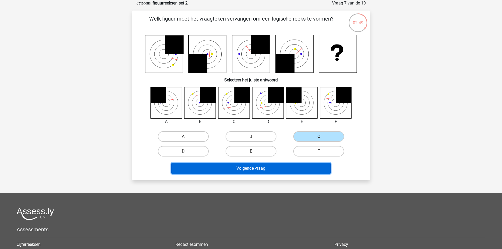
click at [275, 167] on button "Volgende vraag" at bounding box center [250, 168] width 159 height 11
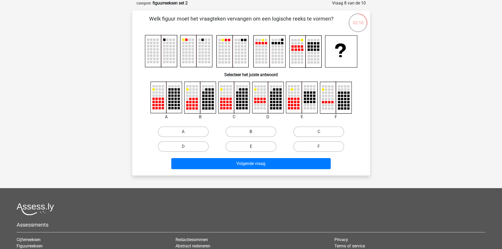
click at [242, 134] on label "B" at bounding box center [250, 131] width 51 height 11
click at [251, 134] on input "B" at bounding box center [252, 133] width 3 height 3
radio input "true"
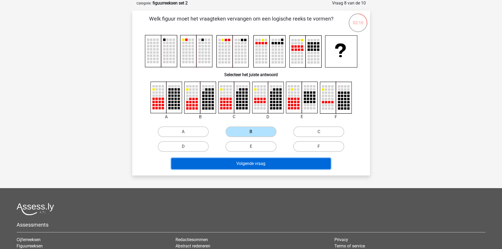
click at [243, 163] on button "Volgende vraag" at bounding box center [250, 163] width 159 height 11
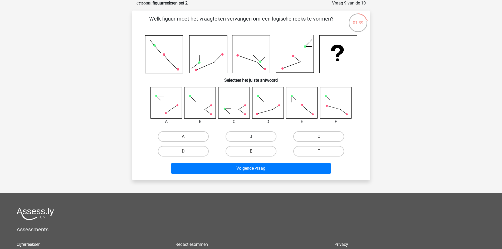
click at [258, 134] on label "B" at bounding box center [250, 136] width 51 height 11
click at [254, 136] on input "B" at bounding box center [252, 137] width 3 height 3
radio input "true"
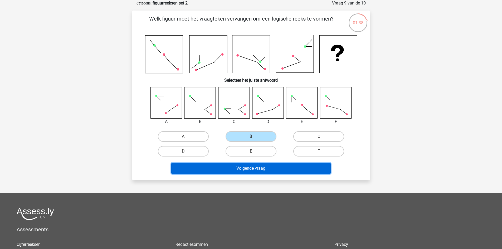
click at [260, 172] on button "Volgende vraag" at bounding box center [250, 168] width 159 height 11
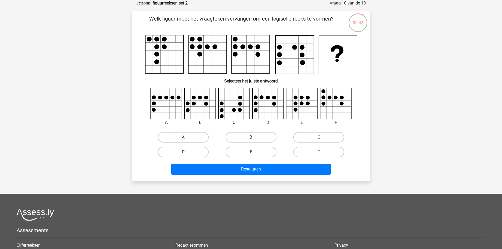
click at [313, 139] on label "C" at bounding box center [318, 137] width 51 height 11
click at [319, 139] on input "C" at bounding box center [320, 138] width 3 height 3
radio input "true"
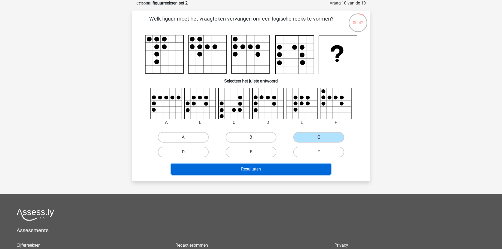
click at [301, 166] on button "Resultaten" at bounding box center [250, 169] width 159 height 11
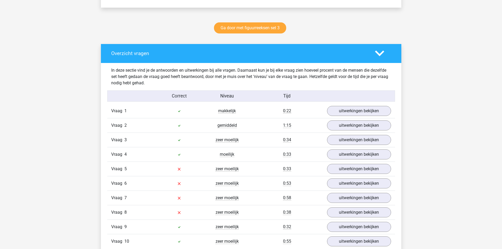
scroll to position [290, 0]
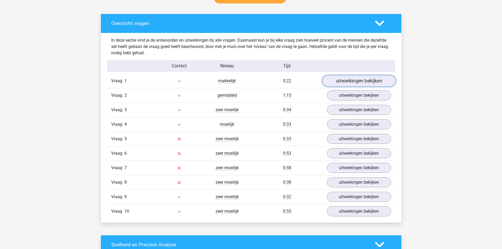
click at [372, 85] on link "uitwerkingen bekijken" at bounding box center [358, 81] width 73 height 12
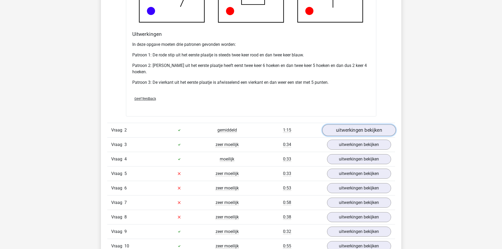
click at [343, 128] on link "uitwerkingen bekijken" at bounding box center [358, 130] width 73 height 12
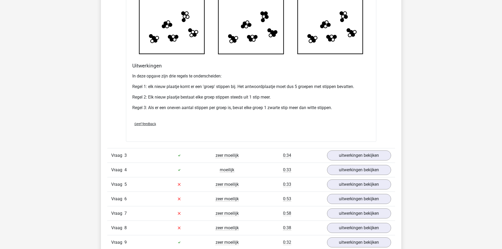
scroll to position [895, 0]
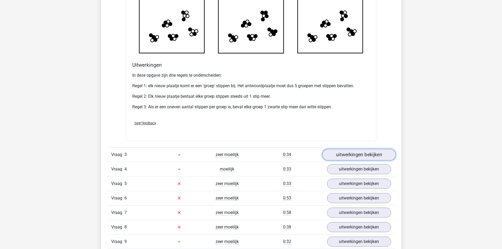
click at [371, 149] on link "uitwerkingen bekijken" at bounding box center [358, 155] width 73 height 12
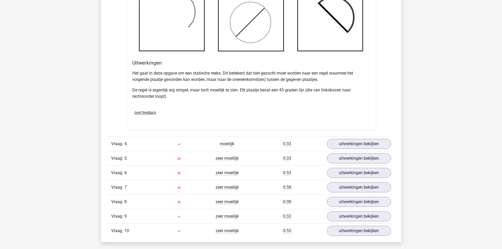
scroll to position [1238, 0]
click at [270, 141] on div "0:33" at bounding box center [287, 143] width 72 height 6
click at [335, 144] on link "uitwerkingen bekijken" at bounding box center [358, 143] width 73 height 12
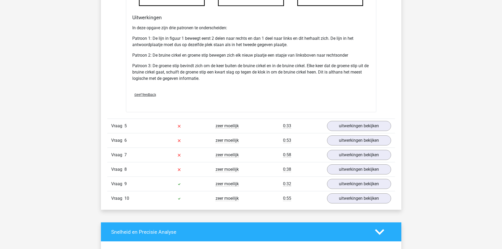
scroll to position [1659, 0]
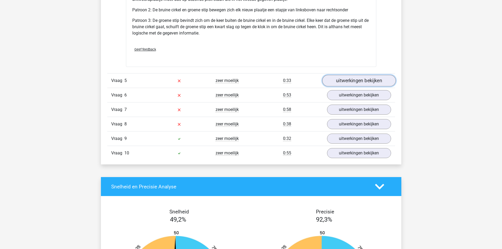
click at [368, 80] on link "uitwerkingen bekijken" at bounding box center [358, 81] width 73 height 12
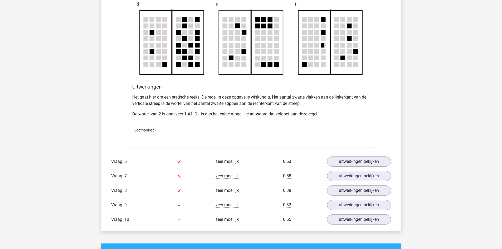
scroll to position [1949, 0]
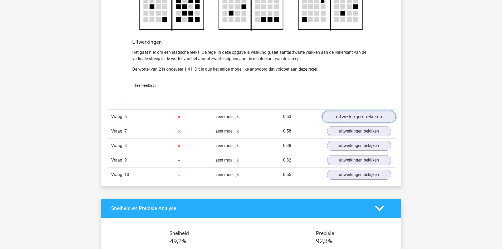
click at [342, 116] on link "uitwerkingen bekijken" at bounding box center [358, 117] width 73 height 12
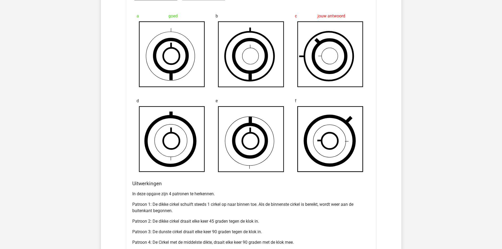
scroll to position [2239, 0]
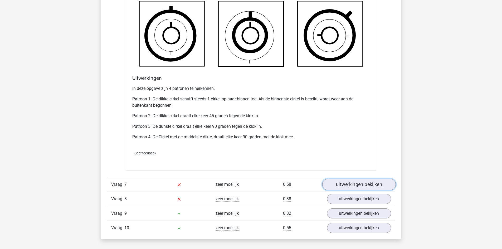
click at [337, 181] on link "uitwerkingen bekijken" at bounding box center [358, 185] width 73 height 12
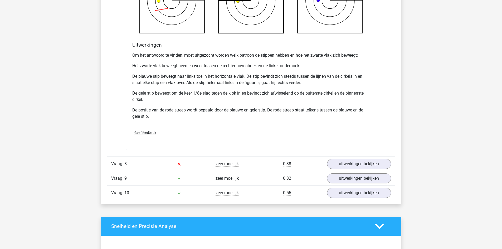
scroll to position [2686, 0]
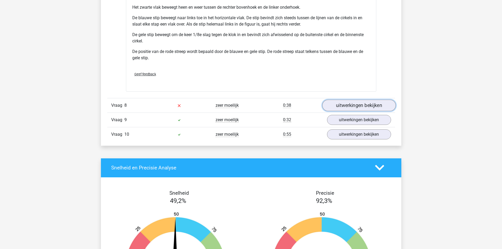
drag, startPoint x: 351, startPoint y: 104, endPoint x: 322, endPoint y: 104, distance: 29.0
click at [351, 104] on link "uitwerkingen bekijken" at bounding box center [358, 106] width 73 height 12
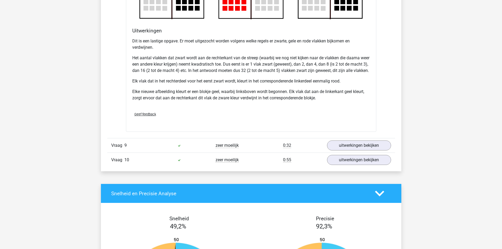
scroll to position [3055, 0]
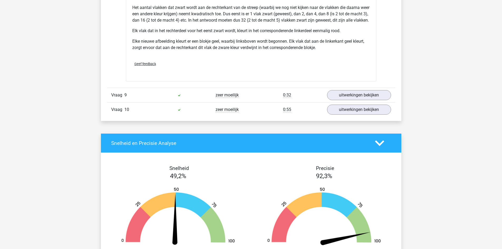
click at [246, 98] on div "zeer moeilijk" at bounding box center [227, 95] width 48 height 6
click at [327, 100] on link "uitwerkingen bekijken" at bounding box center [358, 95] width 73 height 12
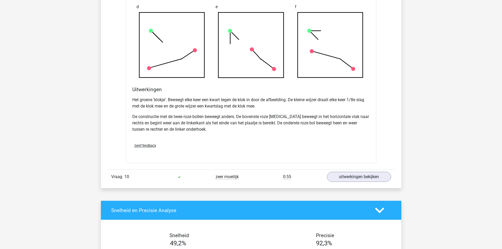
scroll to position [3318, 0]
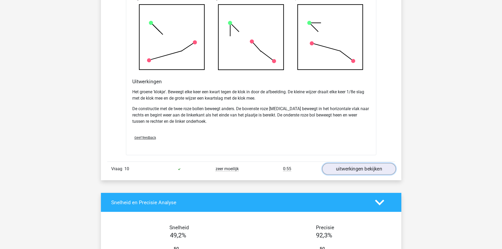
click at [335, 175] on link "uitwerkingen bekijken" at bounding box center [358, 169] width 73 height 12
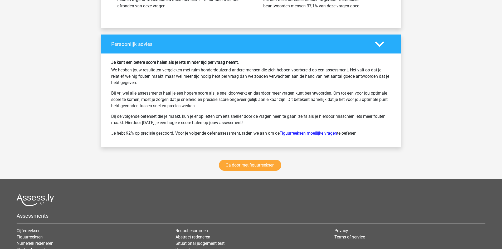
scroll to position [3977, 0]
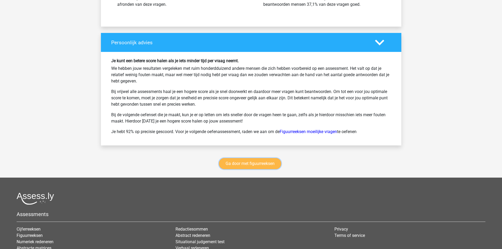
click at [240, 169] on link "Ga door met figuurreeksen" at bounding box center [250, 163] width 62 height 11
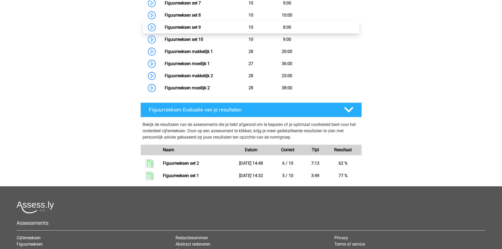
scroll to position [255, 0]
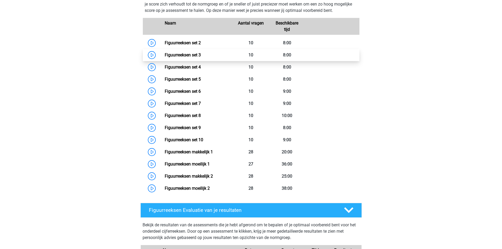
click at [165, 53] on link "Figuurreeksen set 3" at bounding box center [183, 54] width 36 height 5
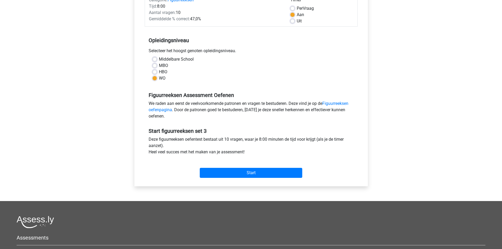
scroll to position [79, 0]
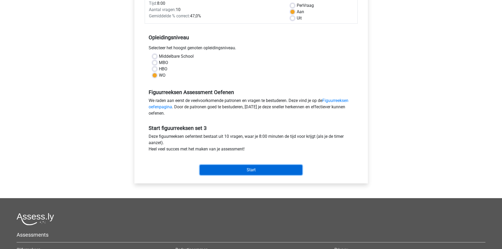
click at [237, 167] on input "Start" at bounding box center [251, 170] width 102 height 10
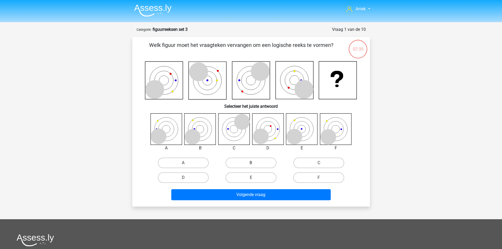
click at [237, 159] on label "B" at bounding box center [250, 162] width 51 height 11
click at [251, 163] on input "B" at bounding box center [252, 164] width 3 height 3
radio input "true"
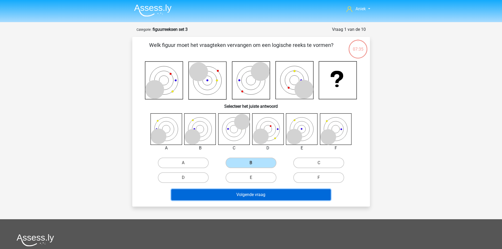
click at [251, 196] on button "Volgende vraag" at bounding box center [250, 194] width 159 height 11
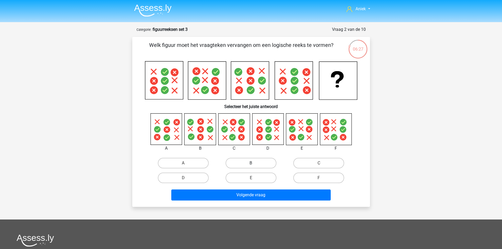
click at [256, 162] on label "B" at bounding box center [250, 163] width 51 height 11
click at [254, 163] on input "B" at bounding box center [252, 164] width 3 height 3
radio input "true"
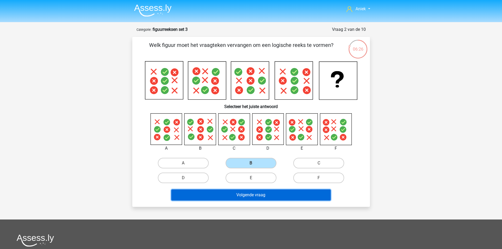
click at [281, 196] on button "Volgende vraag" at bounding box center [250, 194] width 159 height 11
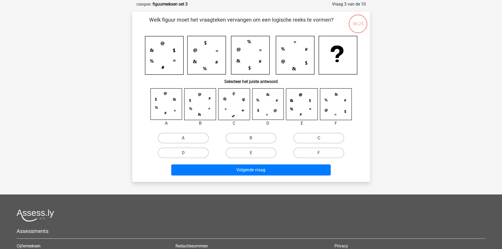
scroll to position [26, 0]
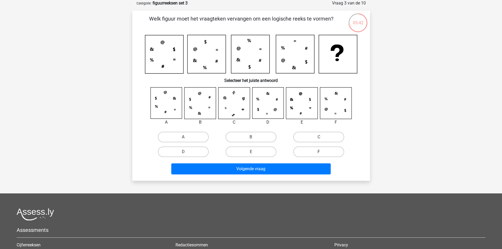
click at [309, 148] on label "F" at bounding box center [318, 151] width 51 height 11
click at [319, 152] on input "F" at bounding box center [320, 153] width 3 height 3
radio input "true"
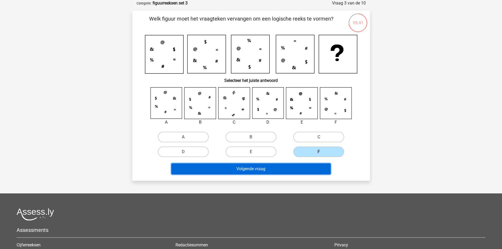
click at [299, 166] on button "Volgende vraag" at bounding box center [250, 168] width 159 height 11
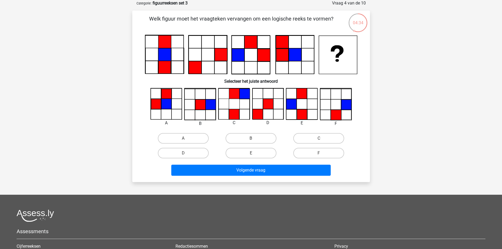
click at [282, 103] on icon at bounding box center [267, 103] width 31 height 31
click at [179, 155] on label "D" at bounding box center [183, 153] width 51 height 11
click at [183, 155] on input "D" at bounding box center [184, 154] width 3 height 3
radio input "true"
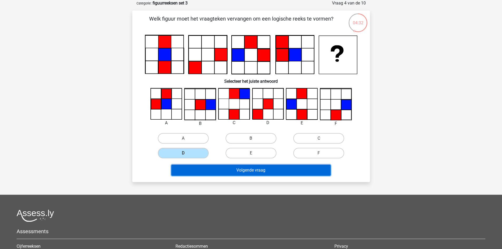
click at [204, 167] on button "Volgende vraag" at bounding box center [250, 170] width 159 height 11
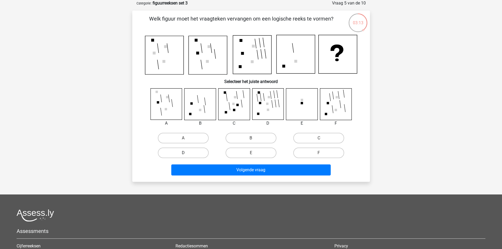
click at [192, 151] on label "D" at bounding box center [183, 152] width 51 height 11
click at [186, 153] on input "D" at bounding box center [184, 154] width 3 height 3
radio input "true"
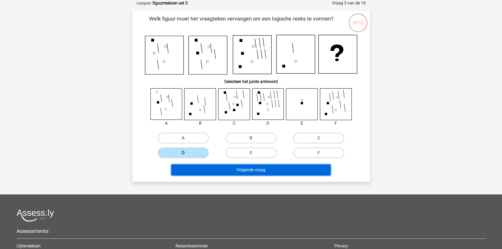
click at [231, 169] on button "Volgende vraag" at bounding box center [250, 169] width 159 height 11
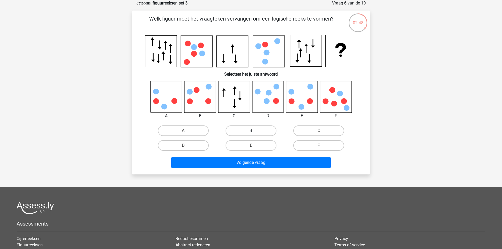
click at [246, 130] on label "B" at bounding box center [250, 130] width 51 height 11
click at [251, 131] on input "B" at bounding box center [252, 132] width 3 height 3
radio input "true"
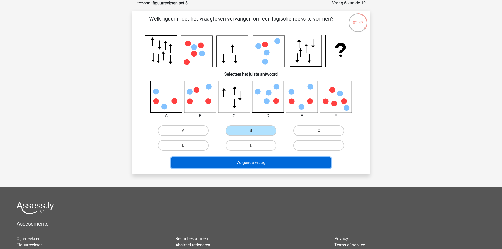
click at [271, 165] on button "Volgende vraag" at bounding box center [250, 162] width 159 height 11
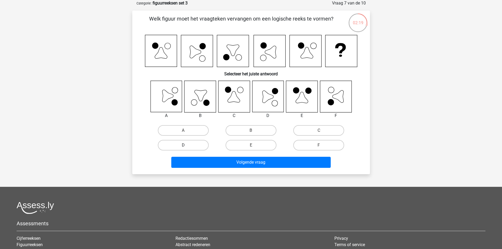
click at [202, 147] on label "D" at bounding box center [183, 145] width 51 height 11
click at [186, 147] on input "D" at bounding box center [184, 146] width 3 height 3
radio input "true"
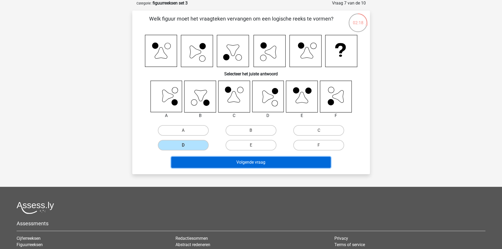
click at [225, 162] on button "Volgende vraag" at bounding box center [250, 162] width 159 height 11
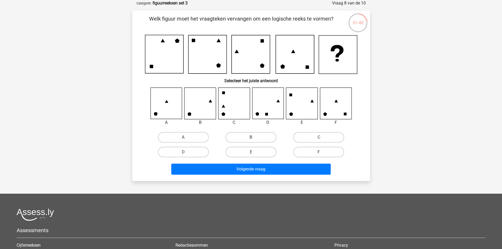
click at [264, 137] on label "B" at bounding box center [250, 137] width 51 height 11
click at [254, 137] on input "B" at bounding box center [252, 138] width 3 height 3
radio input "true"
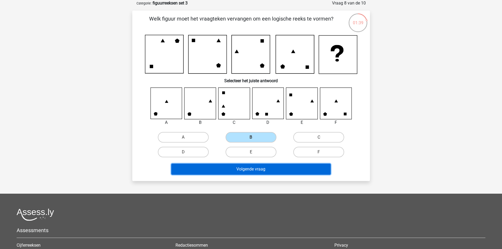
click at [282, 171] on button "Volgende vraag" at bounding box center [250, 169] width 159 height 11
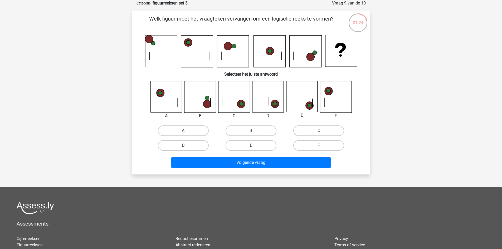
click at [317, 133] on label "C" at bounding box center [318, 130] width 51 height 11
click at [319, 133] on input "C" at bounding box center [320, 132] width 3 height 3
radio input "true"
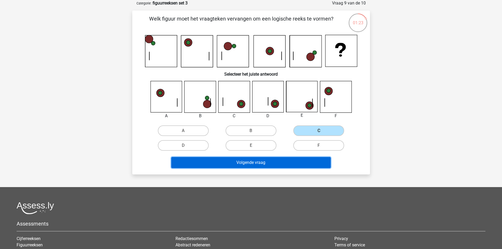
click at [308, 163] on button "Volgende vraag" at bounding box center [250, 162] width 159 height 11
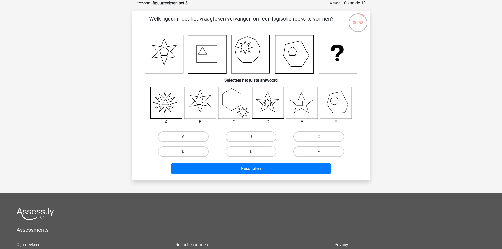
click at [253, 150] on label "E" at bounding box center [250, 151] width 51 height 11
click at [253, 151] on input "E" at bounding box center [252, 152] width 3 height 3
radio input "true"
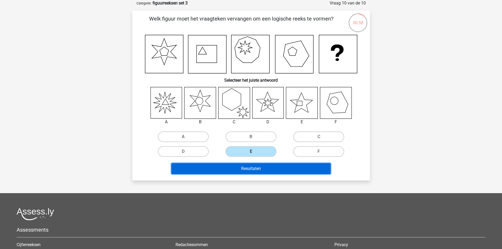
click at [250, 171] on button "Resultaten" at bounding box center [250, 168] width 159 height 11
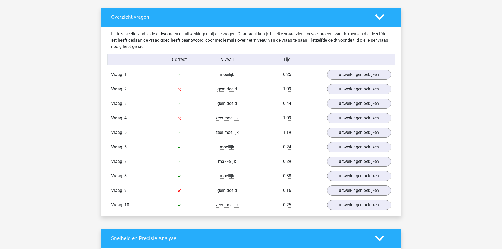
scroll to position [290, 0]
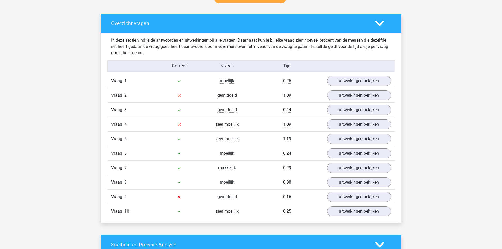
click at [252, 83] on div "0:25" at bounding box center [287, 81] width 72 height 6
click at [365, 71] on div "Correct Niveau Tijd" at bounding box center [251, 65] width 288 height 11
click at [364, 80] on link "uitwerkingen bekijken" at bounding box center [358, 81] width 73 height 12
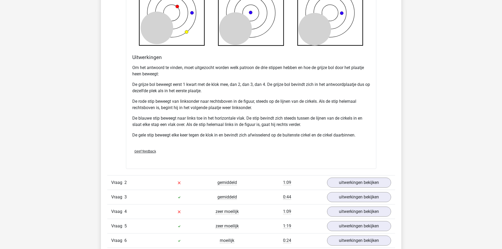
scroll to position [606, 0]
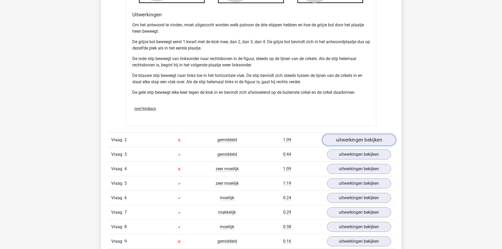
click at [334, 142] on link "uitwerkingen bekijken" at bounding box center [358, 140] width 73 height 12
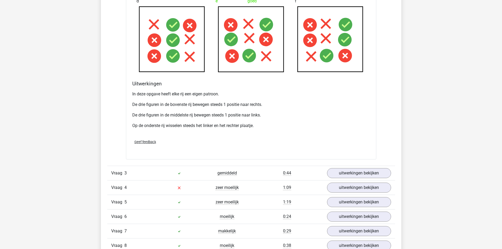
scroll to position [974, 0]
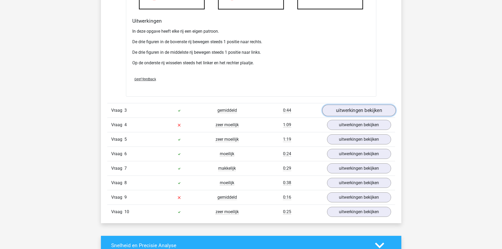
click at [350, 111] on link "uitwerkingen bekijken" at bounding box center [358, 111] width 73 height 12
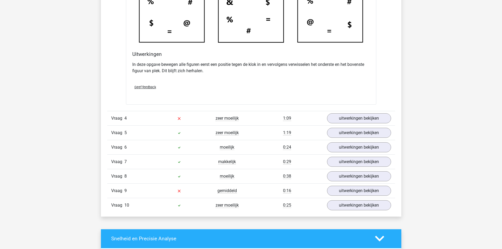
scroll to position [1290, 0]
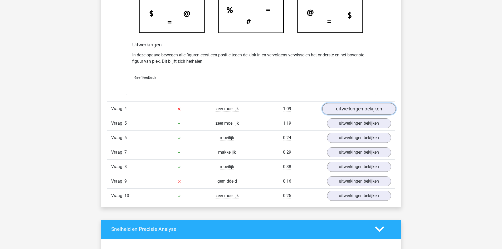
click at [363, 113] on link "uitwerkingen bekijken" at bounding box center [358, 109] width 73 height 12
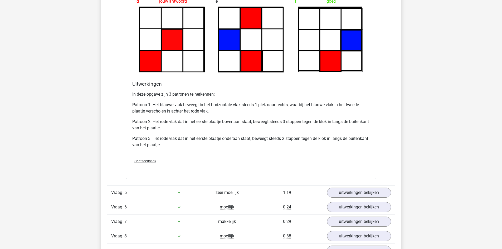
scroll to position [1633, 0]
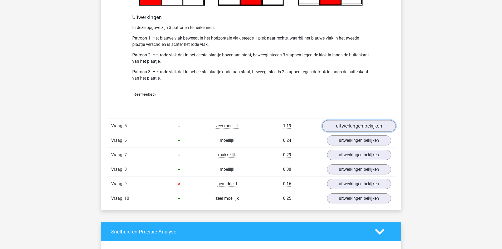
drag, startPoint x: 383, startPoint y: 129, endPoint x: 379, endPoint y: 130, distance: 3.7
click at [382, 129] on link "uitwerkingen bekijken" at bounding box center [358, 126] width 73 height 12
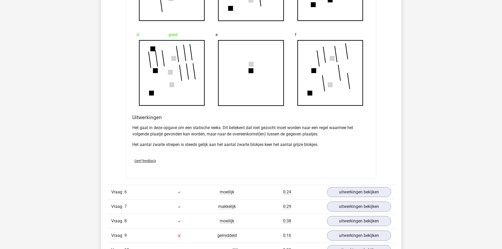
scroll to position [1975, 0]
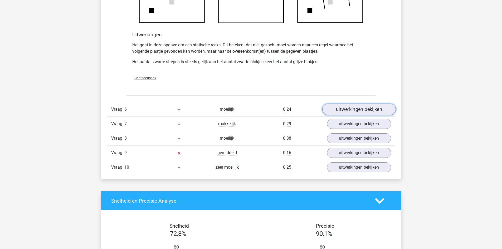
click at [357, 111] on link "uitwerkingen bekijken" at bounding box center [358, 109] width 73 height 12
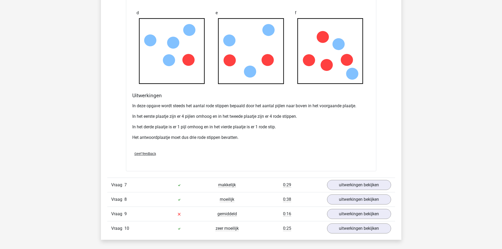
scroll to position [2239, 0]
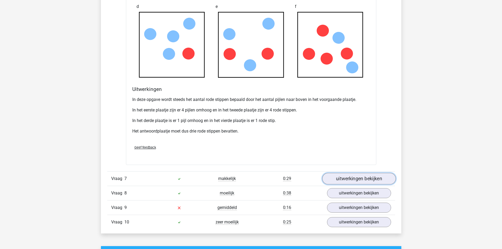
click at [342, 178] on link "uitwerkingen bekijken" at bounding box center [358, 179] width 73 height 12
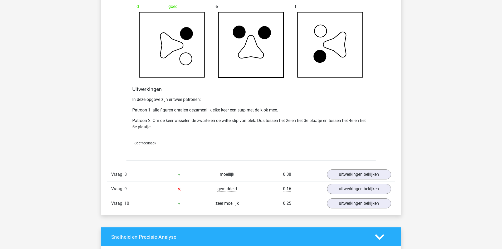
scroll to position [2581, 0]
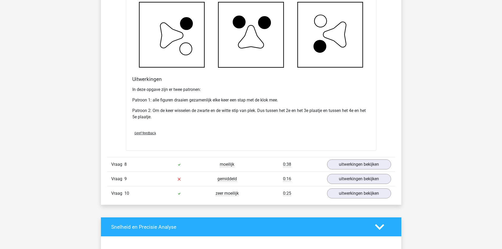
click at [216, 164] on div "moeilijk" at bounding box center [227, 164] width 48 height 6
click at [364, 163] on link "uitwerkingen bekijken" at bounding box center [358, 165] width 73 height 12
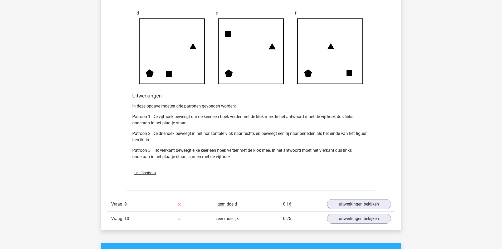
scroll to position [2950, 0]
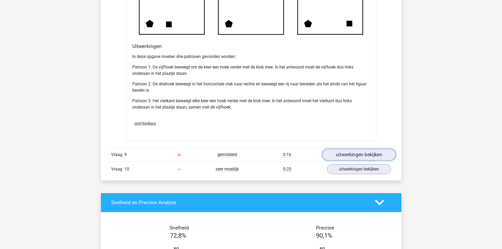
click at [331, 151] on link "uitwerkingen bekijken" at bounding box center [358, 155] width 73 height 12
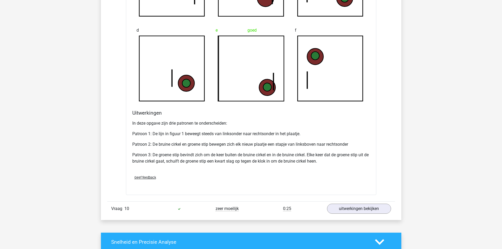
scroll to position [3292, 0]
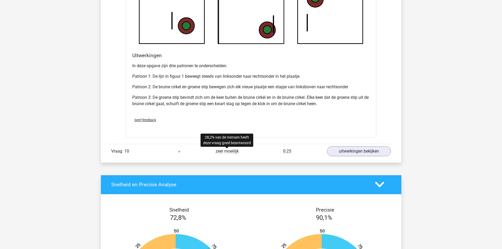
click at [231, 152] on span "zeer moeilijk" at bounding box center [226, 151] width 23 height 5
click at [329, 146] on div "Vraag 10 zeer moeilijk 0:25 uitwerkingen bekijken" at bounding box center [251, 151] width 288 height 14
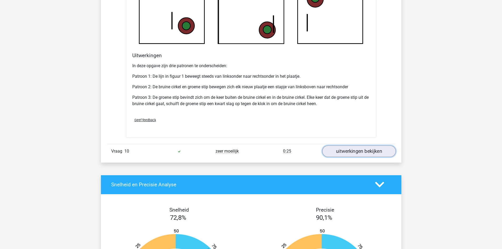
click at [334, 150] on link "uitwerkingen bekijken" at bounding box center [358, 151] width 73 height 12
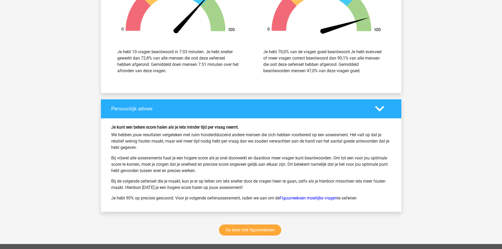
scroll to position [3950, 0]
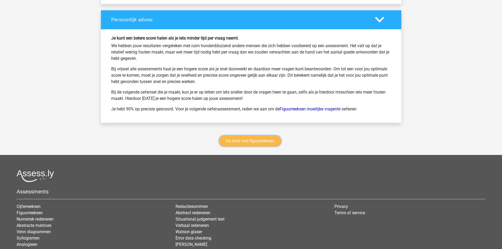
click at [248, 142] on link "Ga door met figuurreeksen" at bounding box center [250, 140] width 62 height 11
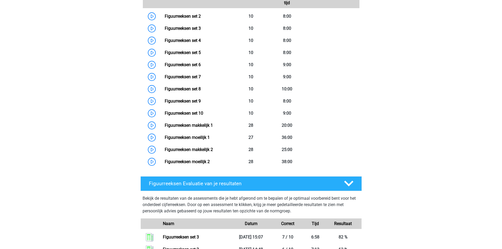
scroll to position [282, 0]
click at [165, 42] on link "Figuurreeksen set 4" at bounding box center [183, 40] width 36 height 5
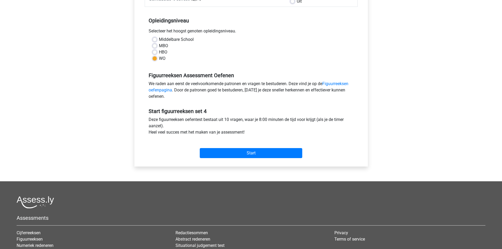
scroll to position [105, 0]
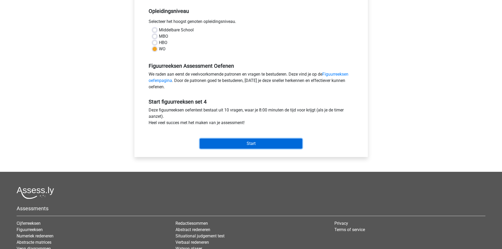
click at [201, 144] on input "Start" at bounding box center [251, 144] width 102 height 10
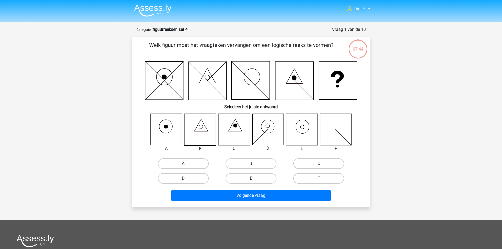
click at [260, 179] on label "E" at bounding box center [250, 178] width 51 height 11
click at [254, 179] on input "E" at bounding box center [252, 179] width 3 height 3
radio input "true"
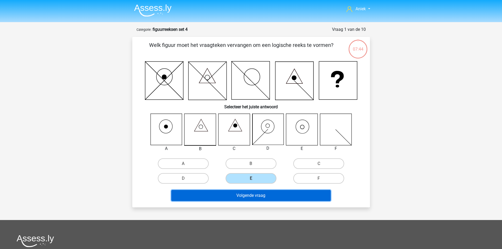
click at [257, 194] on button "Volgende vraag" at bounding box center [250, 195] width 159 height 11
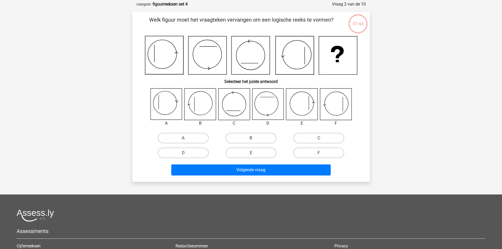
scroll to position [26, 0]
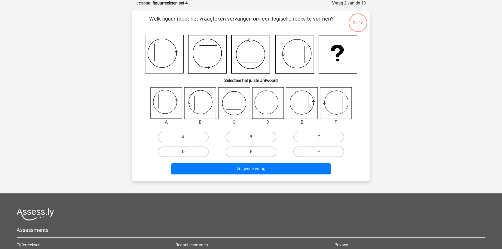
click at [243, 136] on label "B" at bounding box center [250, 137] width 51 height 11
click at [251, 137] on input "B" at bounding box center [252, 138] width 3 height 3
radio input "true"
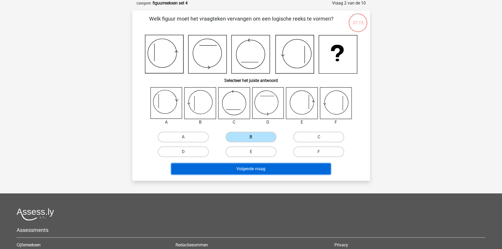
click at [225, 169] on button "Volgende vraag" at bounding box center [250, 168] width 159 height 11
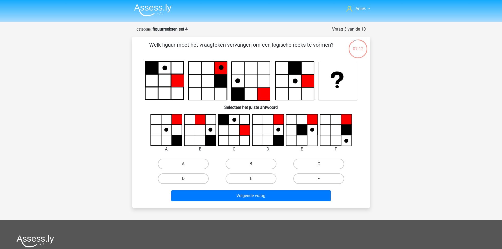
scroll to position [0, 0]
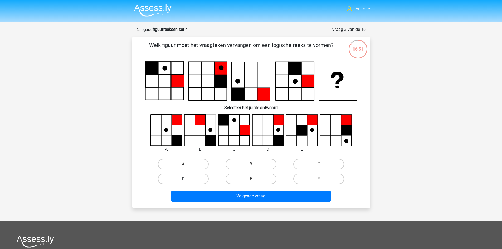
click at [194, 179] on label "D" at bounding box center [183, 179] width 51 height 11
click at [186, 179] on input "D" at bounding box center [184, 180] width 3 height 3
radio input "true"
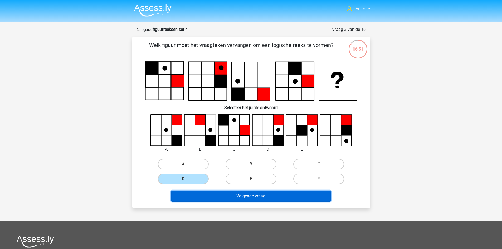
click at [207, 196] on button "Volgende vraag" at bounding box center [250, 195] width 159 height 11
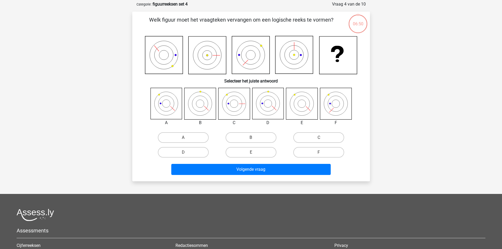
scroll to position [26, 0]
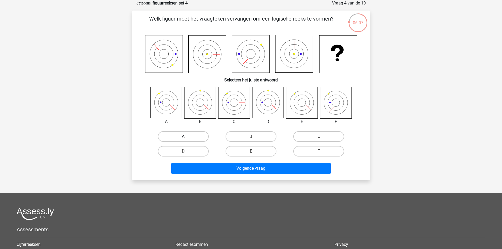
click at [191, 136] on label "A" at bounding box center [183, 136] width 51 height 11
click at [186, 136] on input "A" at bounding box center [184, 137] width 3 height 3
radio input "true"
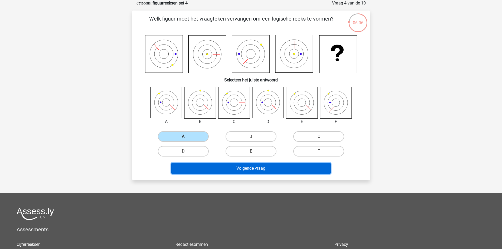
click at [211, 170] on button "Volgende vraag" at bounding box center [250, 168] width 159 height 11
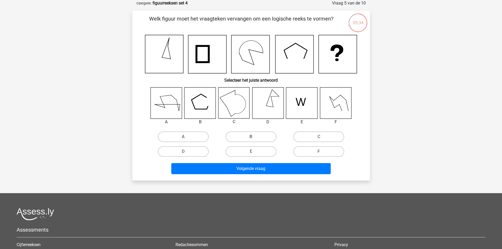
click at [257, 134] on label "B" at bounding box center [250, 136] width 51 height 11
click at [254, 137] on input "B" at bounding box center [252, 138] width 3 height 3
radio input "true"
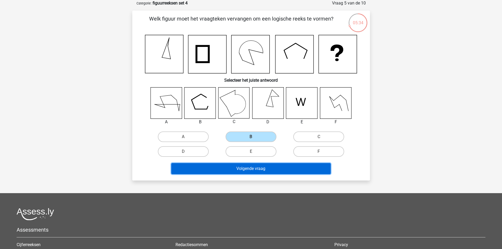
click at [252, 166] on button "Volgende vraag" at bounding box center [250, 168] width 159 height 11
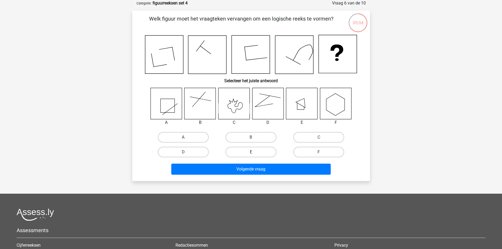
click at [259, 151] on label "E" at bounding box center [250, 152] width 51 height 11
click at [254, 152] on input "E" at bounding box center [252, 153] width 3 height 3
radio input "true"
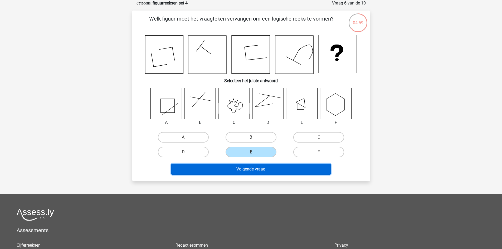
click at [236, 173] on button "Volgende vraag" at bounding box center [250, 169] width 159 height 11
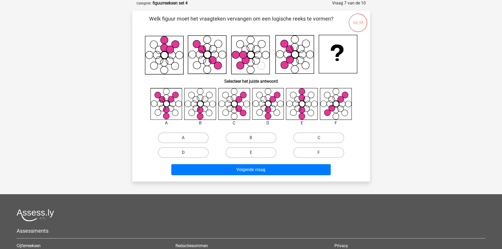
click at [197, 152] on label "D" at bounding box center [183, 152] width 51 height 11
click at [186, 152] on input "D" at bounding box center [184, 153] width 3 height 3
radio input "true"
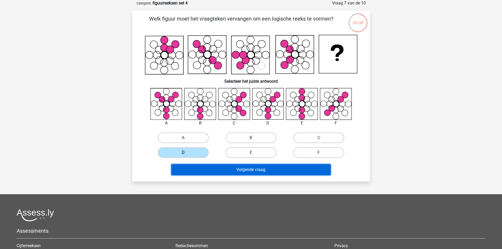
click at [213, 172] on button "Volgende vraag" at bounding box center [250, 169] width 159 height 11
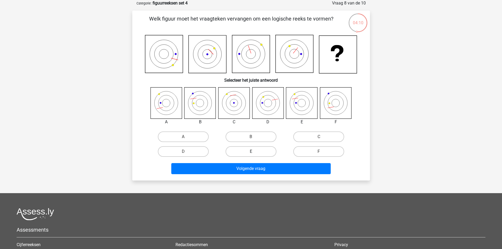
click at [244, 150] on label "E" at bounding box center [250, 151] width 51 height 11
click at [251, 151] on input "E" at bounding box center [252, 152] width 3 height 3
radio input "true"
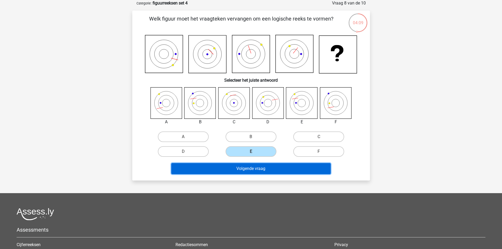
click at [244, 164] on button "Volgende vraag" at bounding box center [250, 168] width 159 height 11
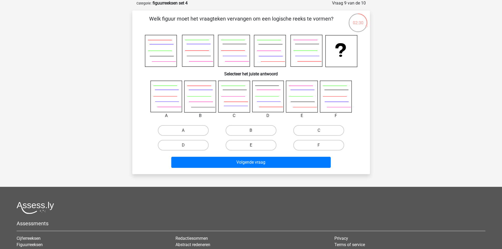
click at [254, 149] on label "E" at bounding box center [250, 145] width 51 height 11
click at [254, 149] on input "E" at bounding box center [252, 146] width 3 height 3
radio input "true"
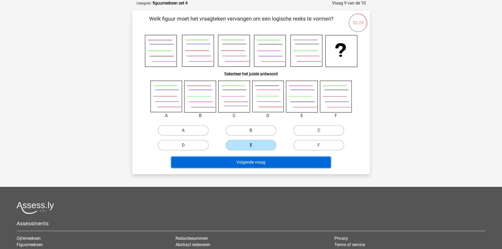
click at [268, 164] on button "Volgende vraag" at bounding box center [250, 162] width 159 height 11
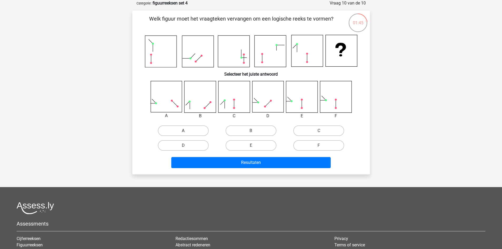
click at [194, 131] on label "A" at bounding box center [183, 130] width 51 height 11
click at [186, 131] on input "A" at bounding box center [184, 132] width 3 height 3
radio input "true"
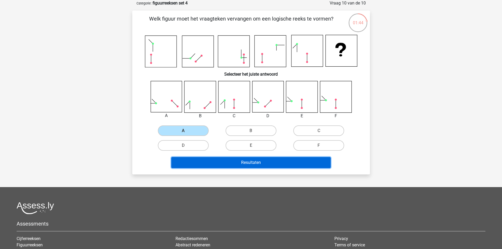
click at [225, 163] on button "Resultaten" at bounding box center [250, 162] width 159 height 11
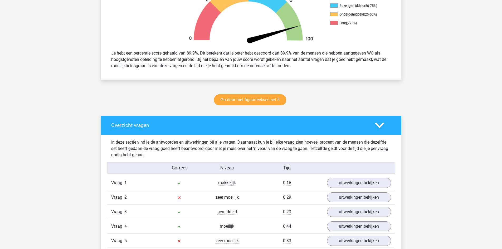
scroll to position [237, 0]
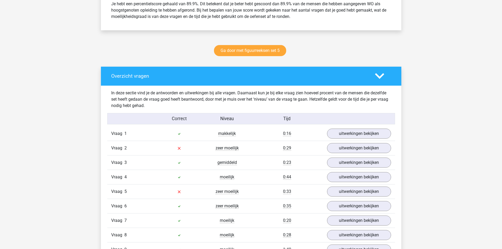
click at [354, 127] on div "Vraag 1 makkelijk 0:16 uitwerkingen bekijken" at bounding box center [251, 133] width 288 height 14
click at [354, 131] on link "uitwerkingen bekijken" at bounding box center [358, 134] width 73 height 12
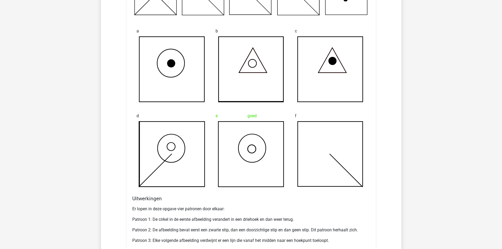
scroll to position [527, 0]
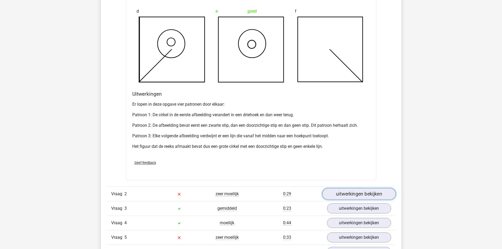
drag, startPoint x: 357, startPoint y: 198, endPoint x: 338, endPoint y: 197, distance: 19.0
click at [357, 198] on link "uitwerkingen bekijken" at bounding box center [358, 194] width 73 height 12
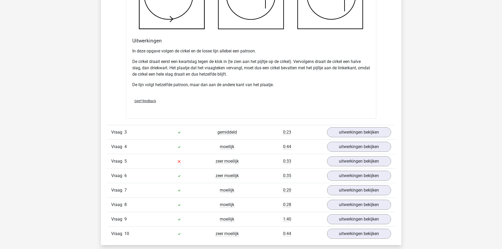
scroll to position [948, 0]
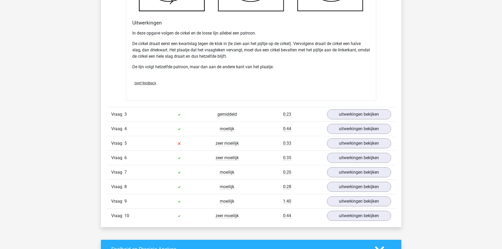
click at [199, 115] on div at bounding box center [179, 114] width 48 height 6
click at [354, 115] on link "uitwerkingen bekijken" at bounding box center [358, 115] width 73 height 12
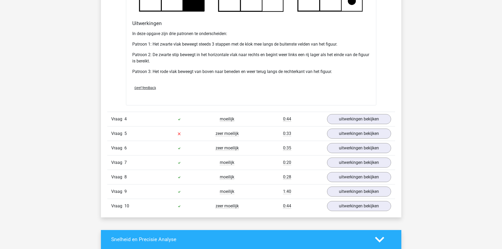
scroll to position [1290, 0]
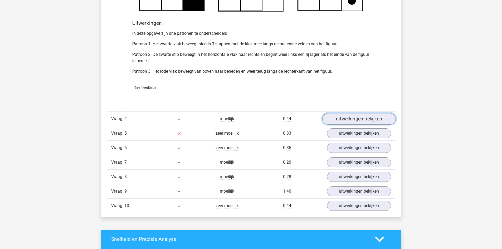
click at [338, 118] on link "uitwerkingen bekijken" at bounding box center [358, 119] width 73 height 12
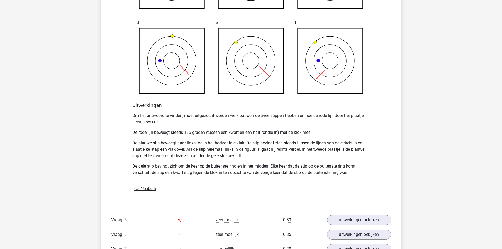
scroll to position [1633, 0]
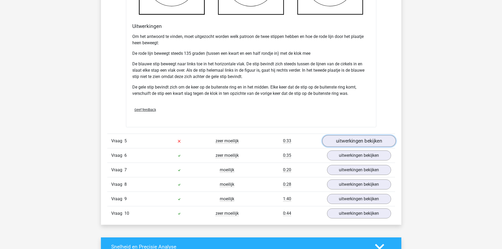
drag, startPoint x: 346, startPoint y: 140, endPoint x: 336, endPoint y: 141, distance: 9.7
click at [346, 140] on link "uitwerkingen bekijken" at bounding box center [358, 141] width 73 height 12
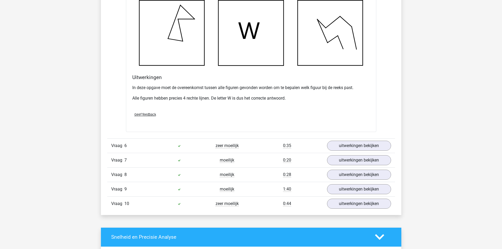
scroll to position [1975, 0]
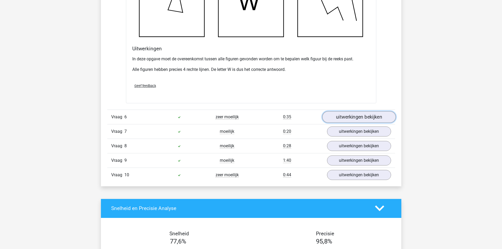
click at [330, 114] on link "uitwerkingen bekijken" at bounding box center [358, 117] width 73 height 12
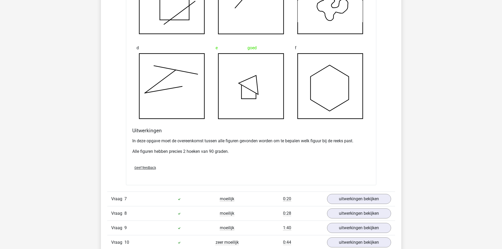
scroll to position [2239, 0]
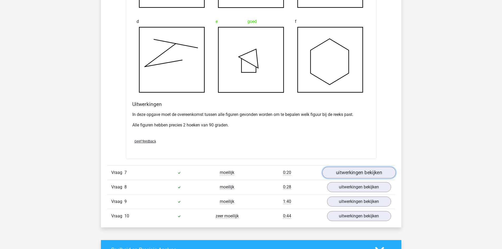
click at [347, 173] on link "uitwerkingen bekijken" at bounding box center [358, 173] width 73 height 12
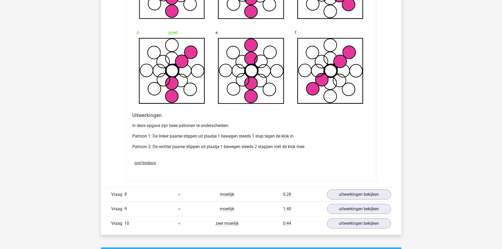
scroll to position [2555, 0]
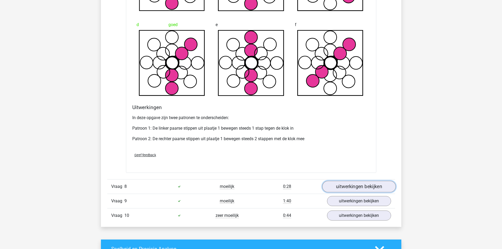
click at [349, 190] on link "uitwerkingen bekijken" at bounding box center [358, 187] width 73 height 12
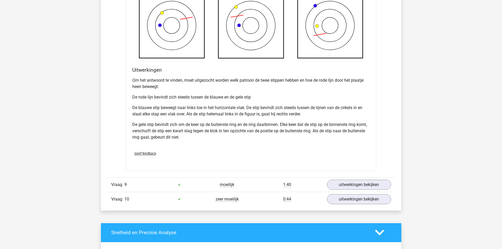
scroll to position [2923, 0]
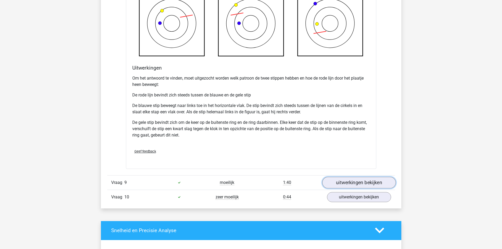
click at [355, 187] on link "uitwerkingen bekijken" at bounding box center [358, 183] width 73 height 12
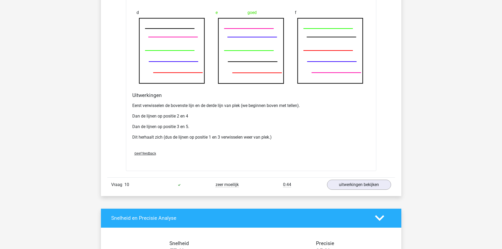
scroll to position [3292, 0]
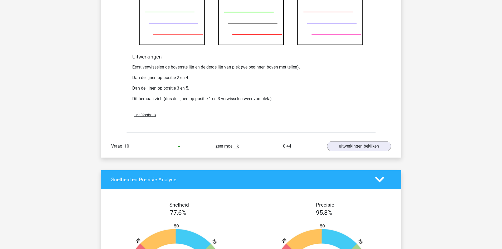
click at [179, 144] on icon at bounding box center [179, 146] width 4 height 4
click at [345, 146] on link "uitwerkingen bekijken" at bounding box center [358, 146] width 73 height 12
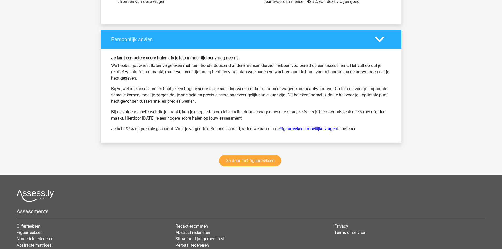
scroll to position [4003, 0]
